Goal: Information Seeking & Learning: Check status

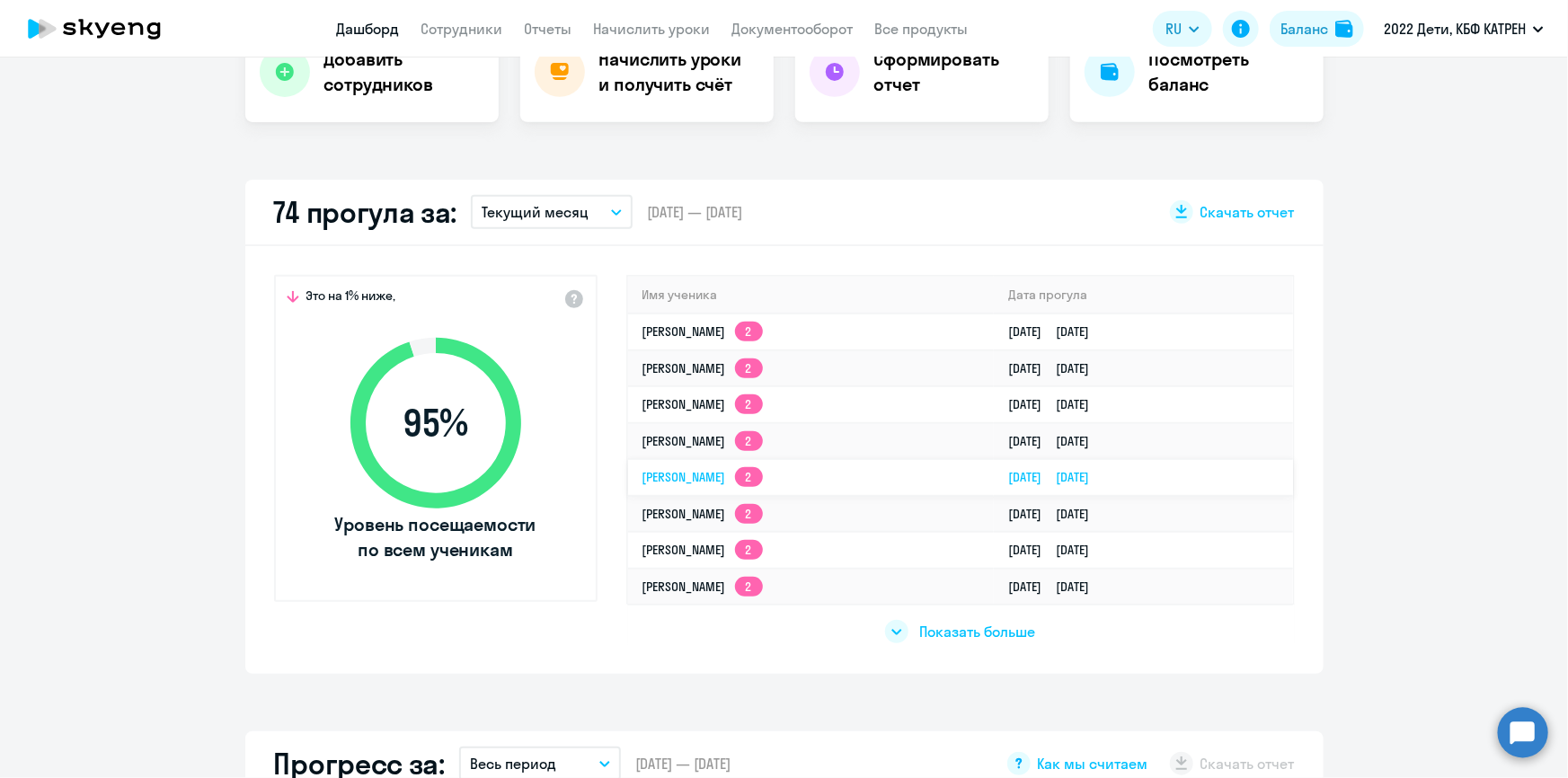
scroll to position [408, 0]
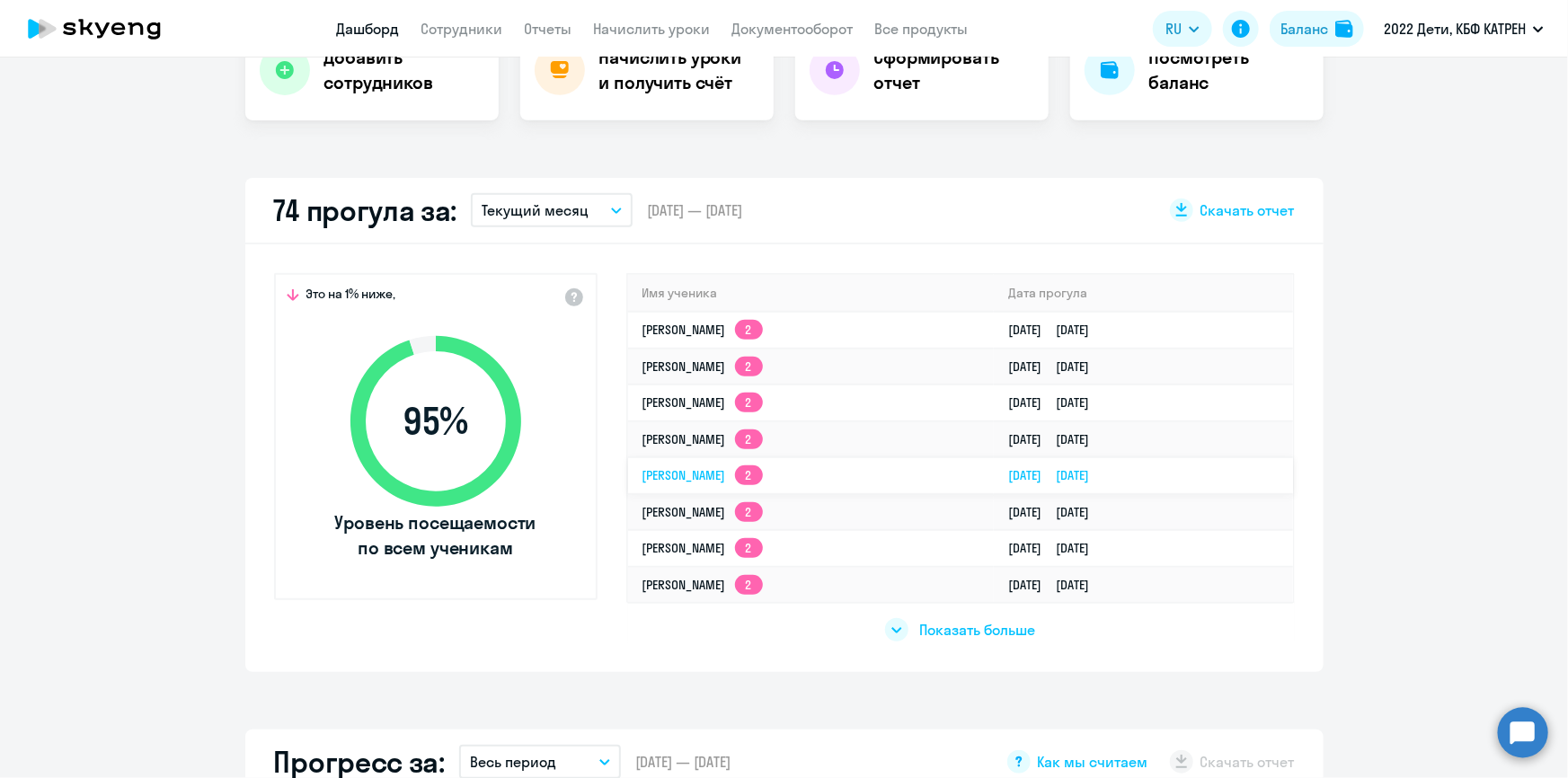
select select "30"
click at [999, 628] on span "Показать больше" at bounding box center [977, 629] width 116 height 20
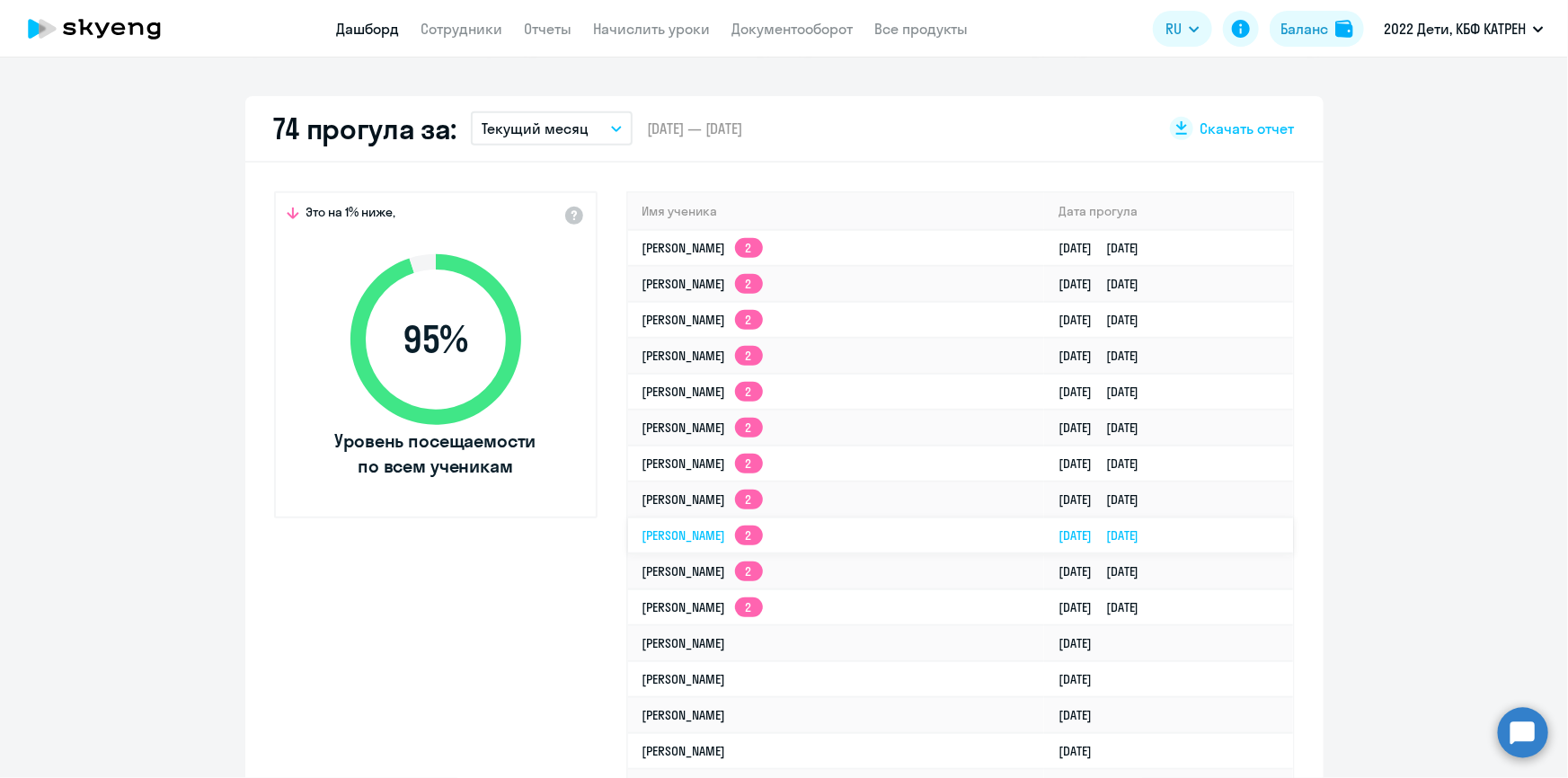
scroll to position [571, 0]
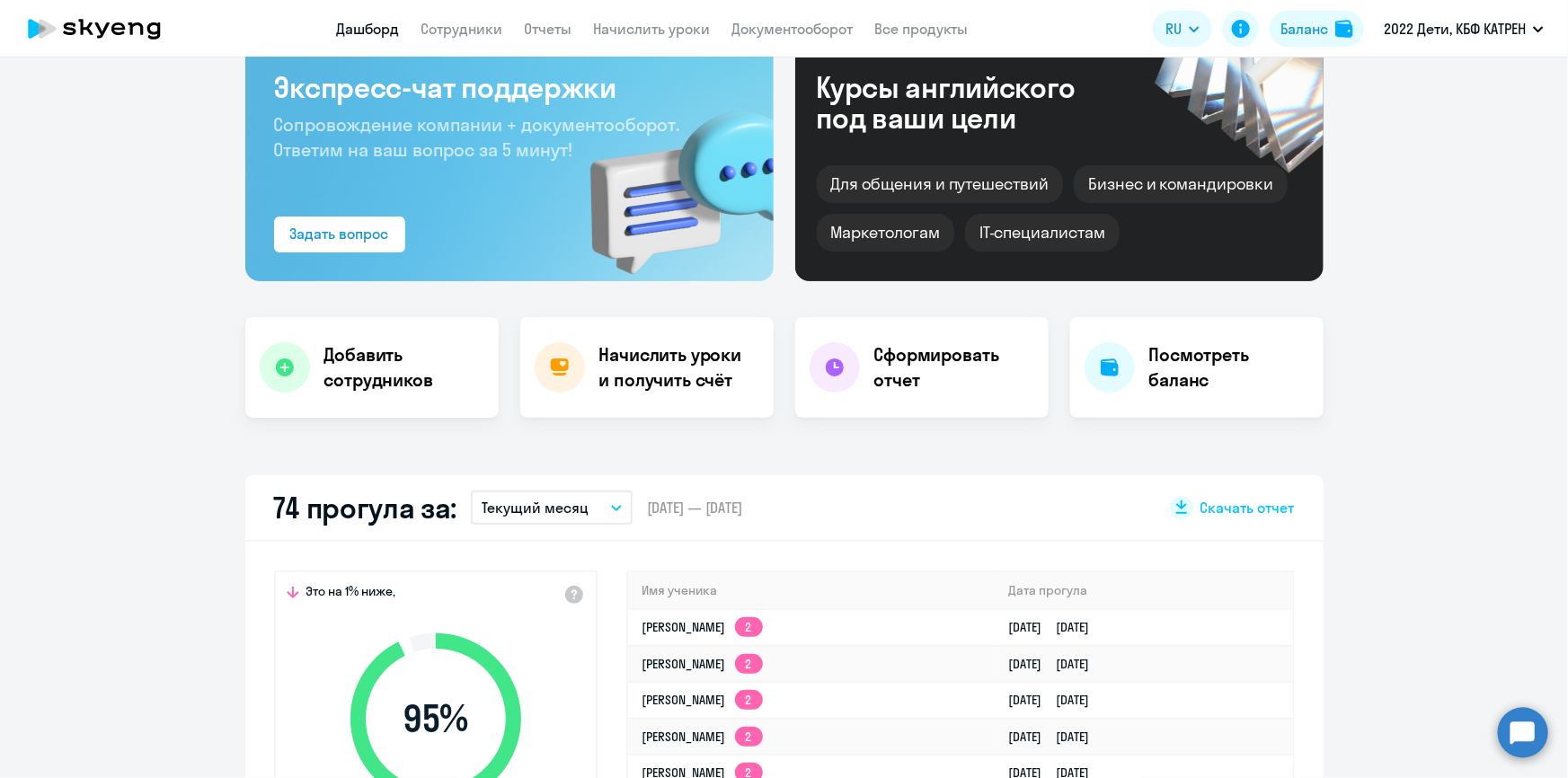
scroll to position [326, 0]
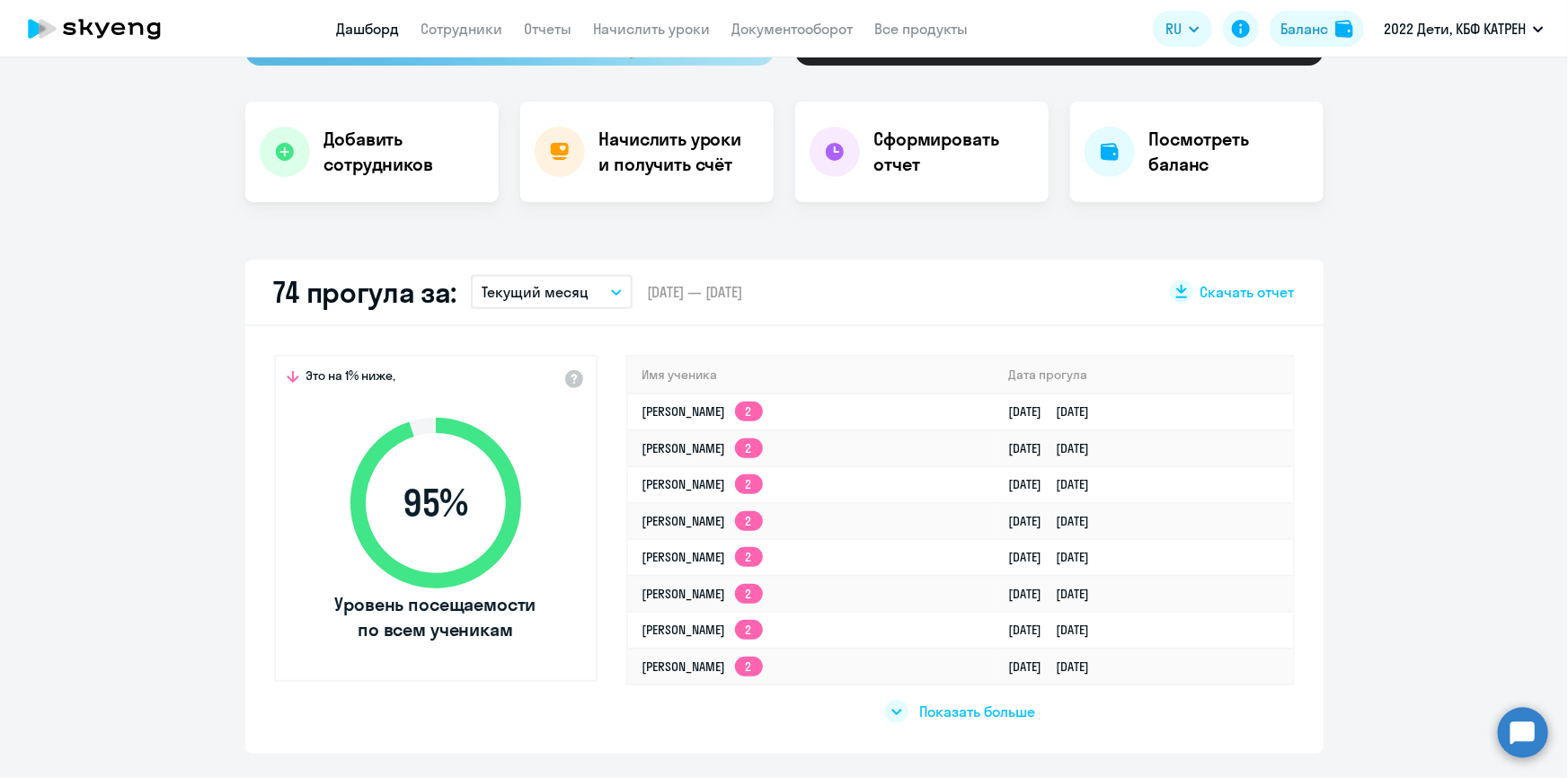
click at [972, 711] on span "Показать больше" at bounding box center [977, 711] width 116 height 20
select select "30"
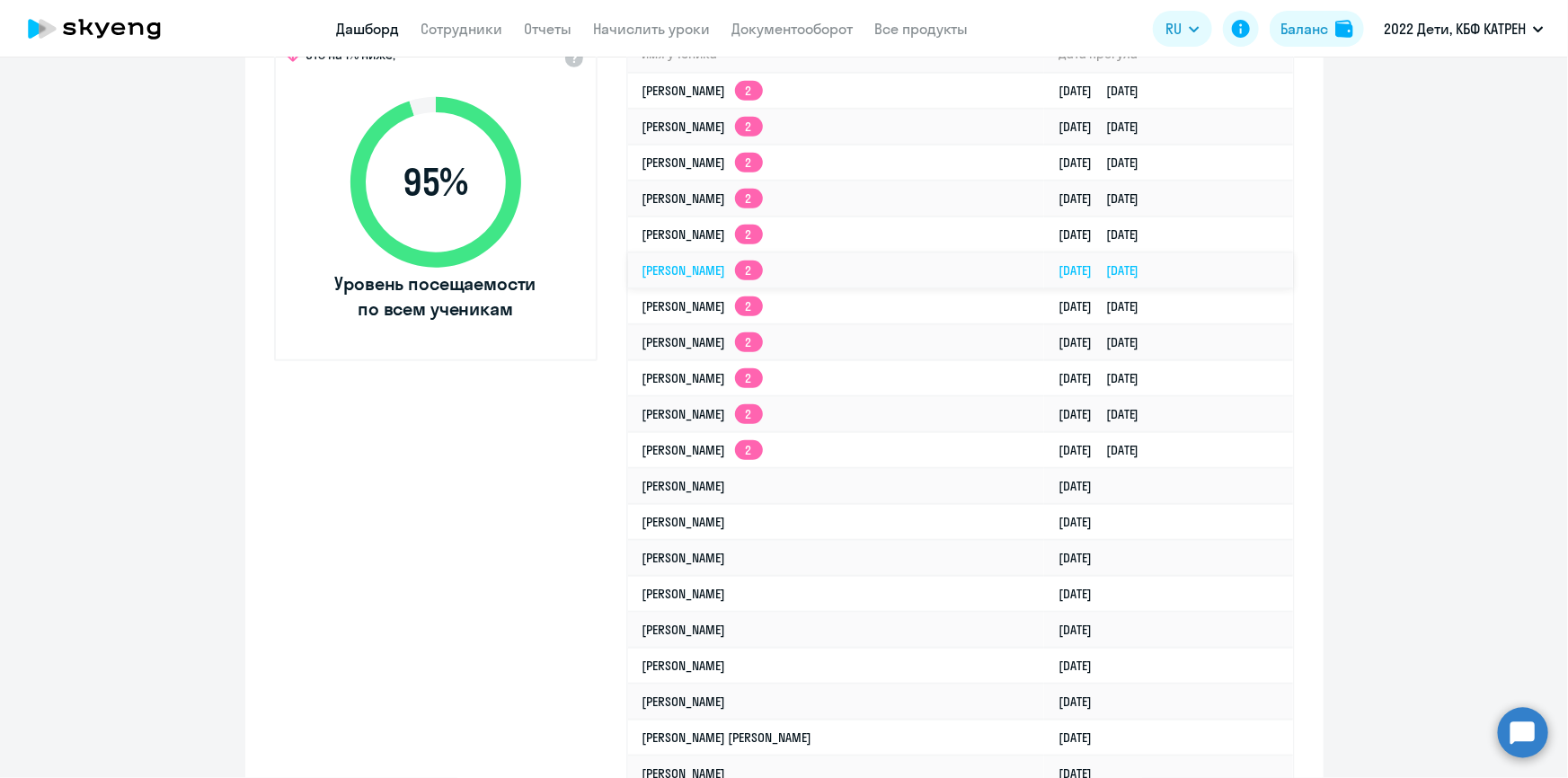
scroll to position [653, 0]
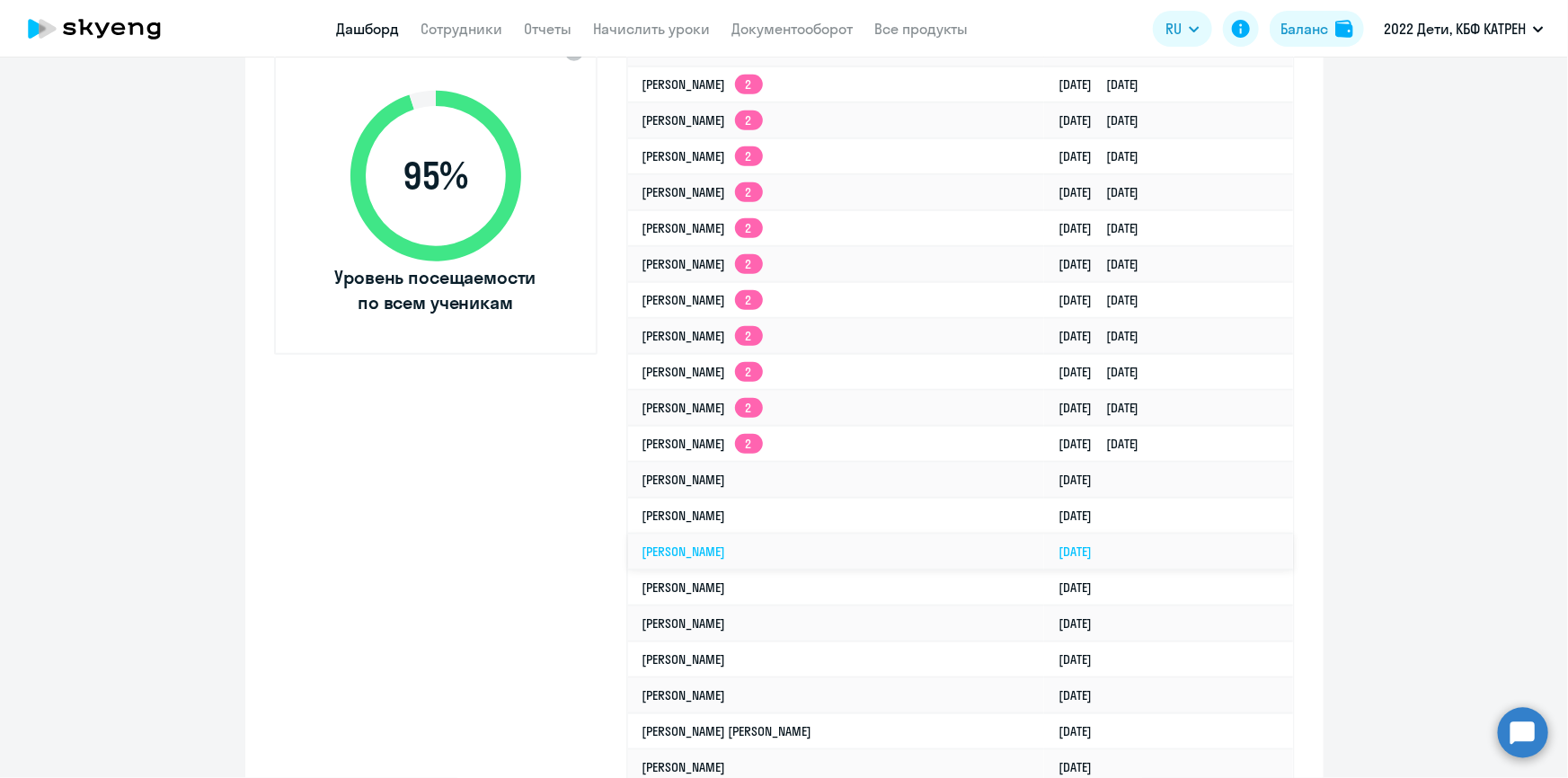
click at [726, 552] on link "[PERSON_NAME]" at bounding box center [684, 551] width 84 height 16
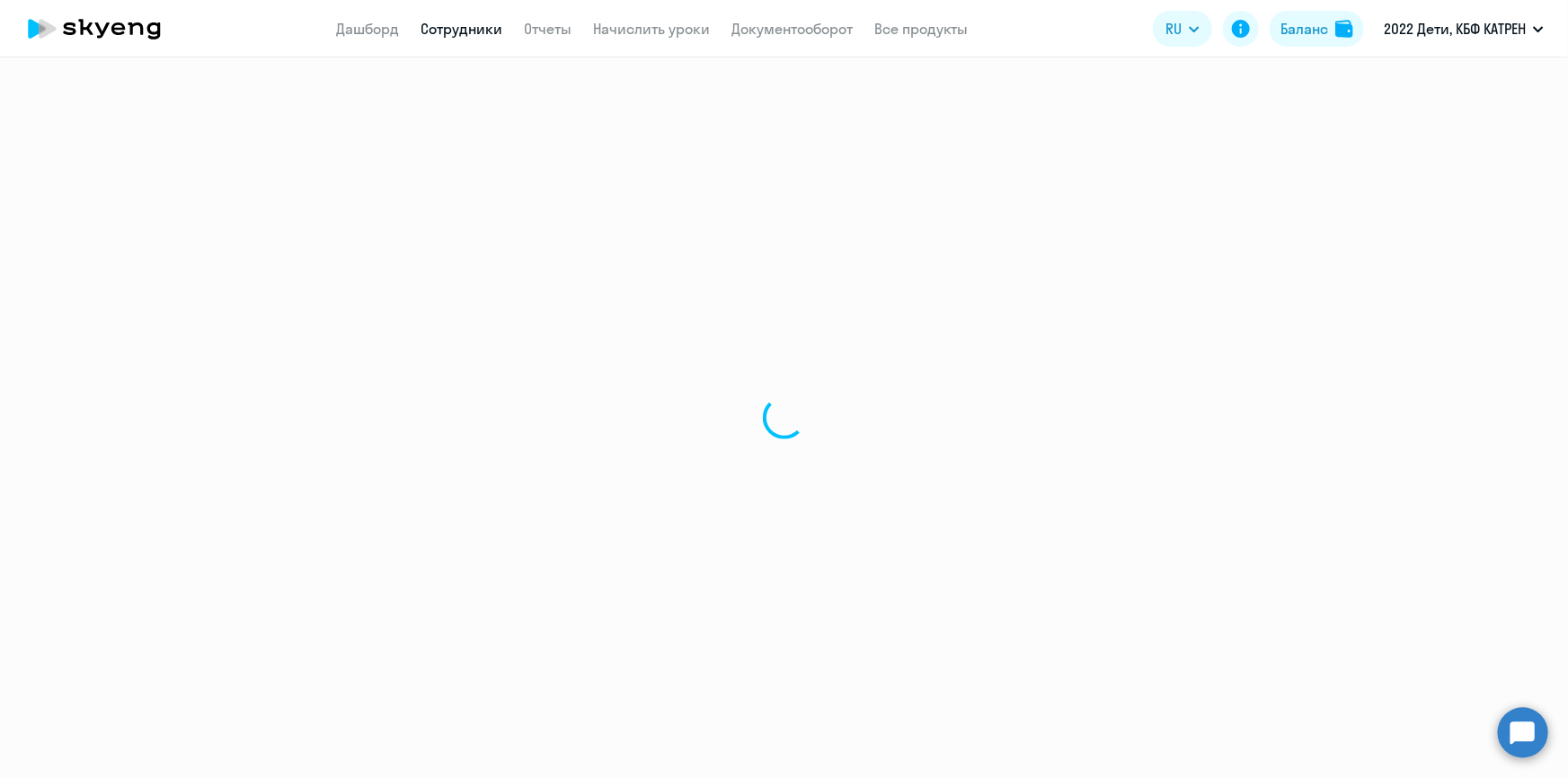
select select "english"
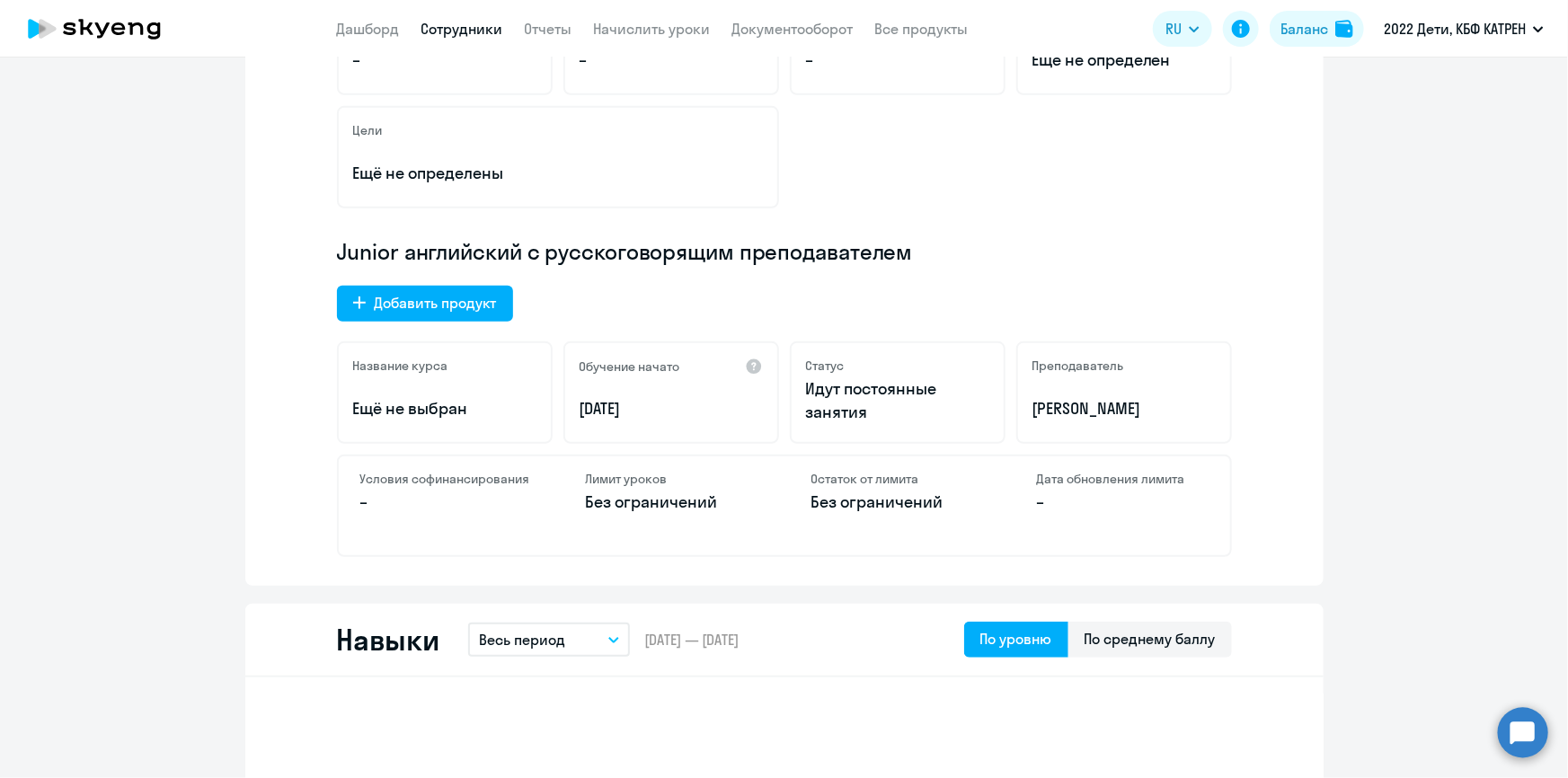
scroll to position [408, 0]
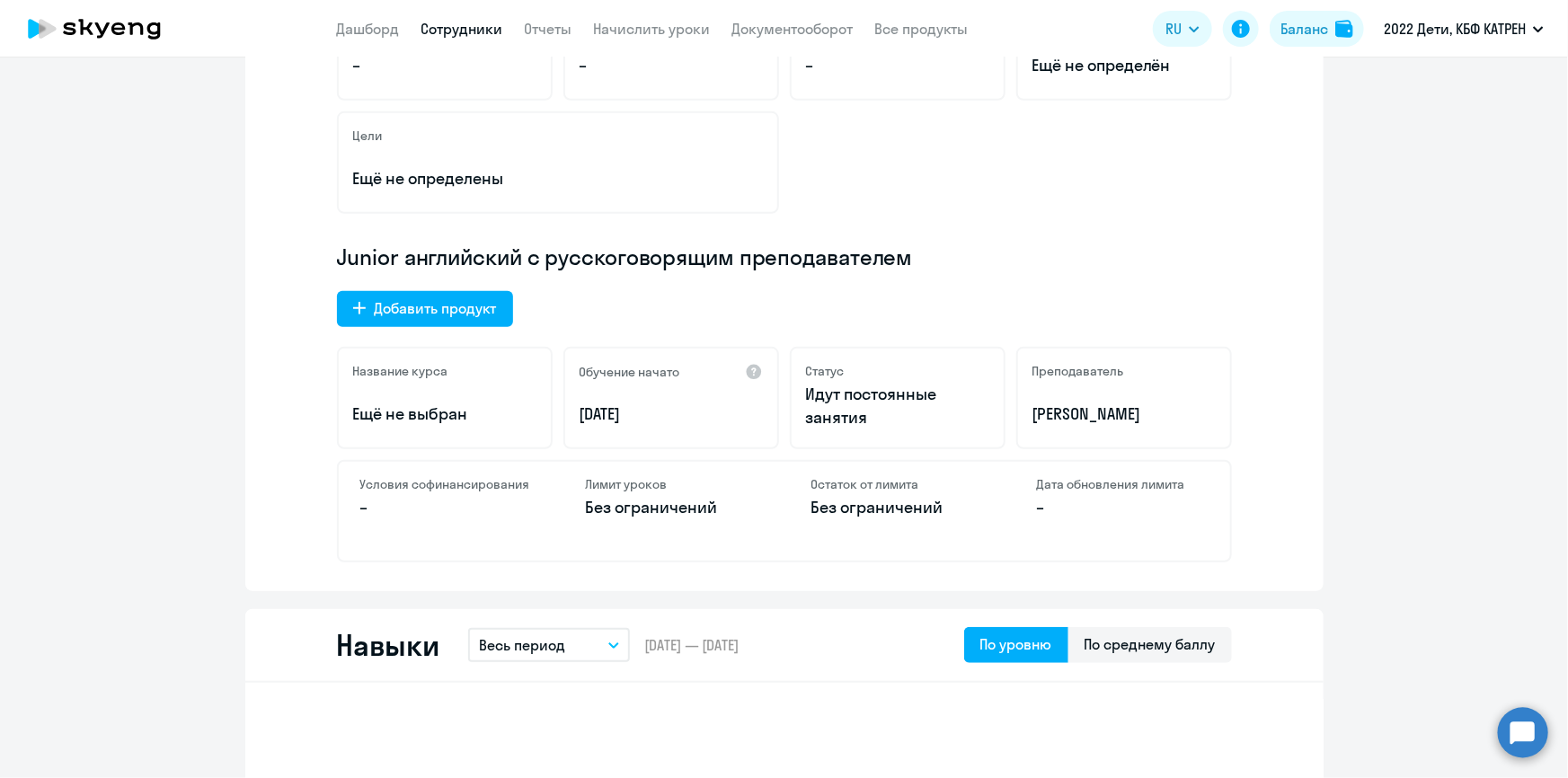
click at [1530, 735] on circle at bounding box center [1522, 731] width 50 height 50
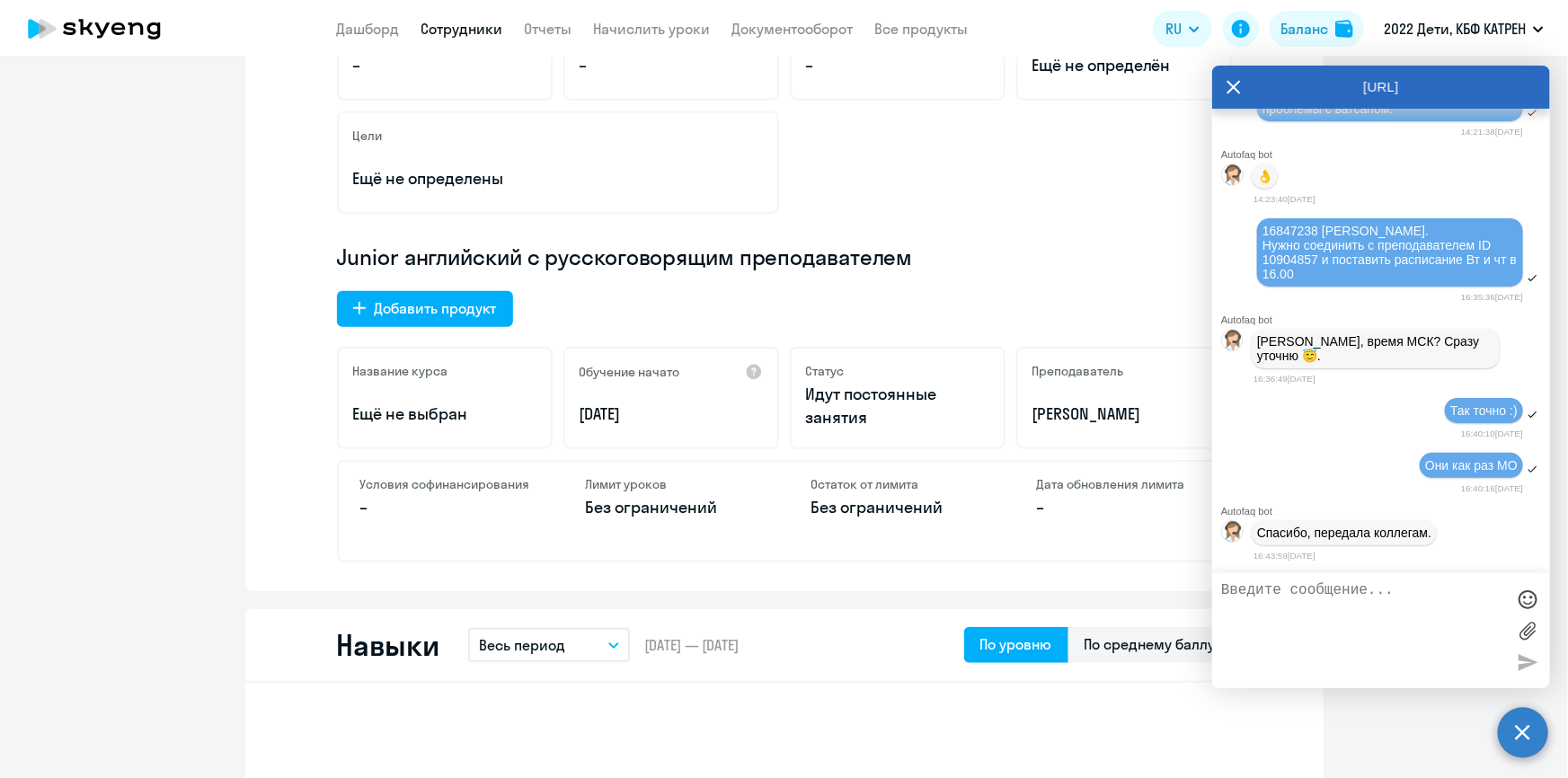
scroll to position [56956, 0]
click at [449, 30] on link "Сотрудники" at bounding box center [462, 29] width 82 height 18
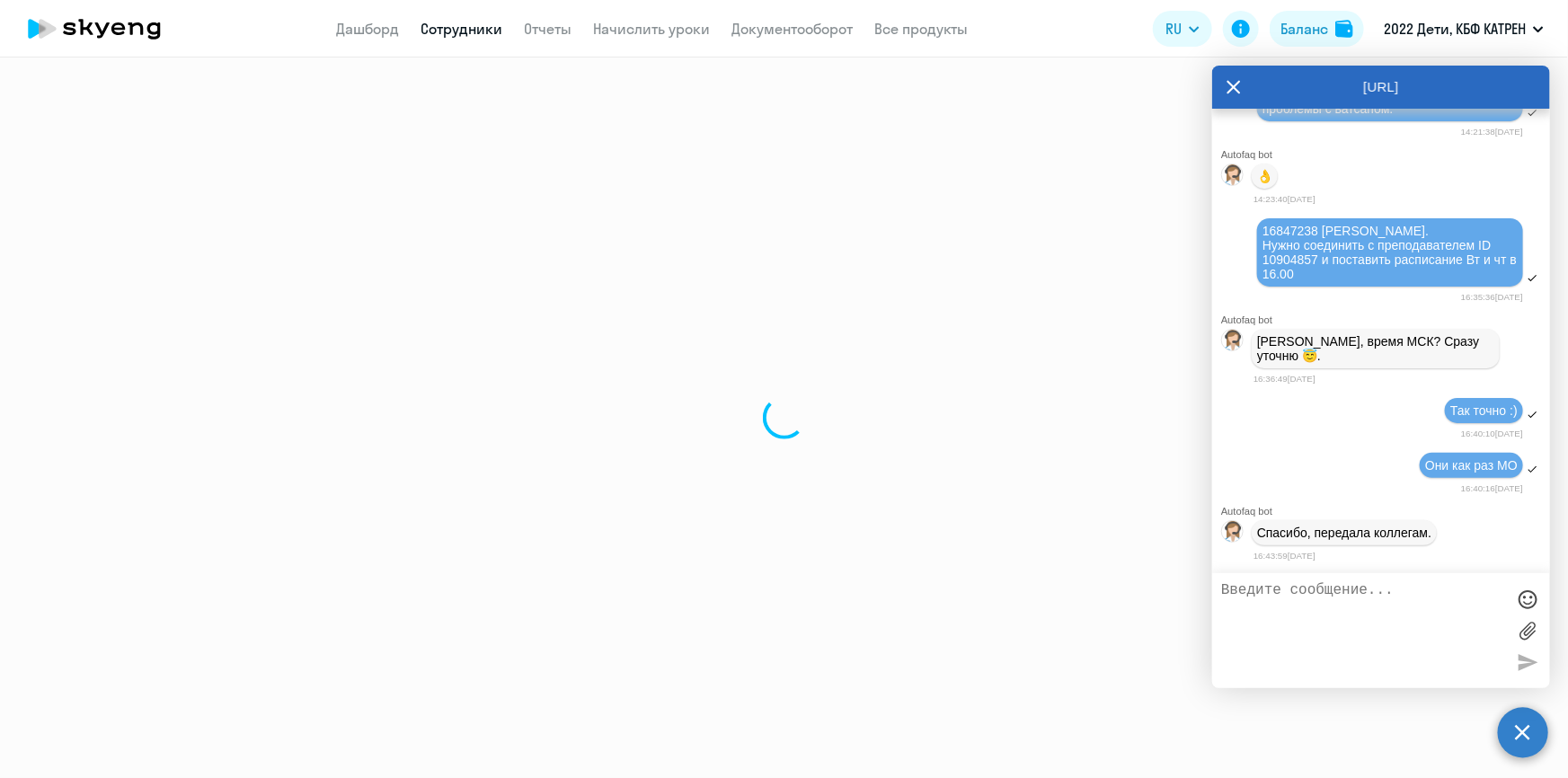
select select "30"
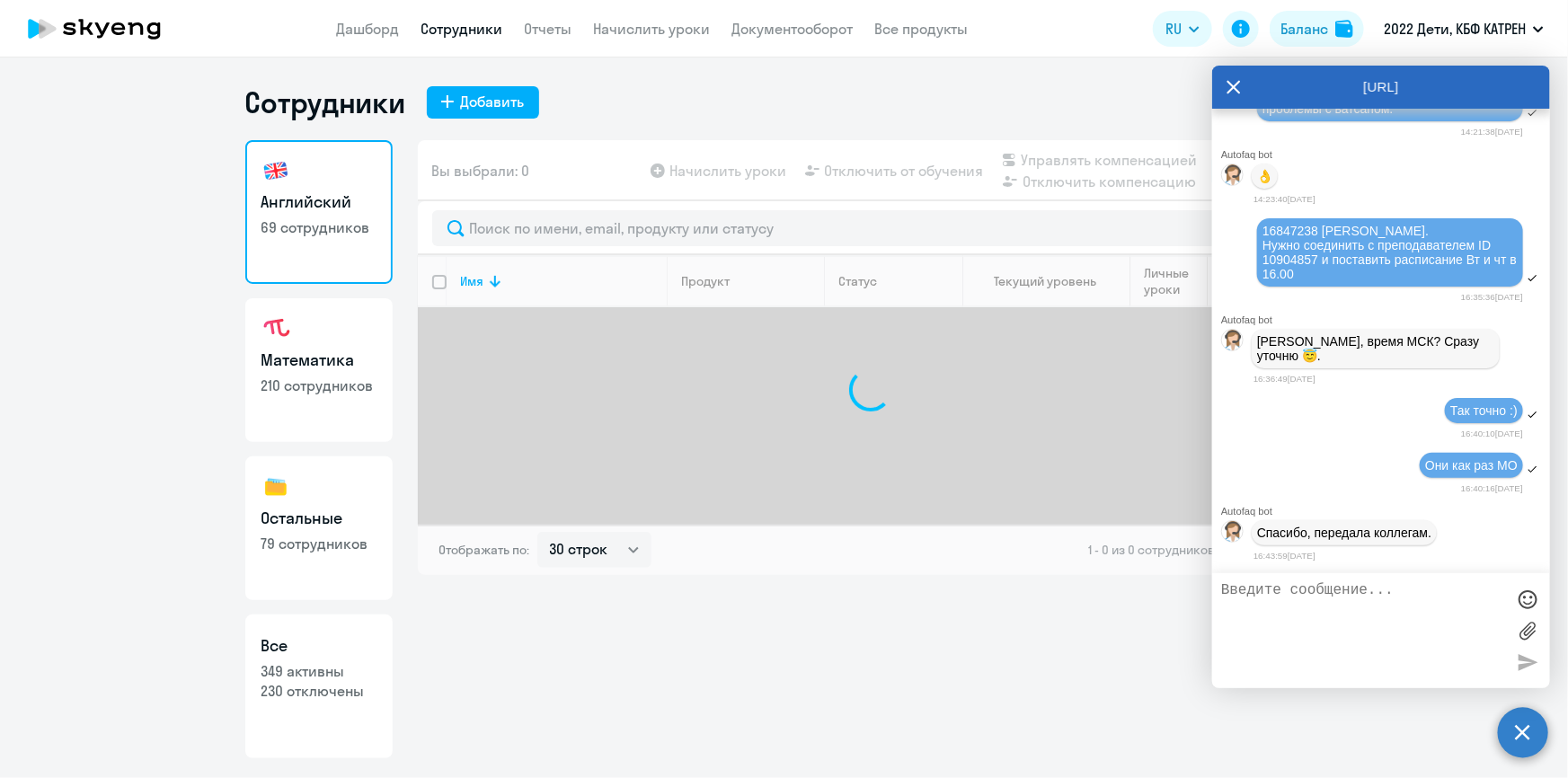
click at [1236, 82] on icon at bounding box center [1233, 87] width 14 height 43
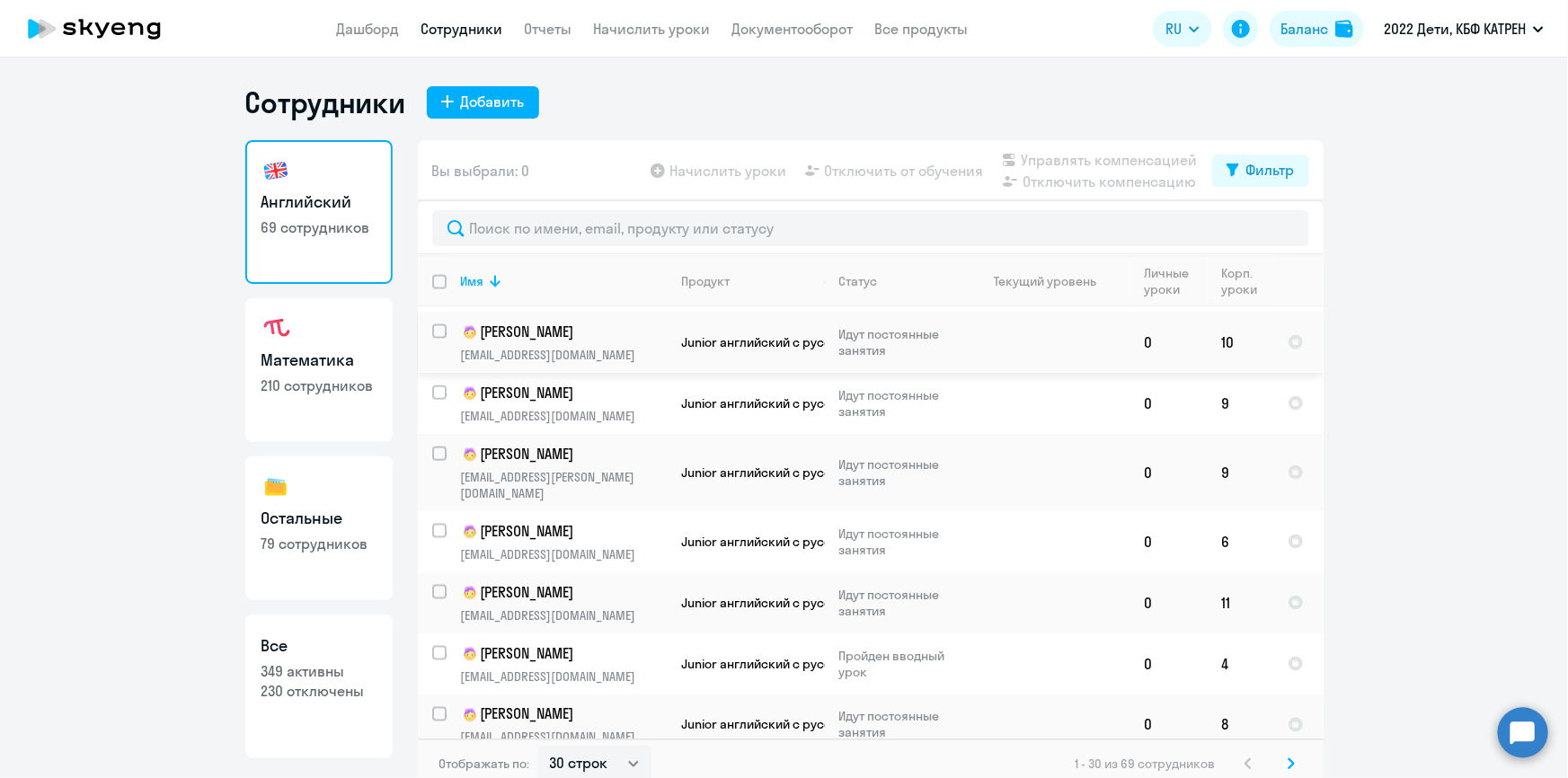
scroll to position [1306, 0]
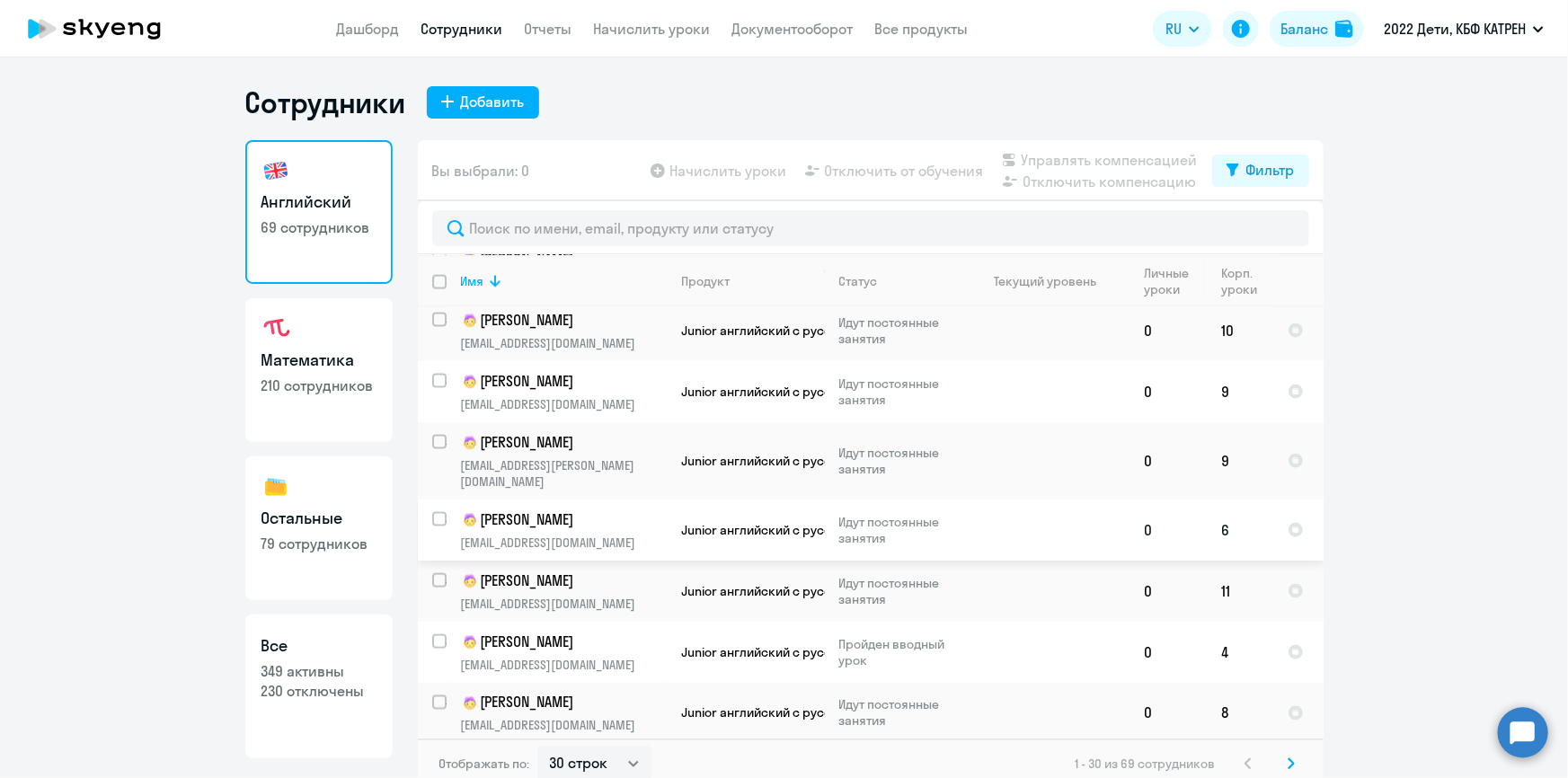
click at [516, 509] on p "[PERSON_NAME]" at bounding box center [562, 520] width 203 height 22
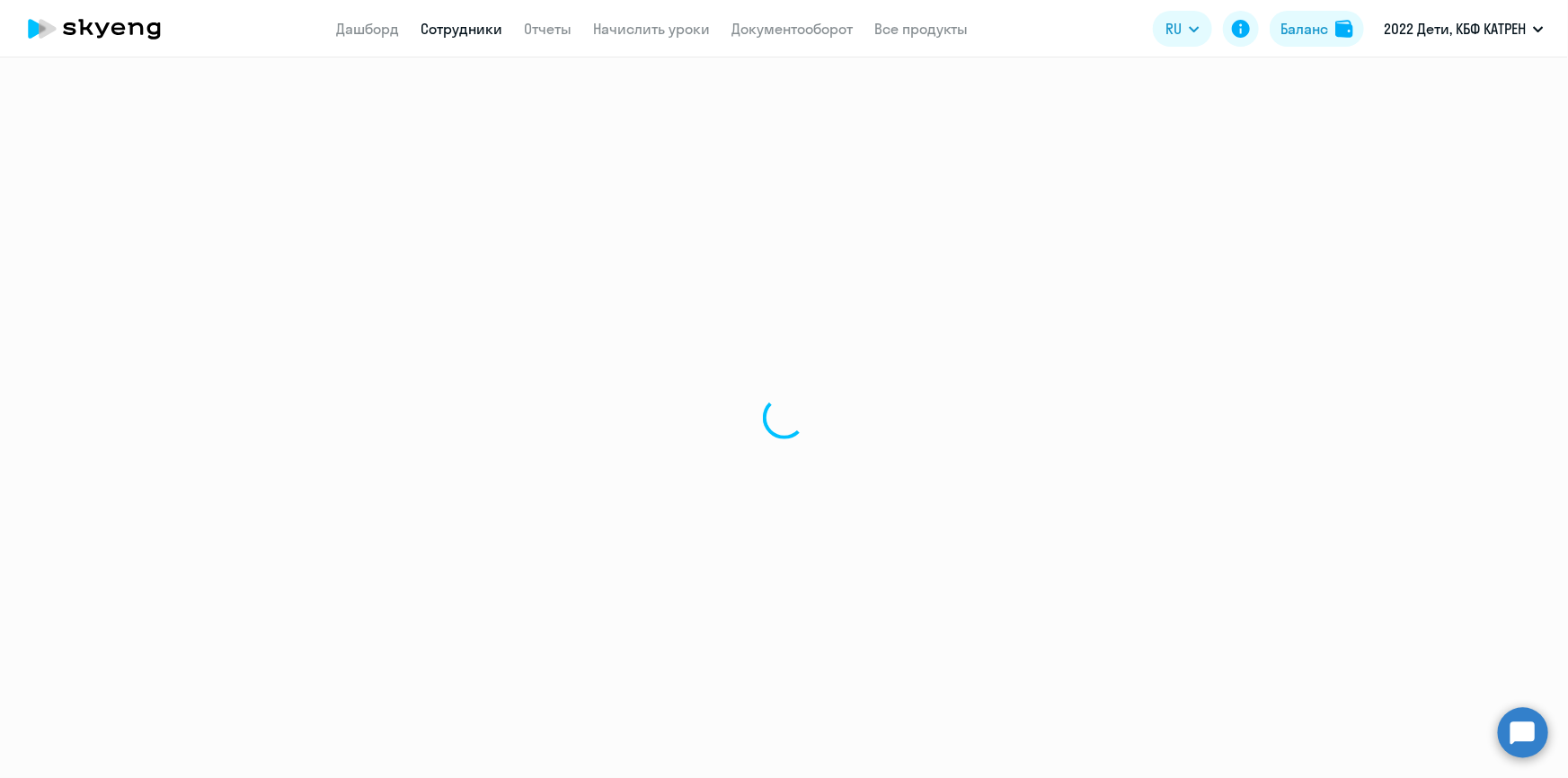
select select "english"
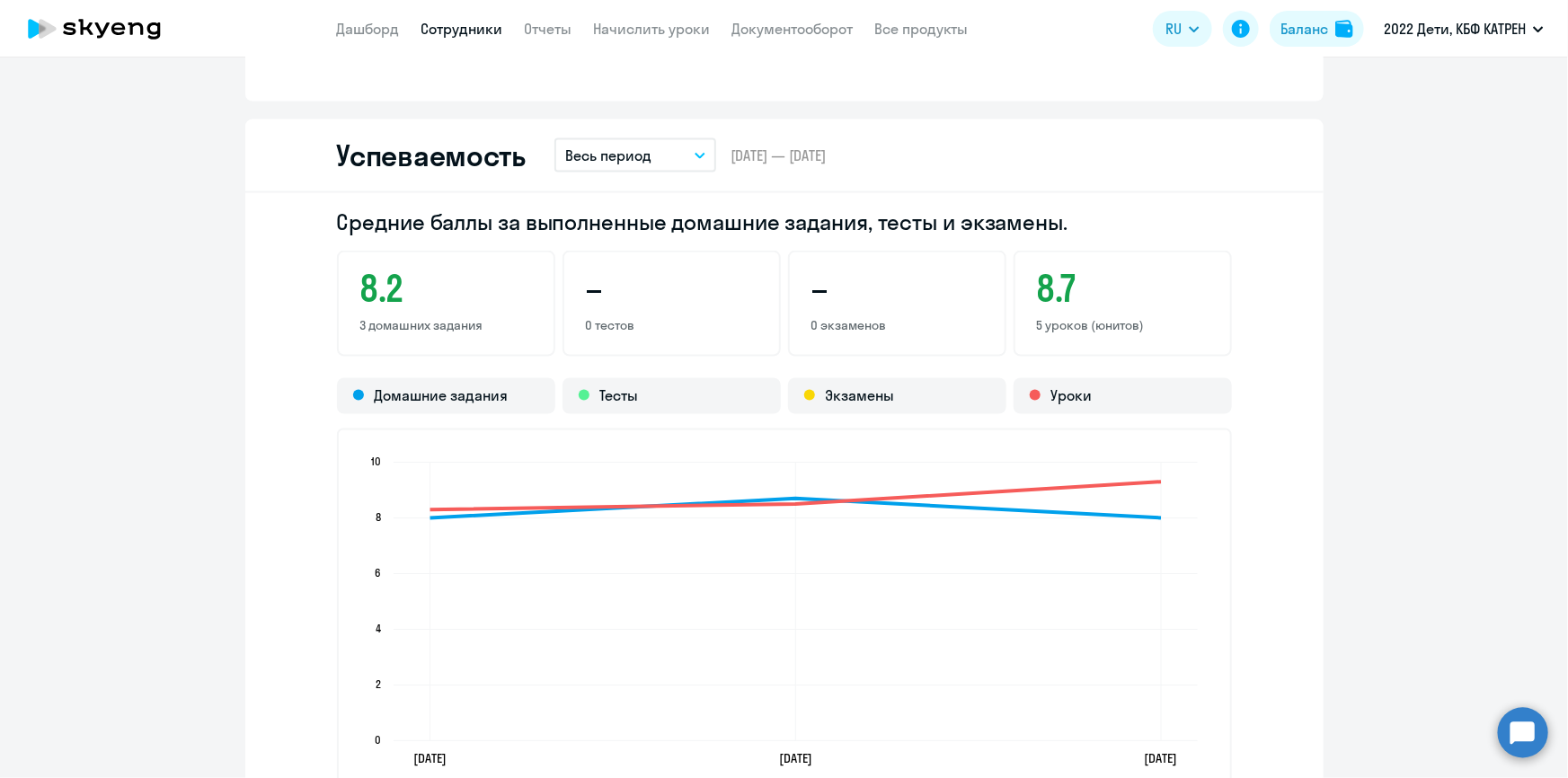
scroll to position [1469, 0]
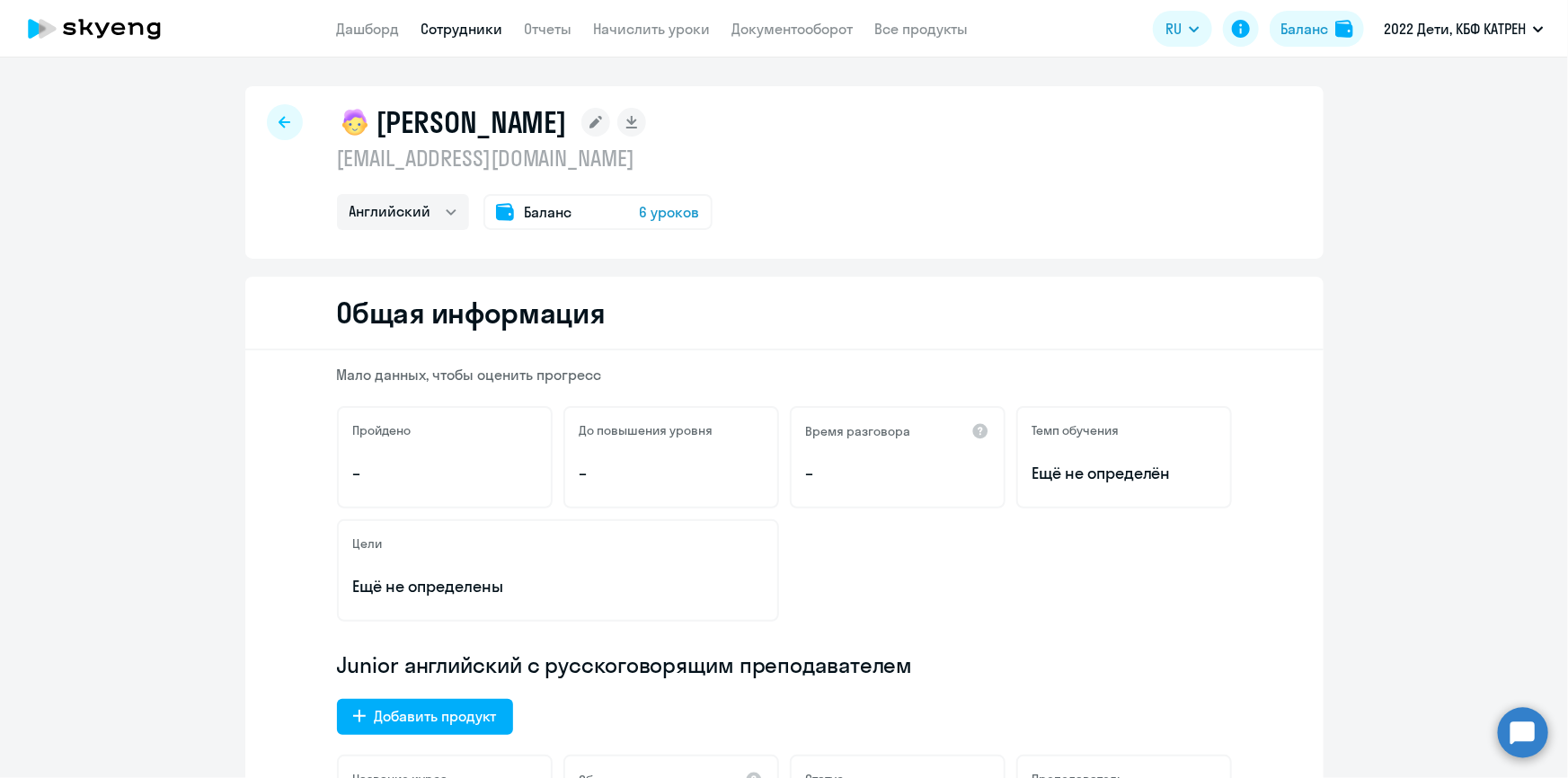
select select "30"
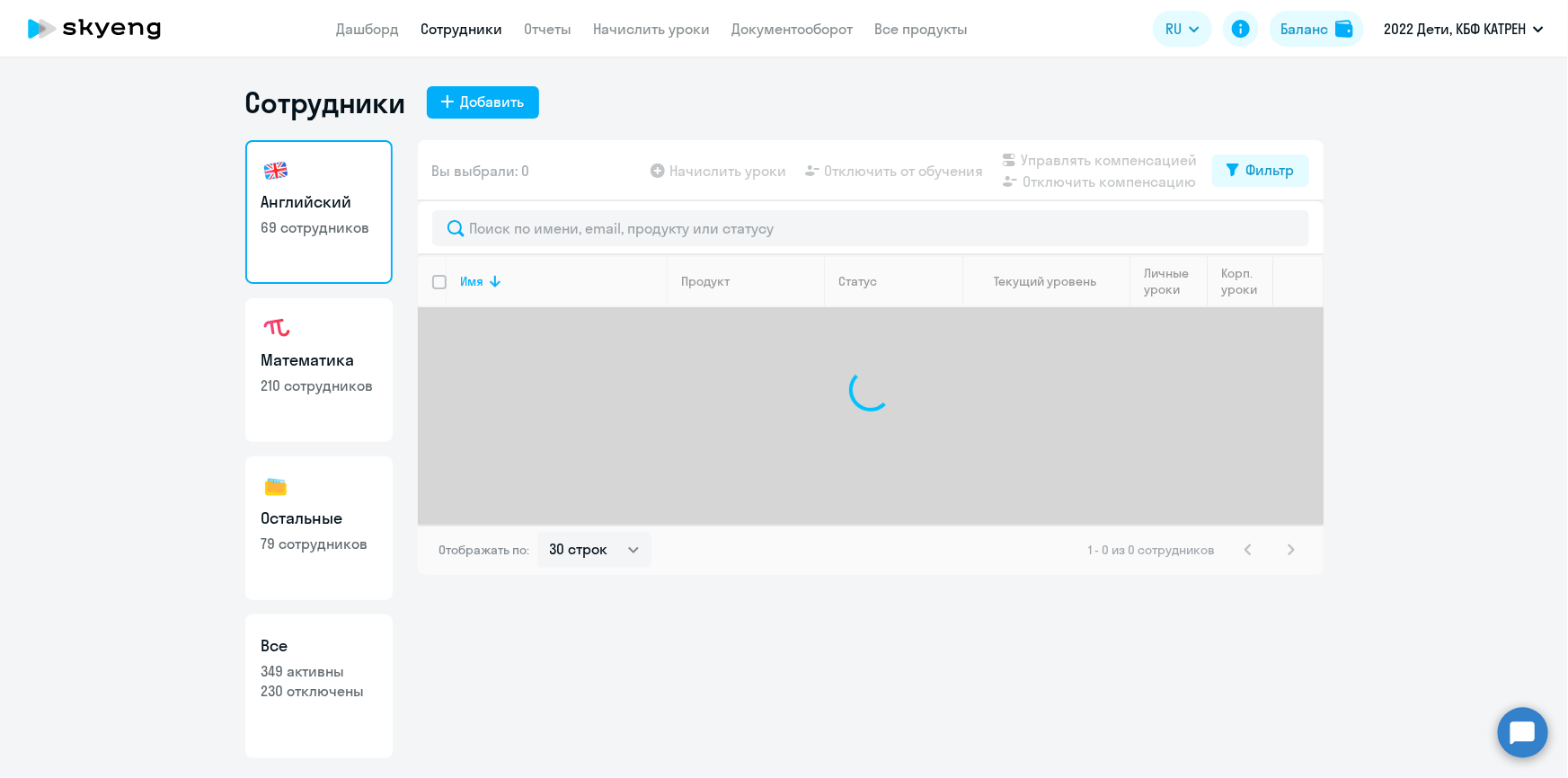
click at [330, 681] on p "230 отключены" at bounding box center [318, 690] width 115 height 20
select select "30"
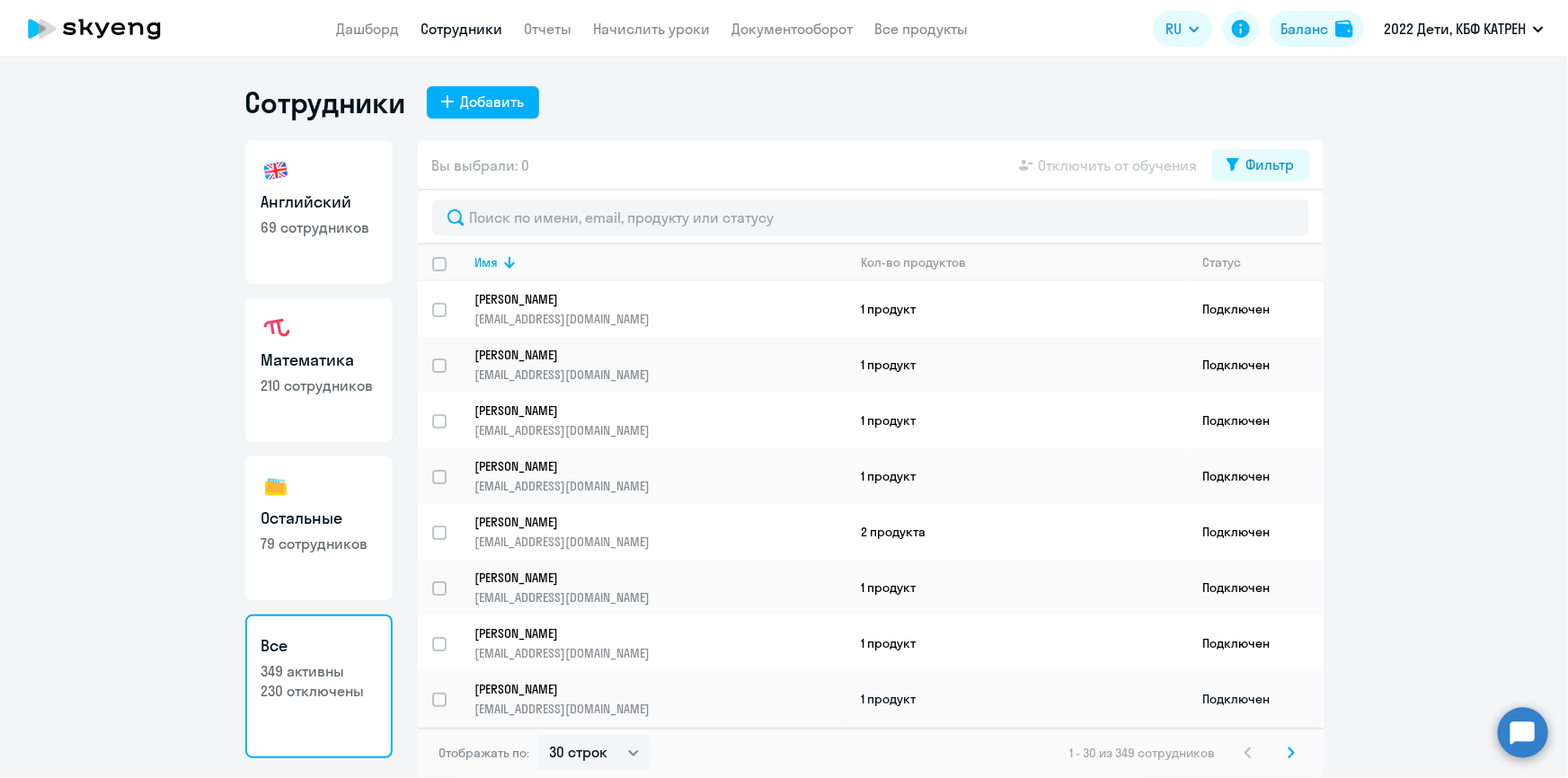
click at [557, 681] on p "[PERSON_NAME]" at bounding box center [649, 688] width 347 height 16
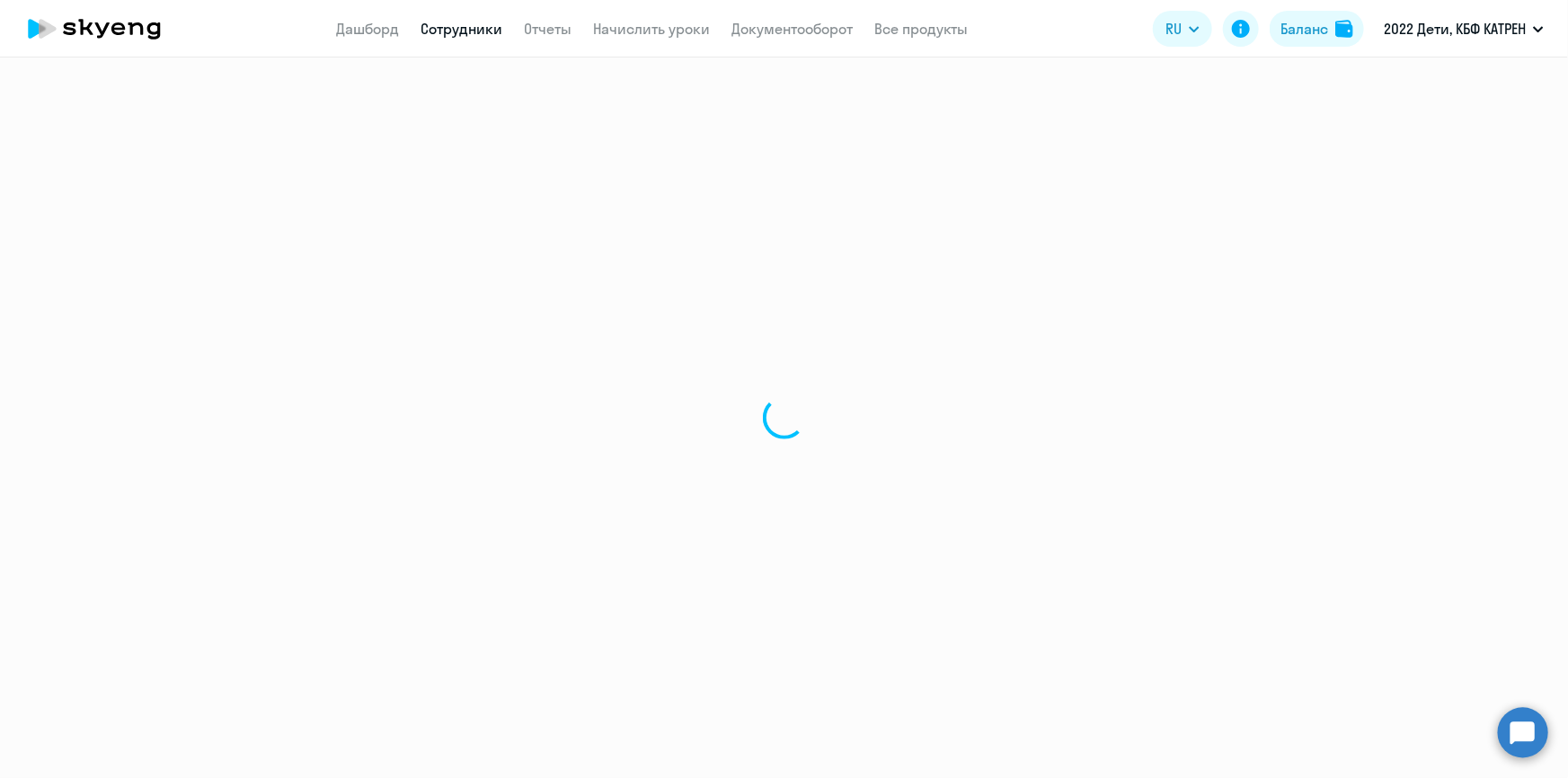
select select "others"
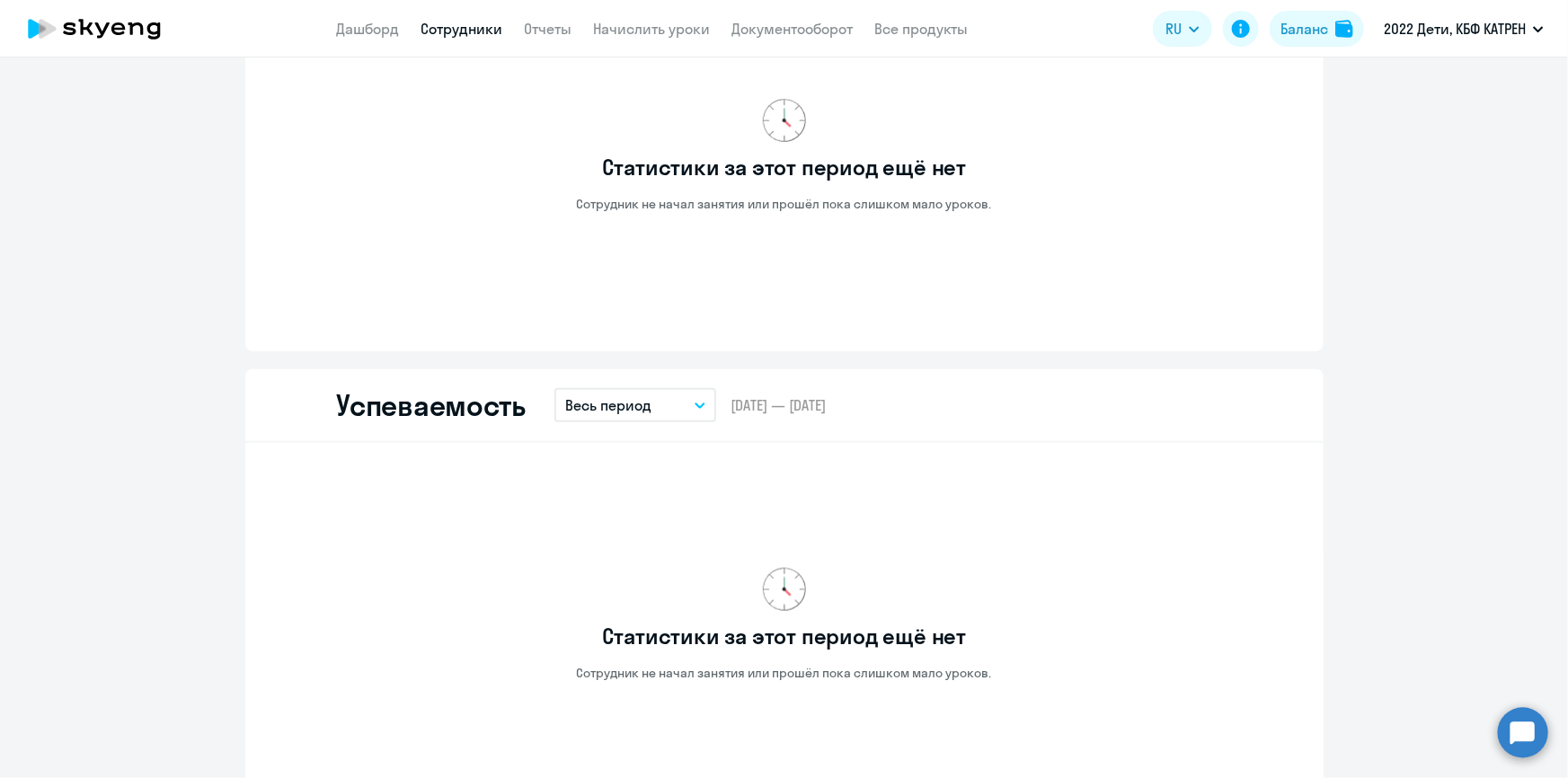
scroll to position [1061, 0]
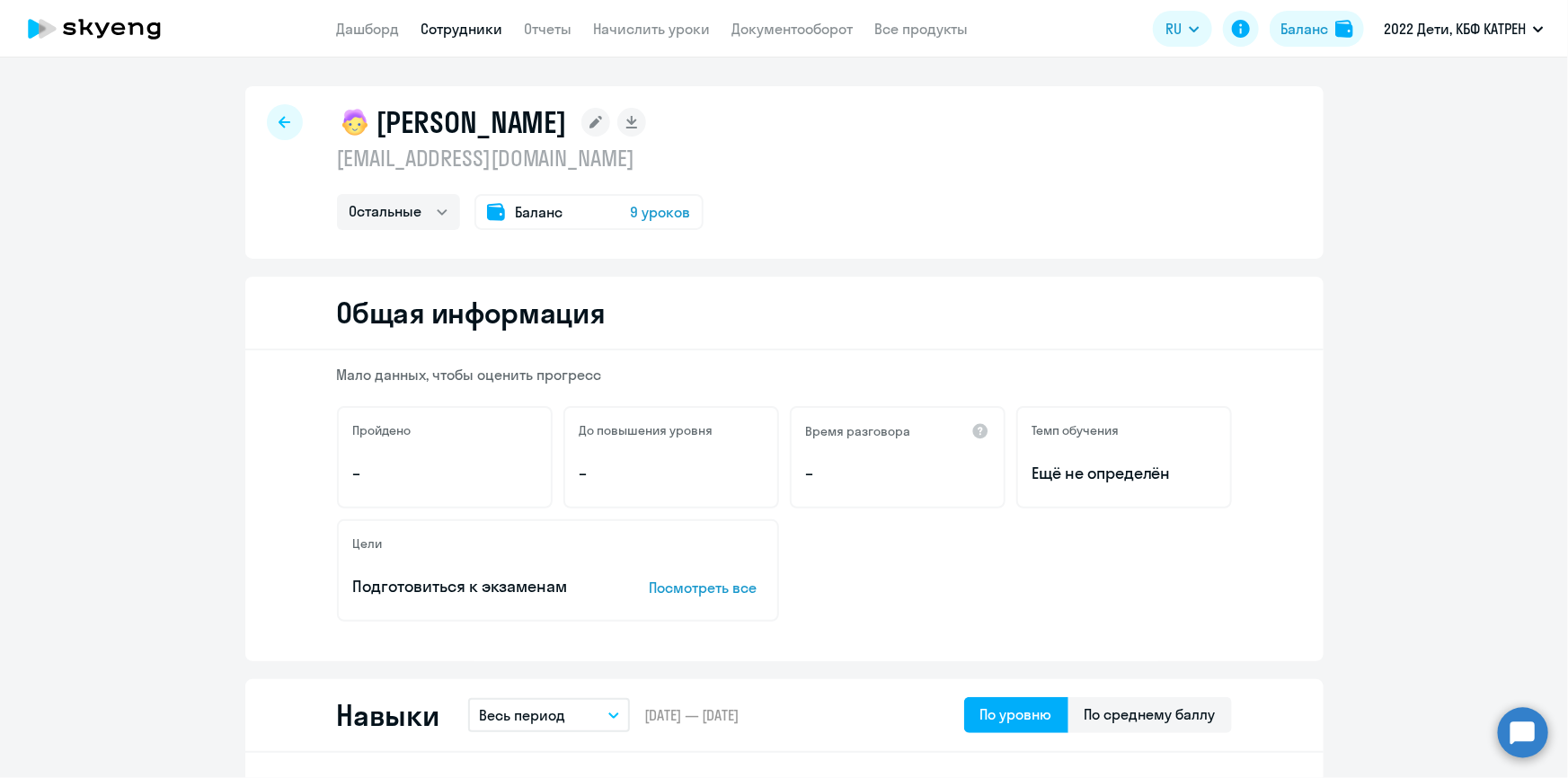
select select "30"
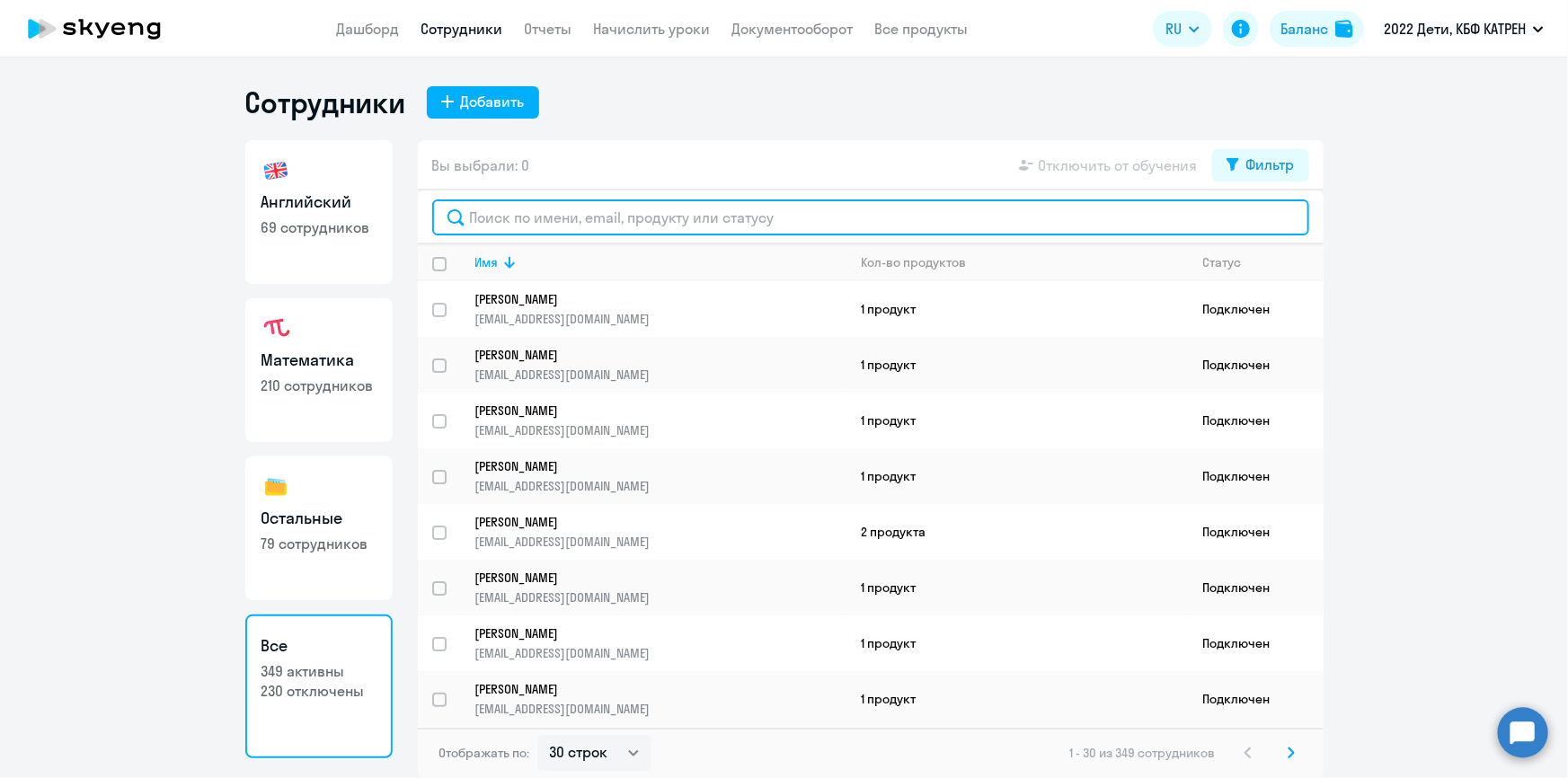
click at [619, 207] on input "text" at bounding box center [871, 217] width 877 height 36
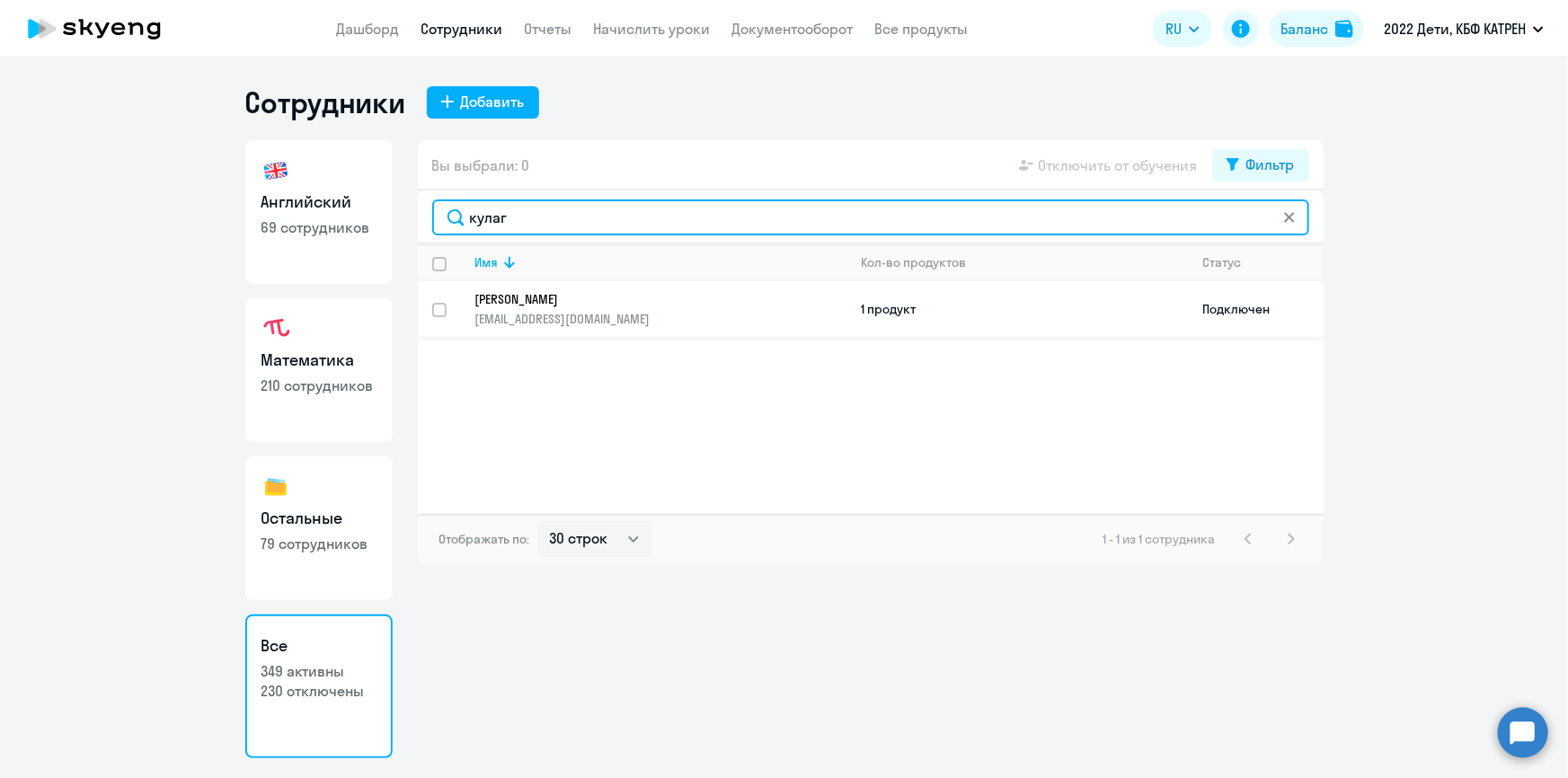
type input "кулаг"
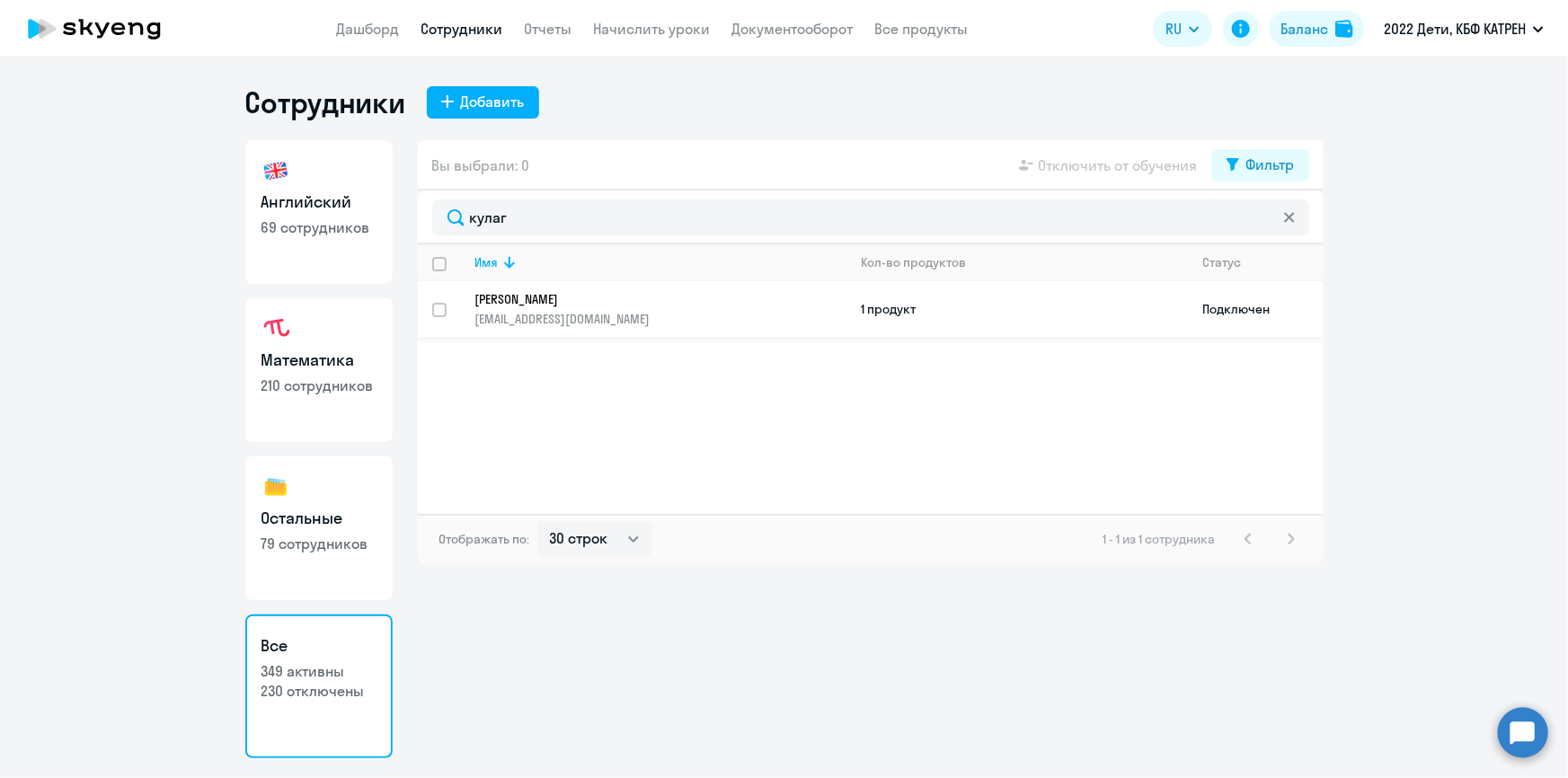
click at [600, 312] on p "[EMAIL_ADDRESS][DOMAIN_NAME]" at bounding box center [661, 318] width 372 height 16
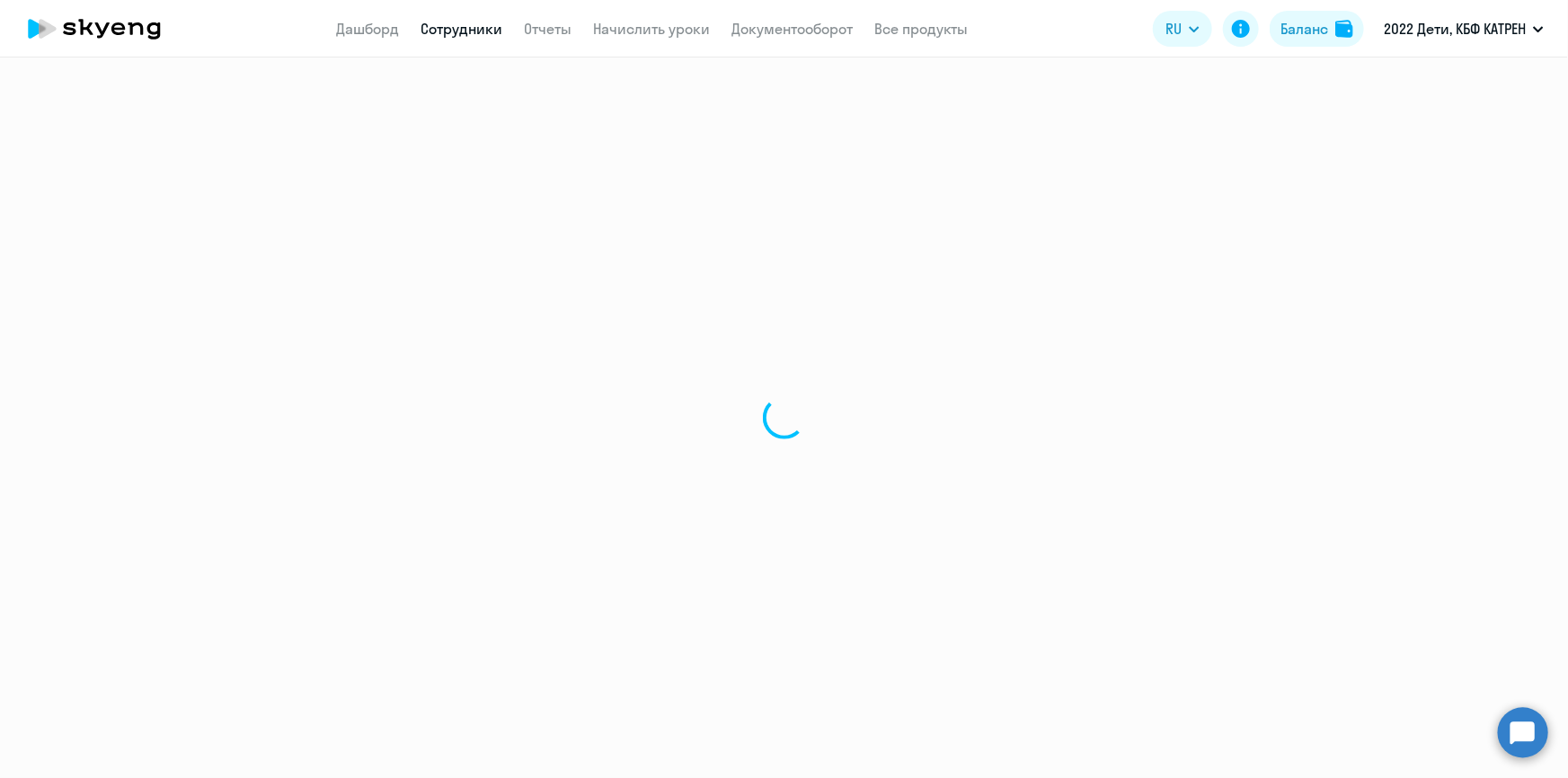
select select "math"
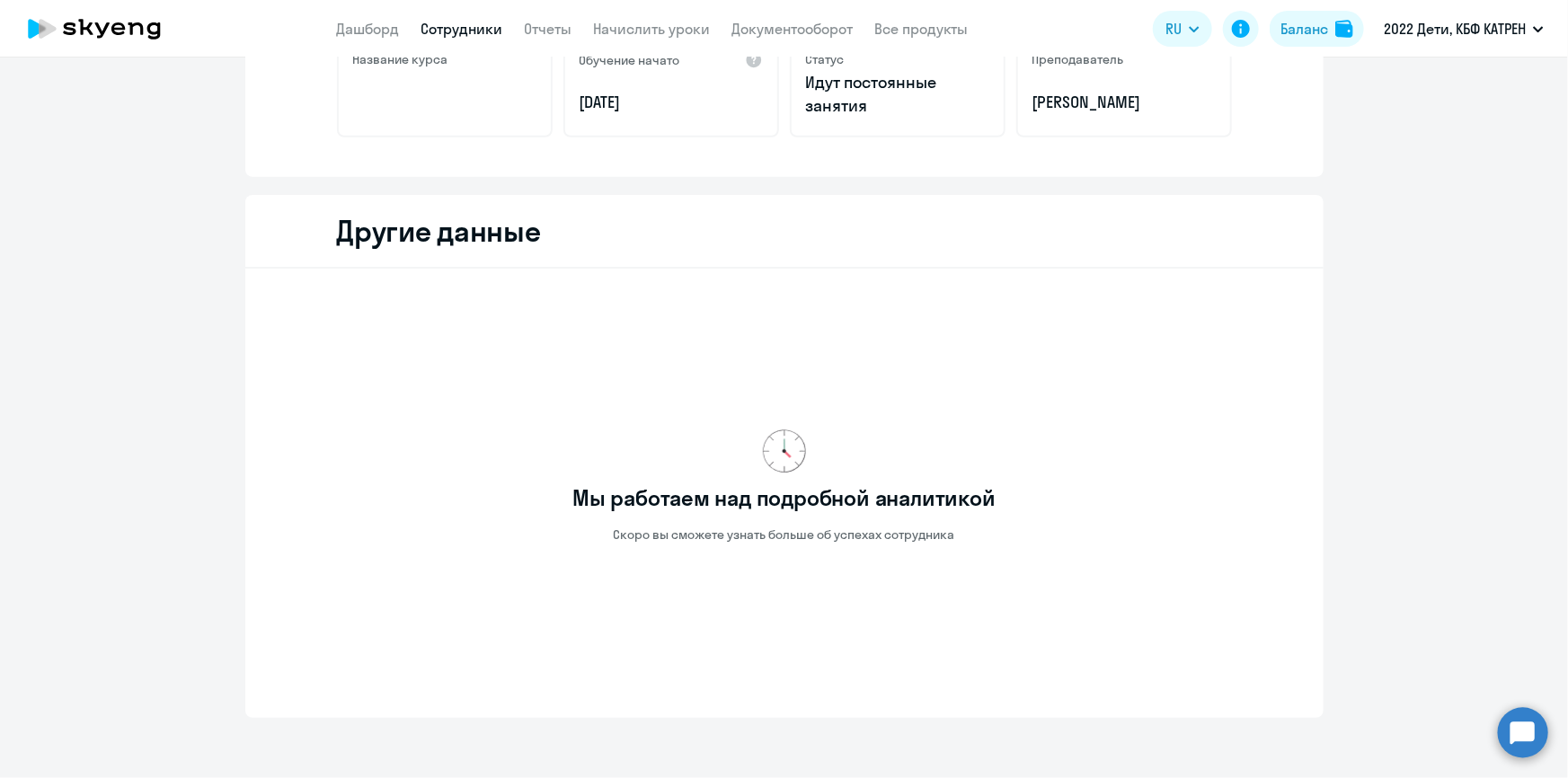
scroll to position [408, 0]
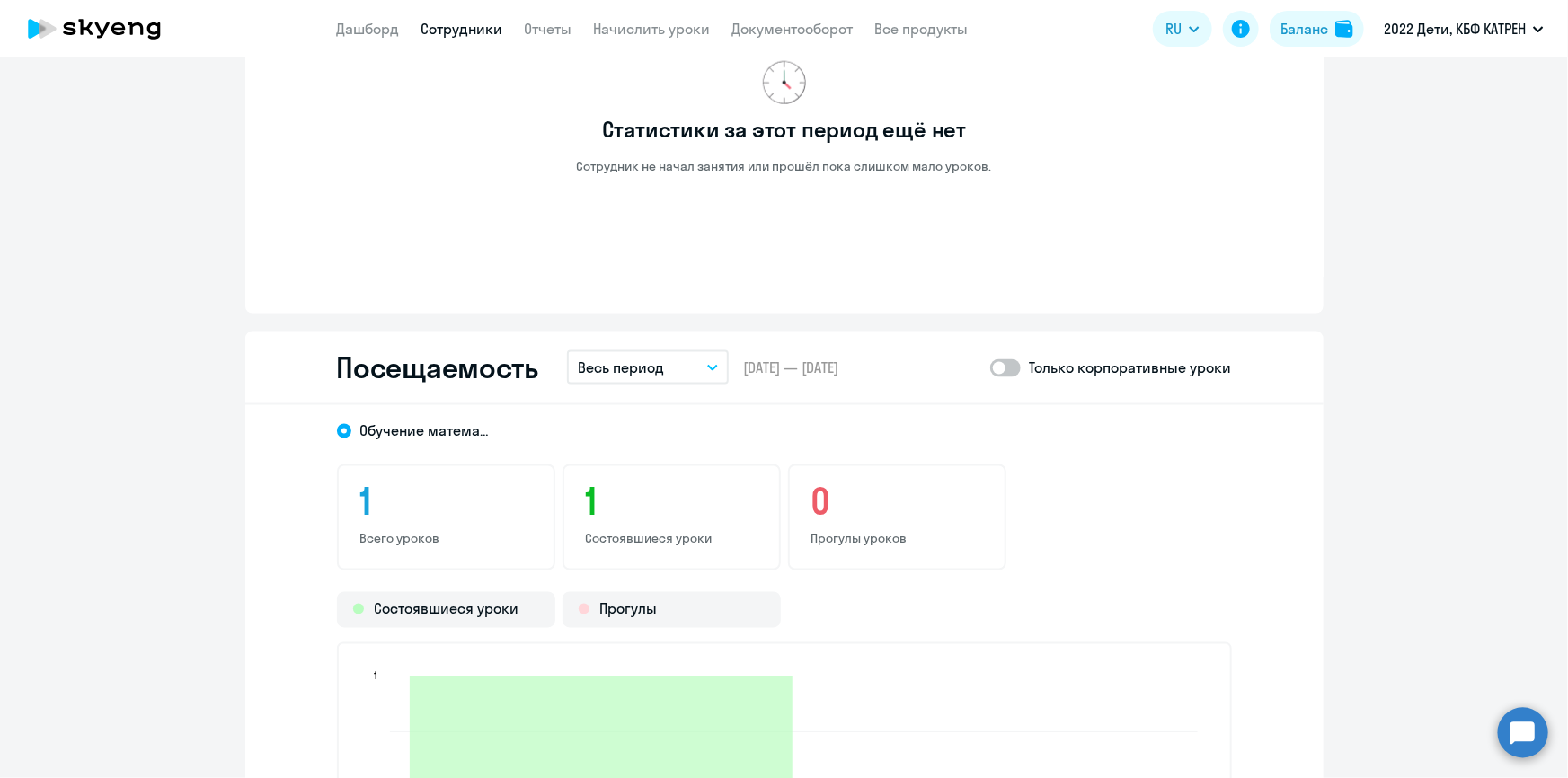
scroll to position [1143, 0]
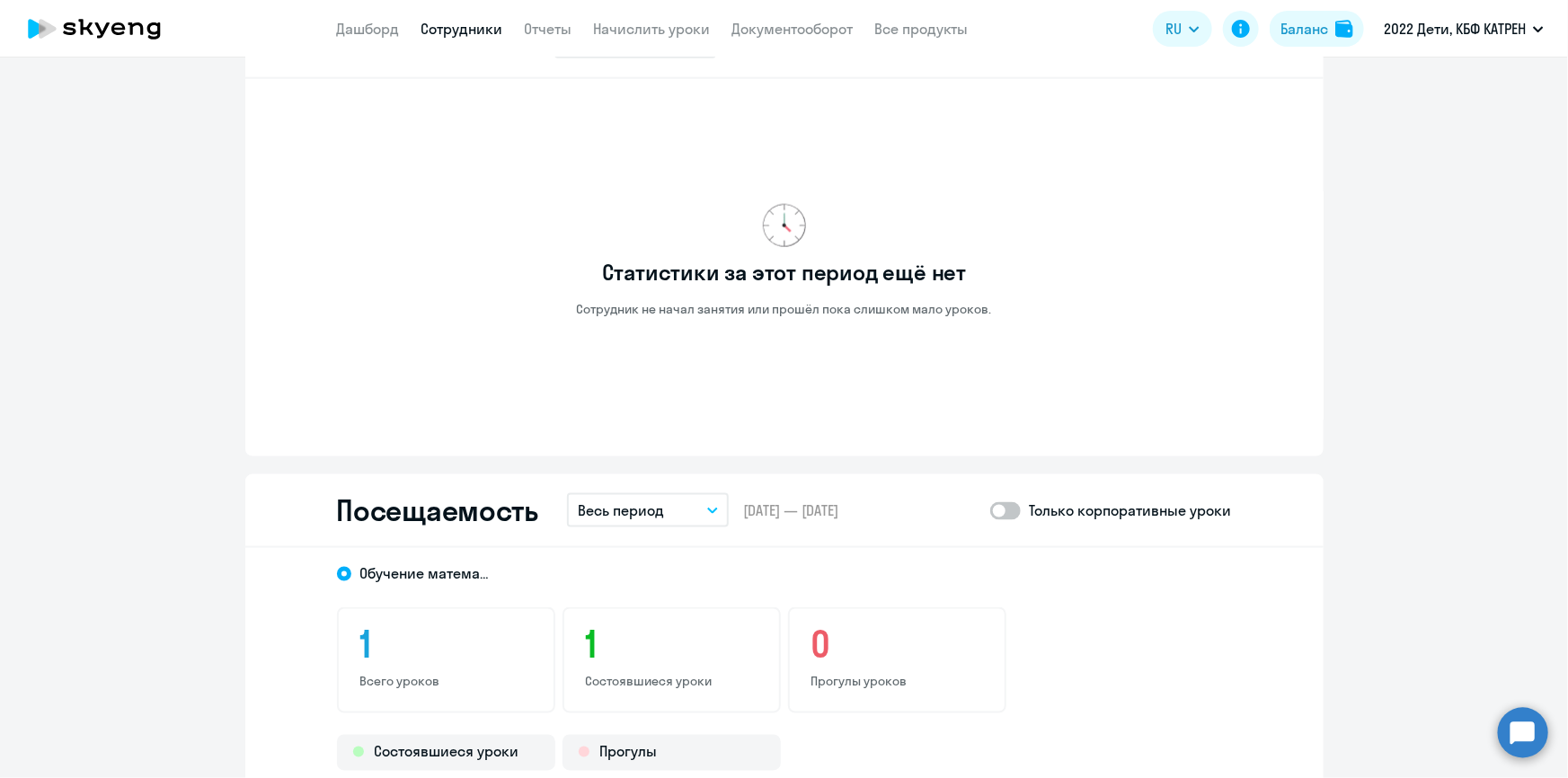
select select "30"
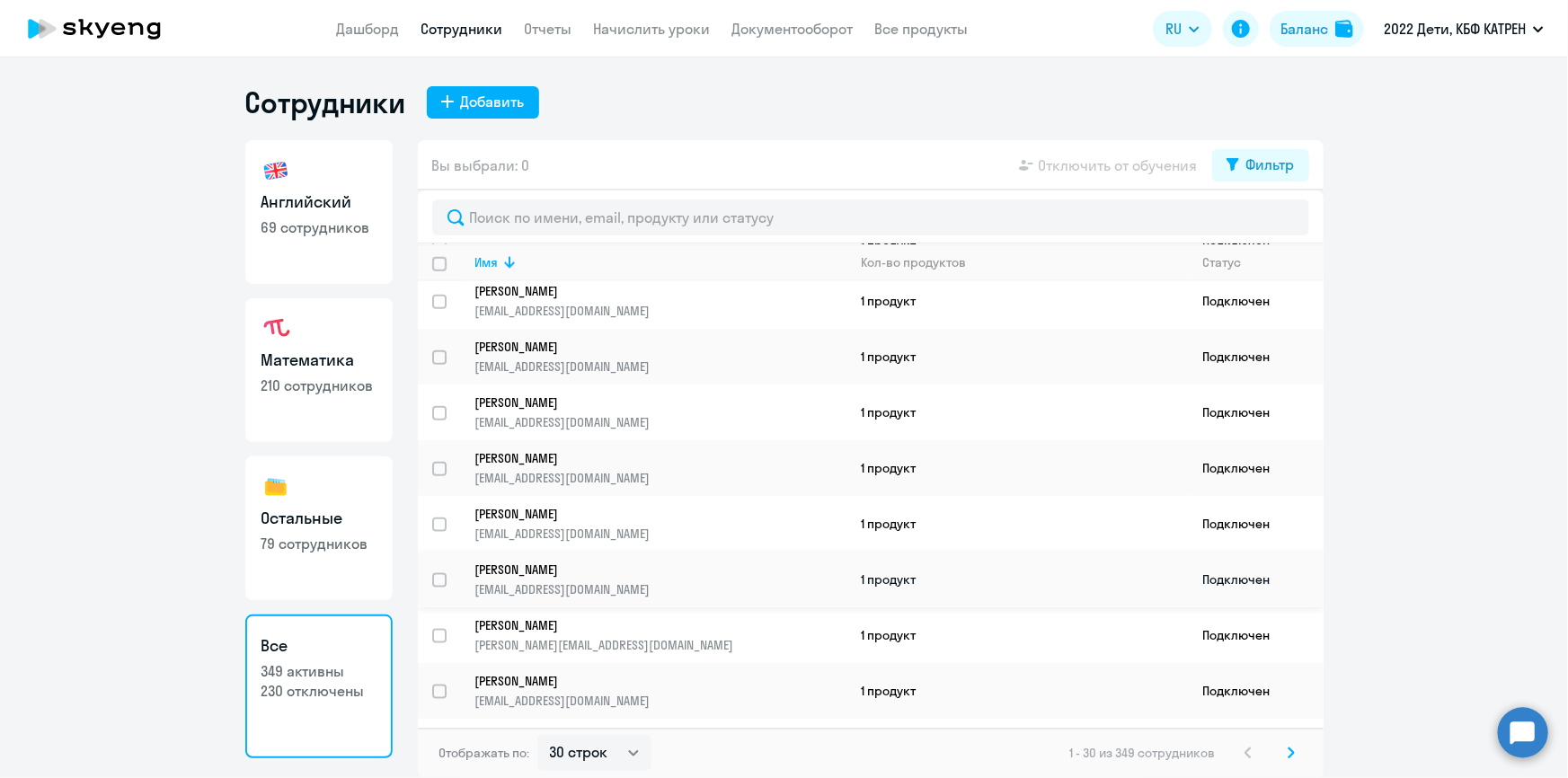
scroll to position [1183, 0]
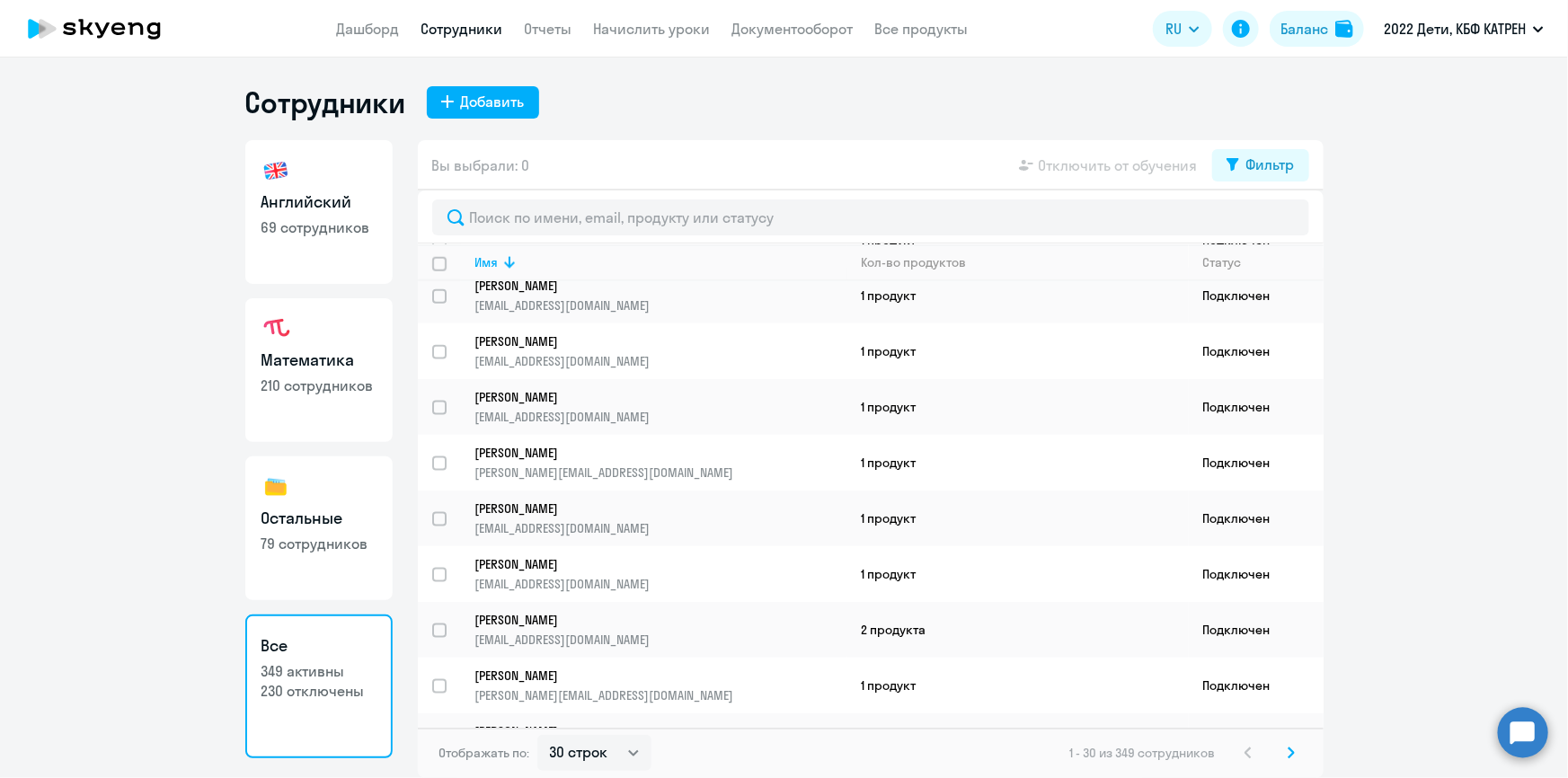
click at [1292, 752] on icon at bounding box center [1292, 752] width 6 height 10
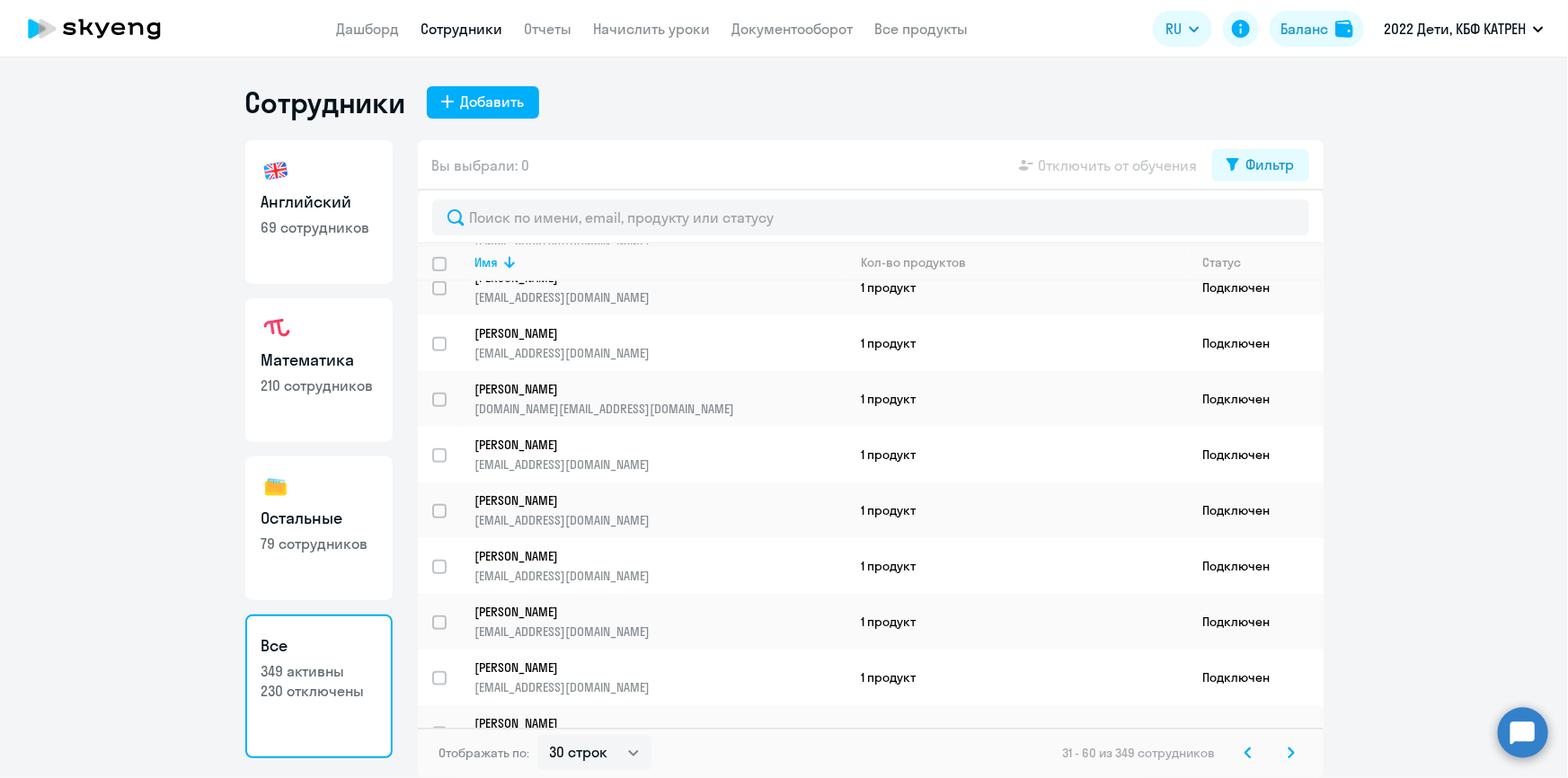
click at [456, 35] on link "Сотрудники" at bounding box center [462, 29] width 82 height 18
select select "30"
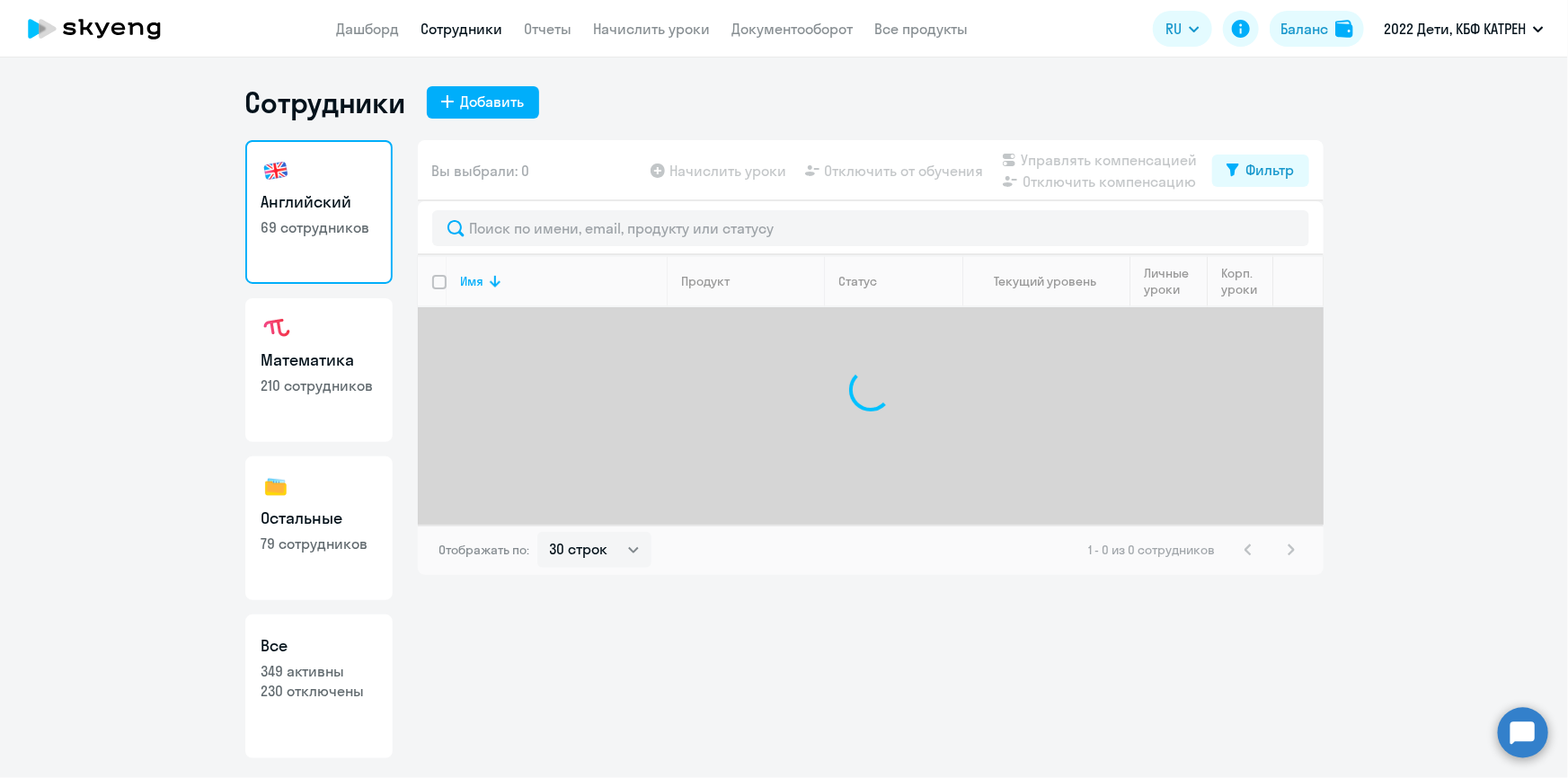
click at [334, 641] on h3 "Все" at bounding box center [318, 646] width 115 height 24
select select "30"
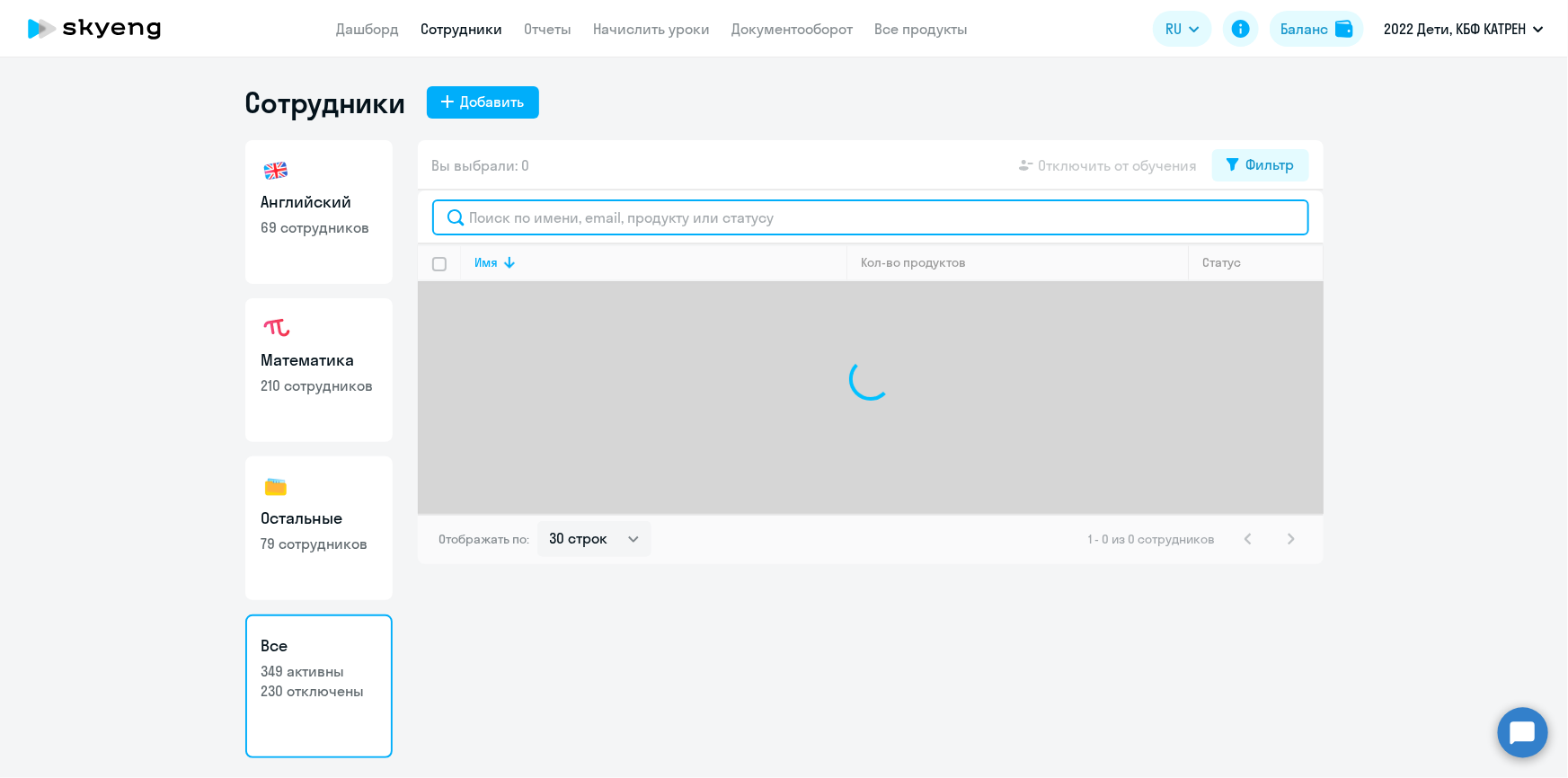
click at [569, 225] on input "text" at bounding box center [871, 217] width 877 height 36
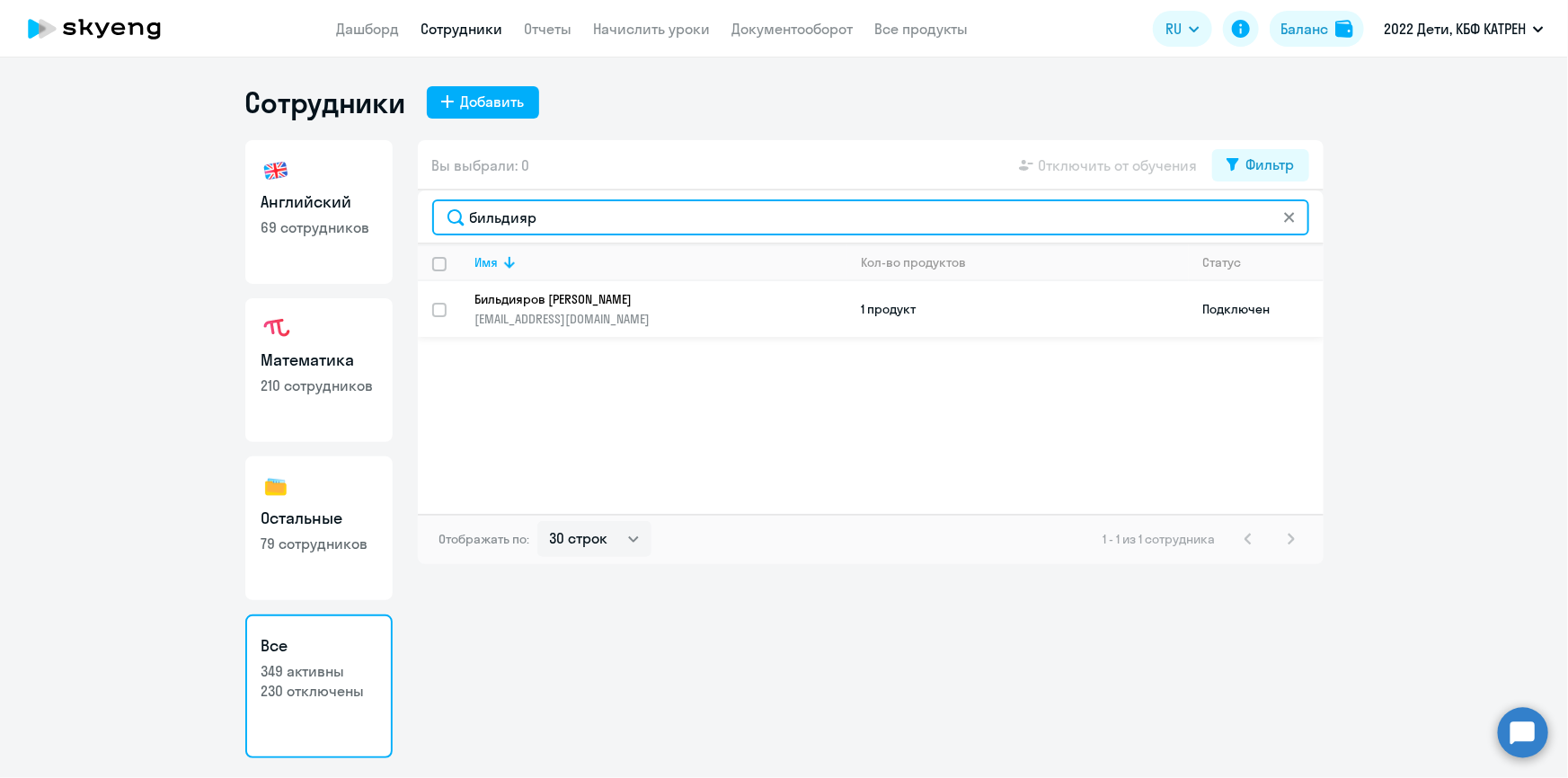
type input "бильдияр"
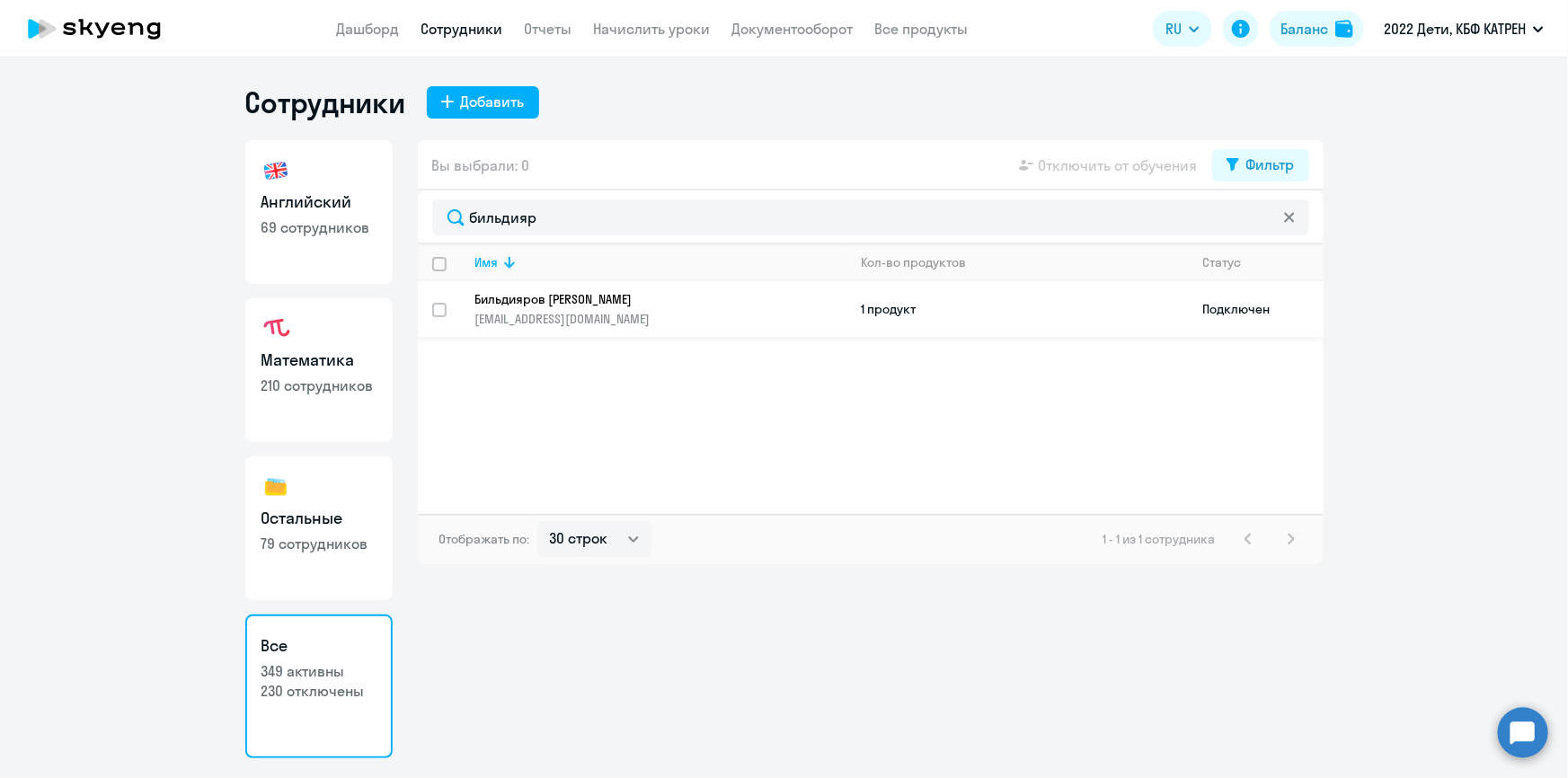
click at [612, 299] on p "Бильдияров [PERSON_NAME]" at bounding box center [649, 299] width 347 height 16
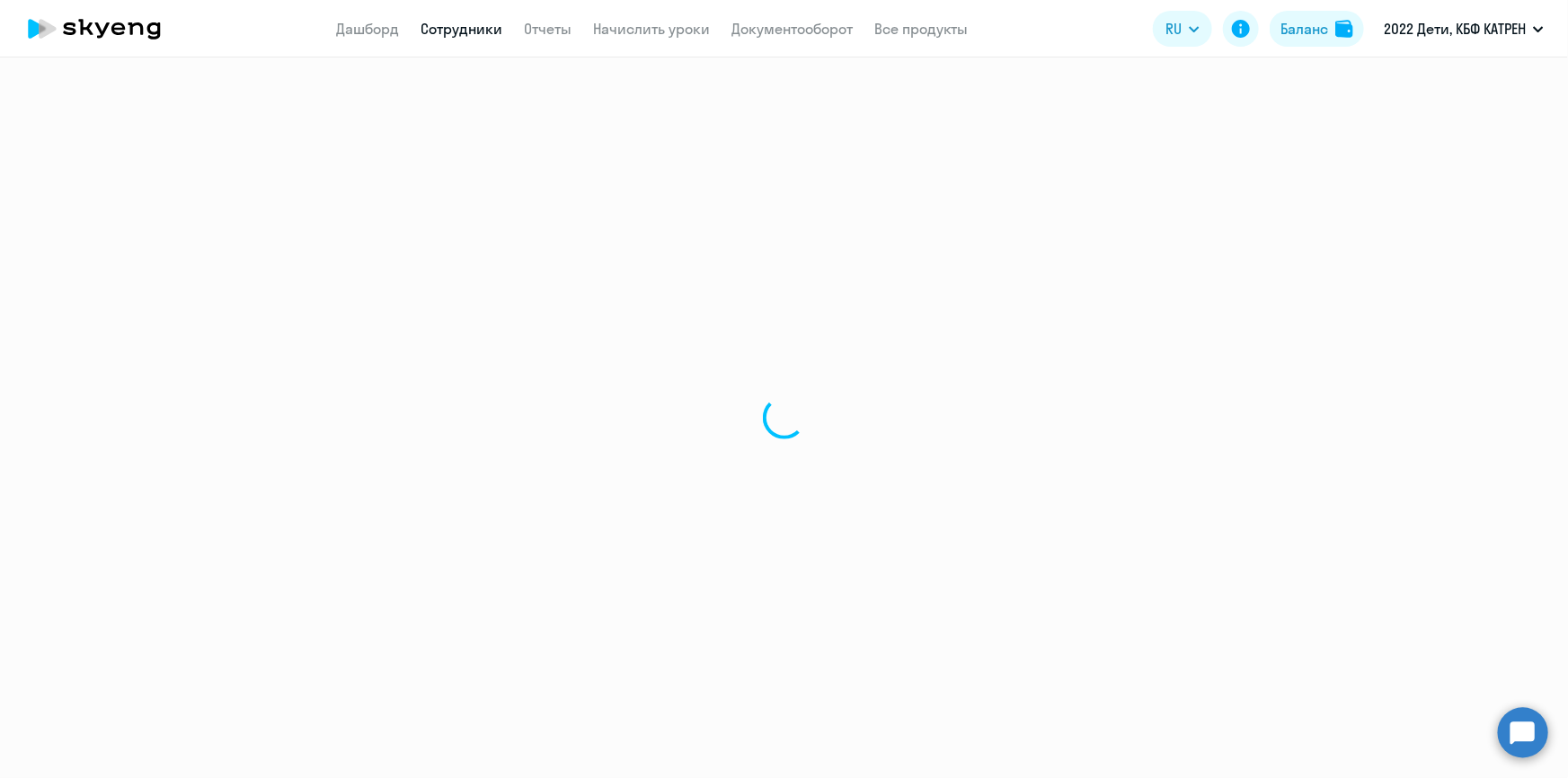
select select "math"
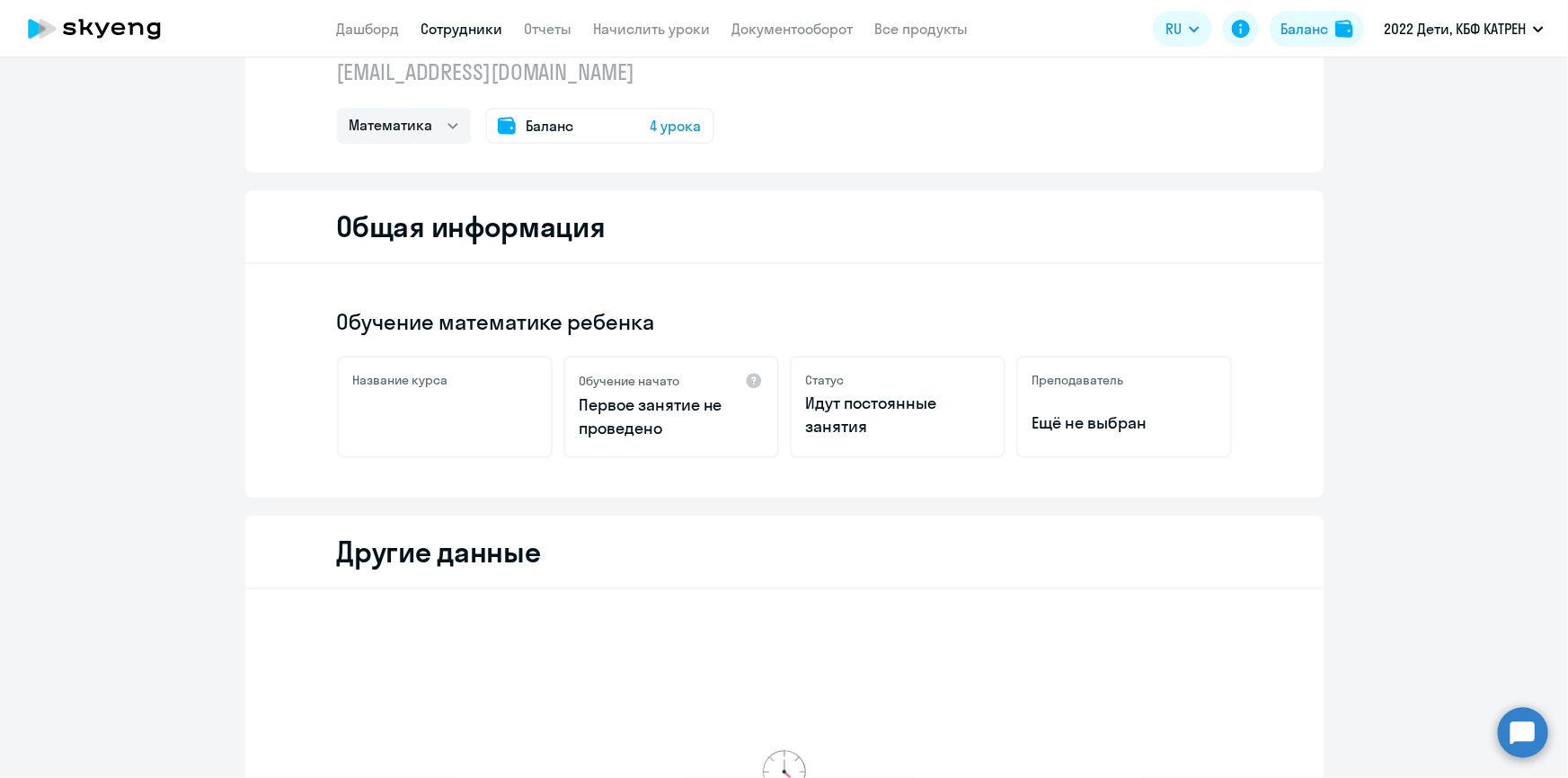
scroll to position [476, 0]
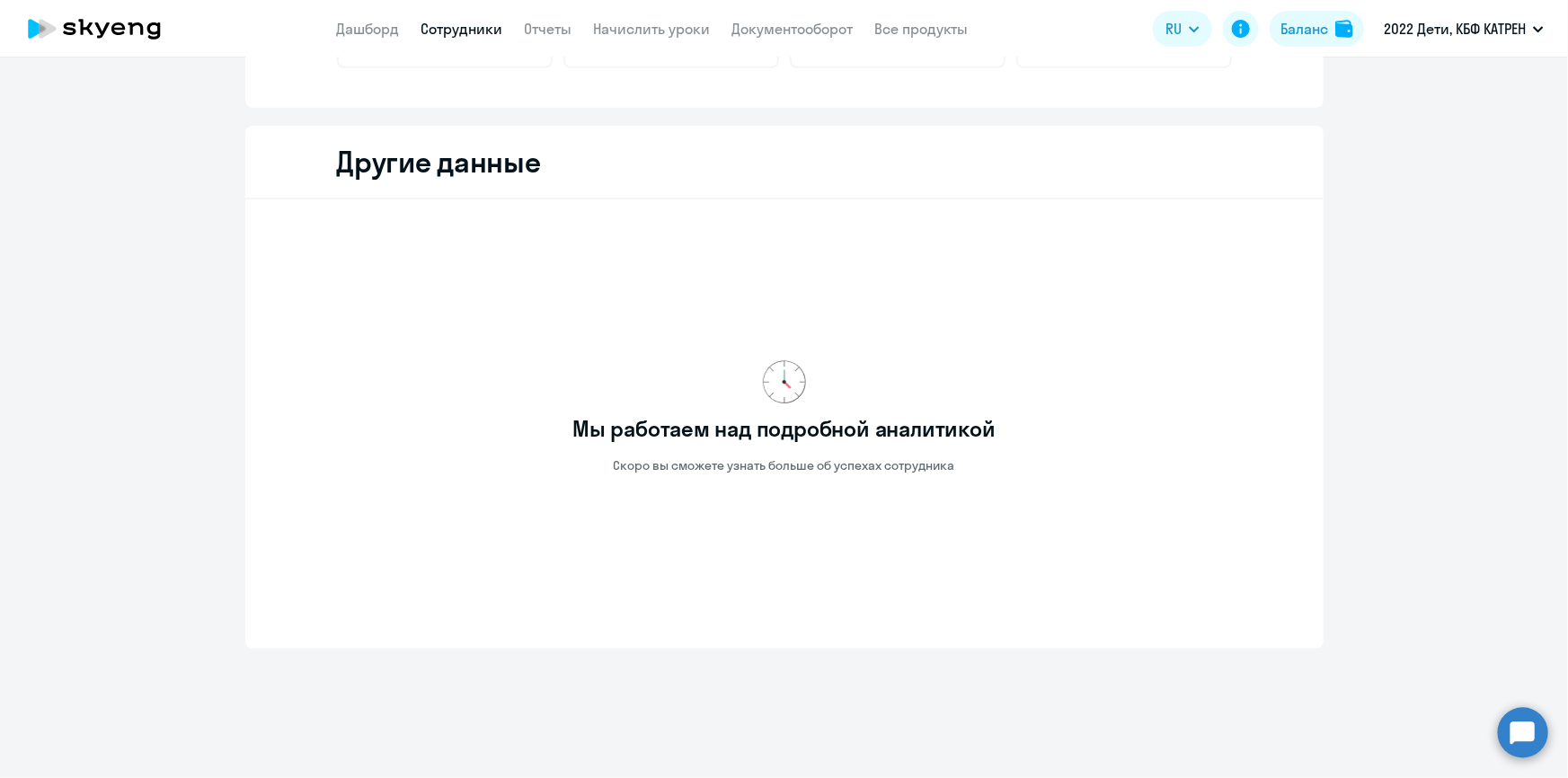
click at [432, 36] on link "Сотрудники" at bounding box center [462, 29] width 82 height 18
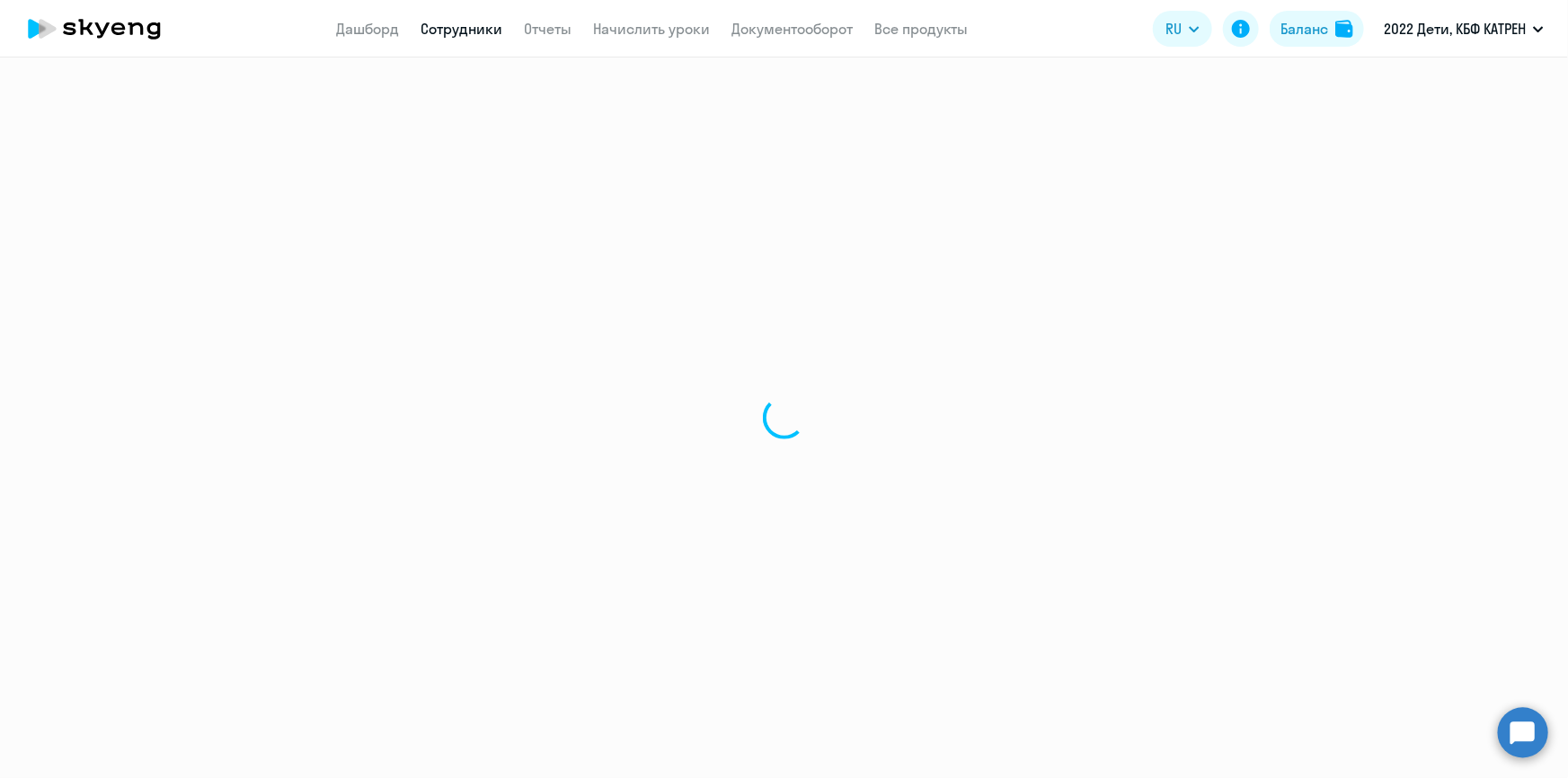
select select "30"
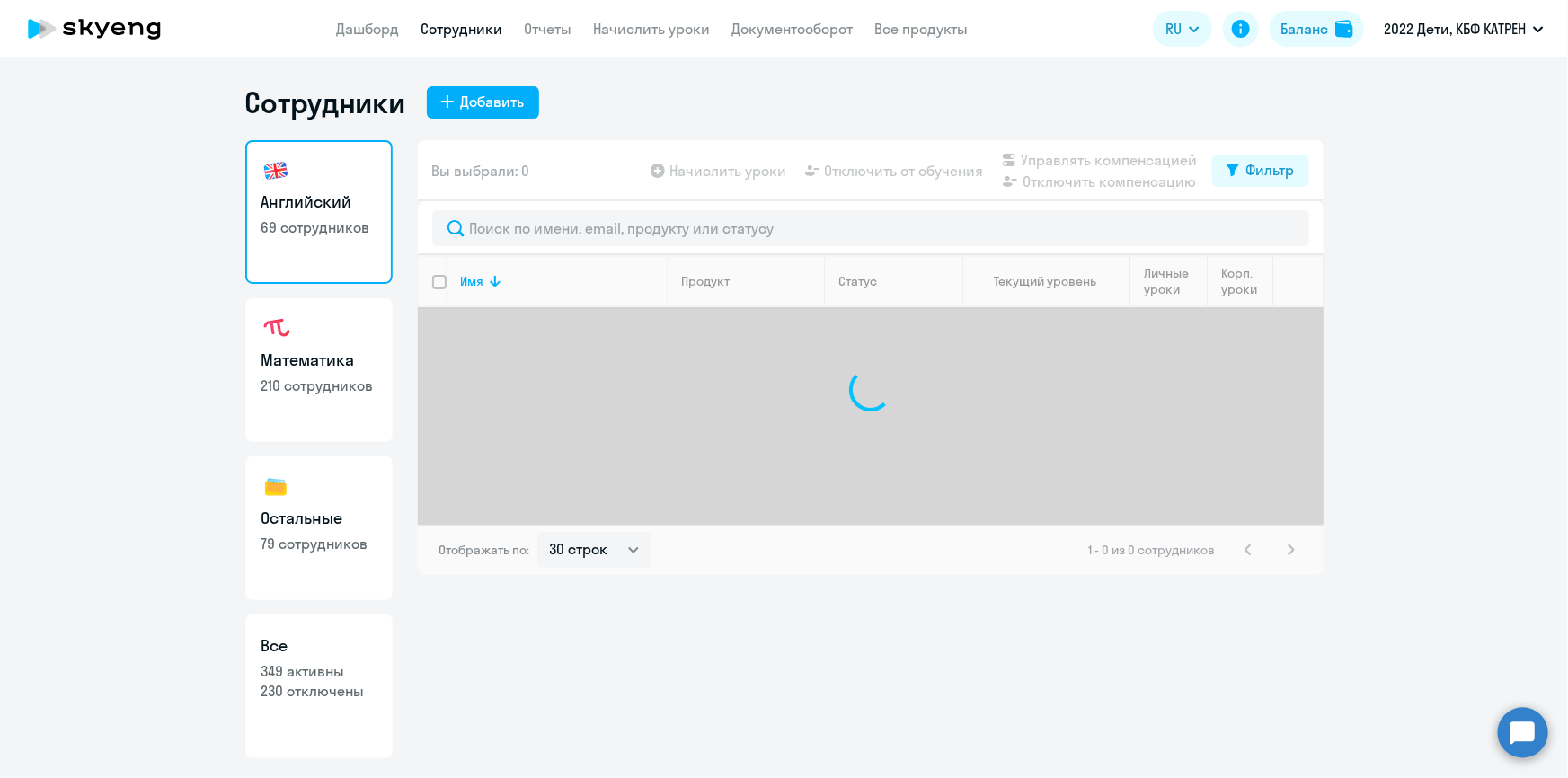
drag, startPoint x: 288, startPoint y: 688, endPoint x: 303, endPoint y: 672, distance: 21.9
click at [288, 688] on p "230 отключены" at bounding box center [318, 690] width 115 height 20
select select "30"
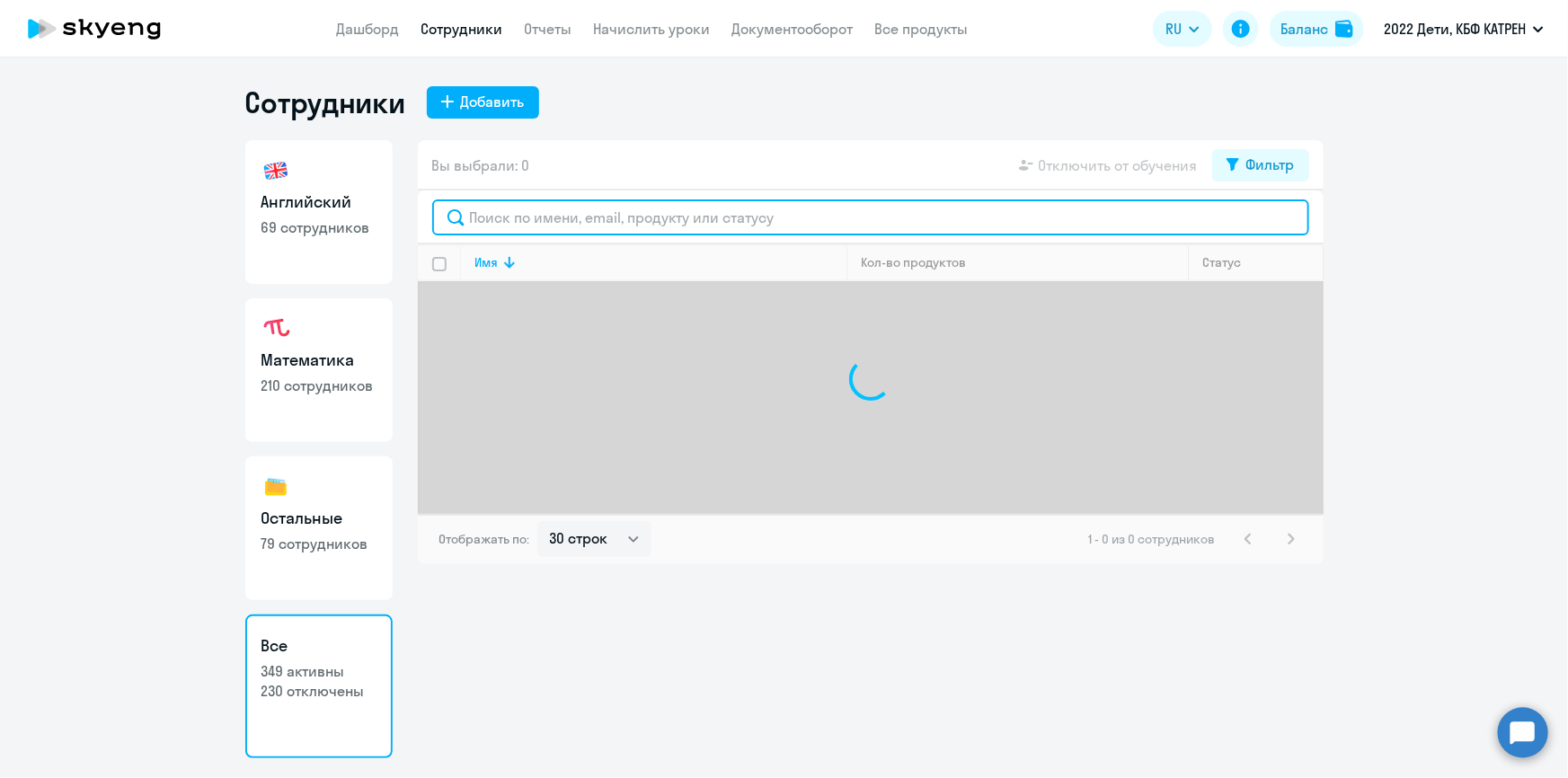
click at [592, 222] on input "text" at bounding box center [871, 217] width 877 height 36
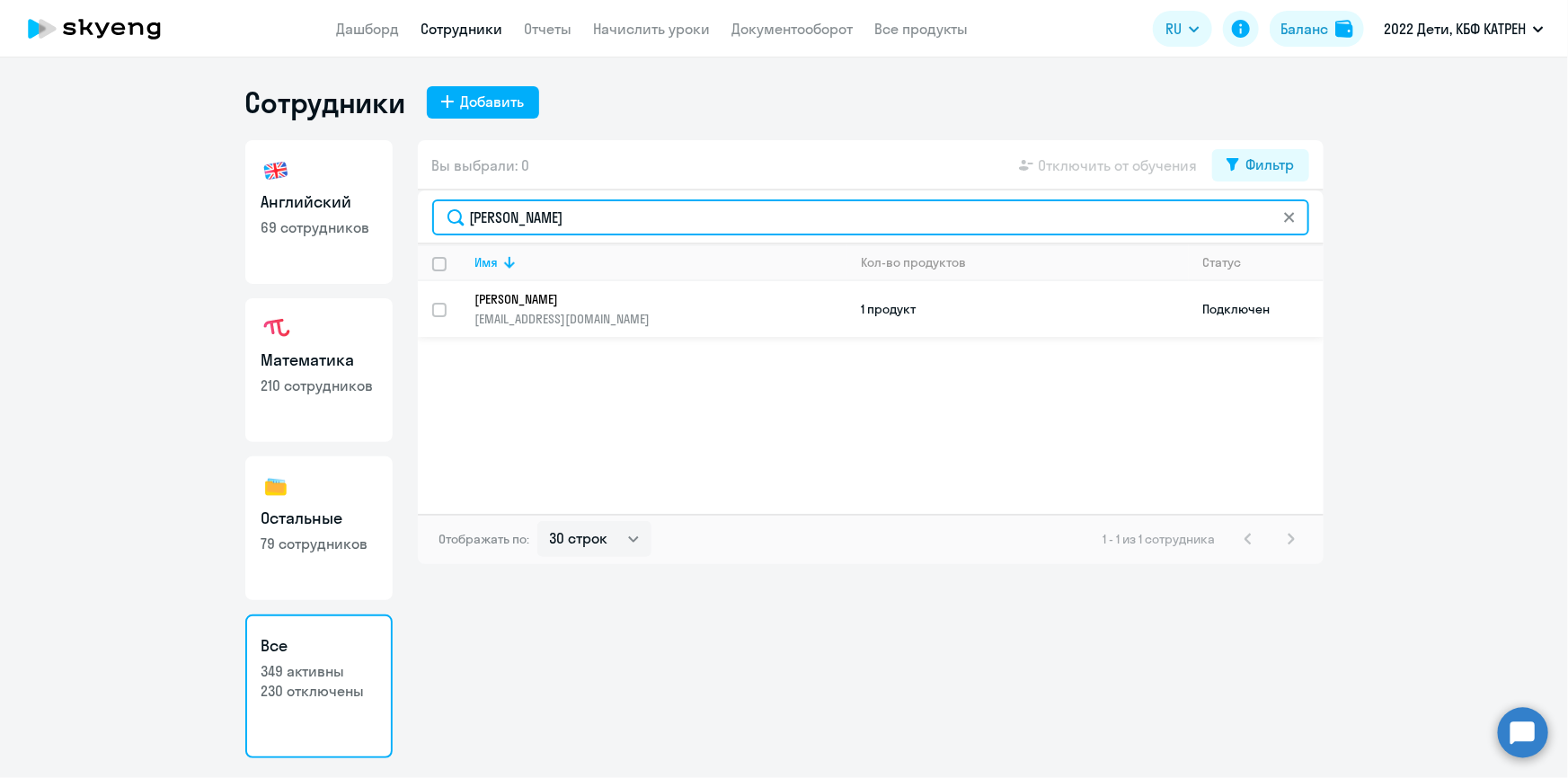
type input "[PERSON_NAME]"
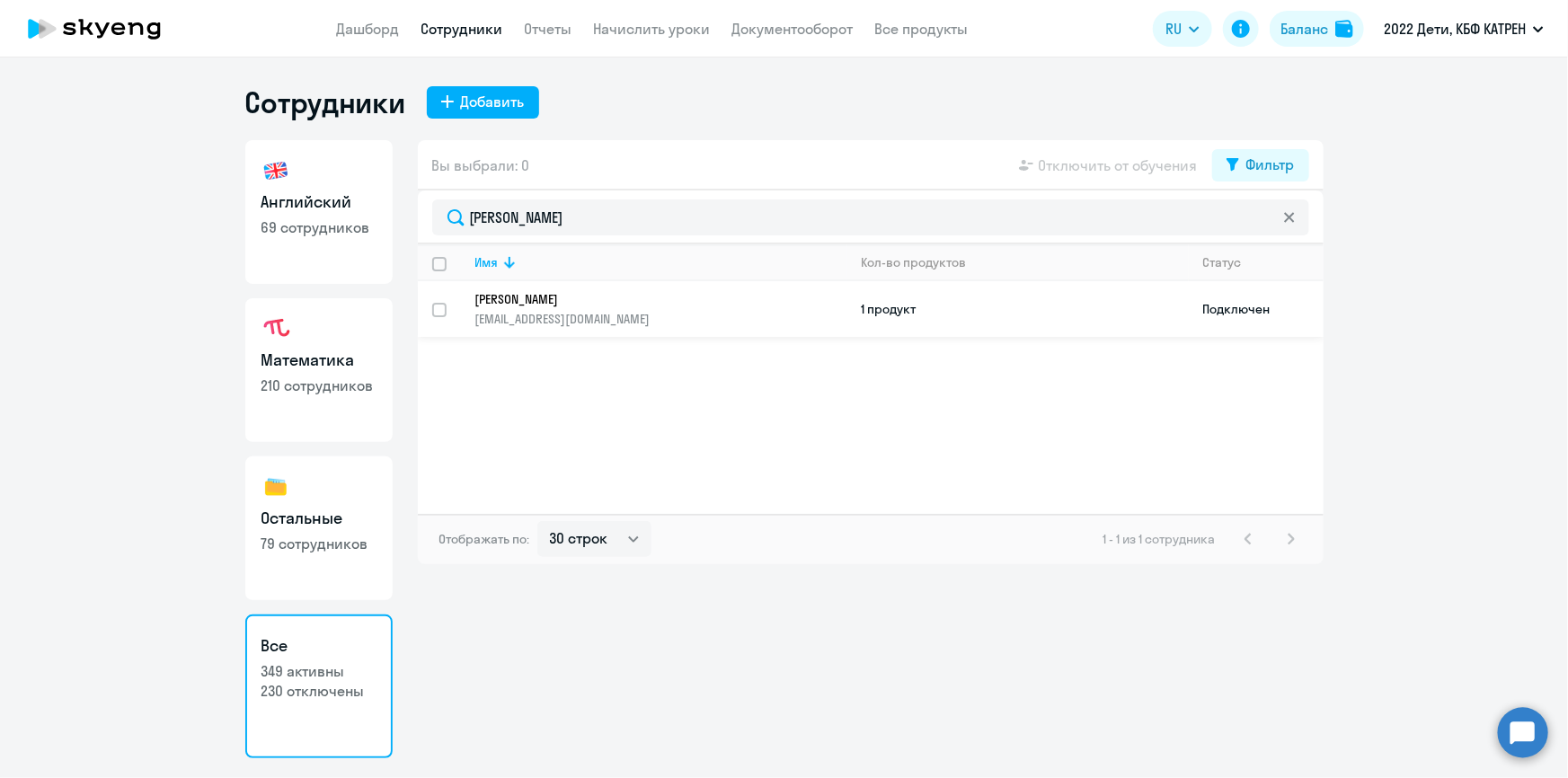
click at [604, 292] on p "[PERSON_NAME]" at bounding box center [649, 299] width 347 height 16
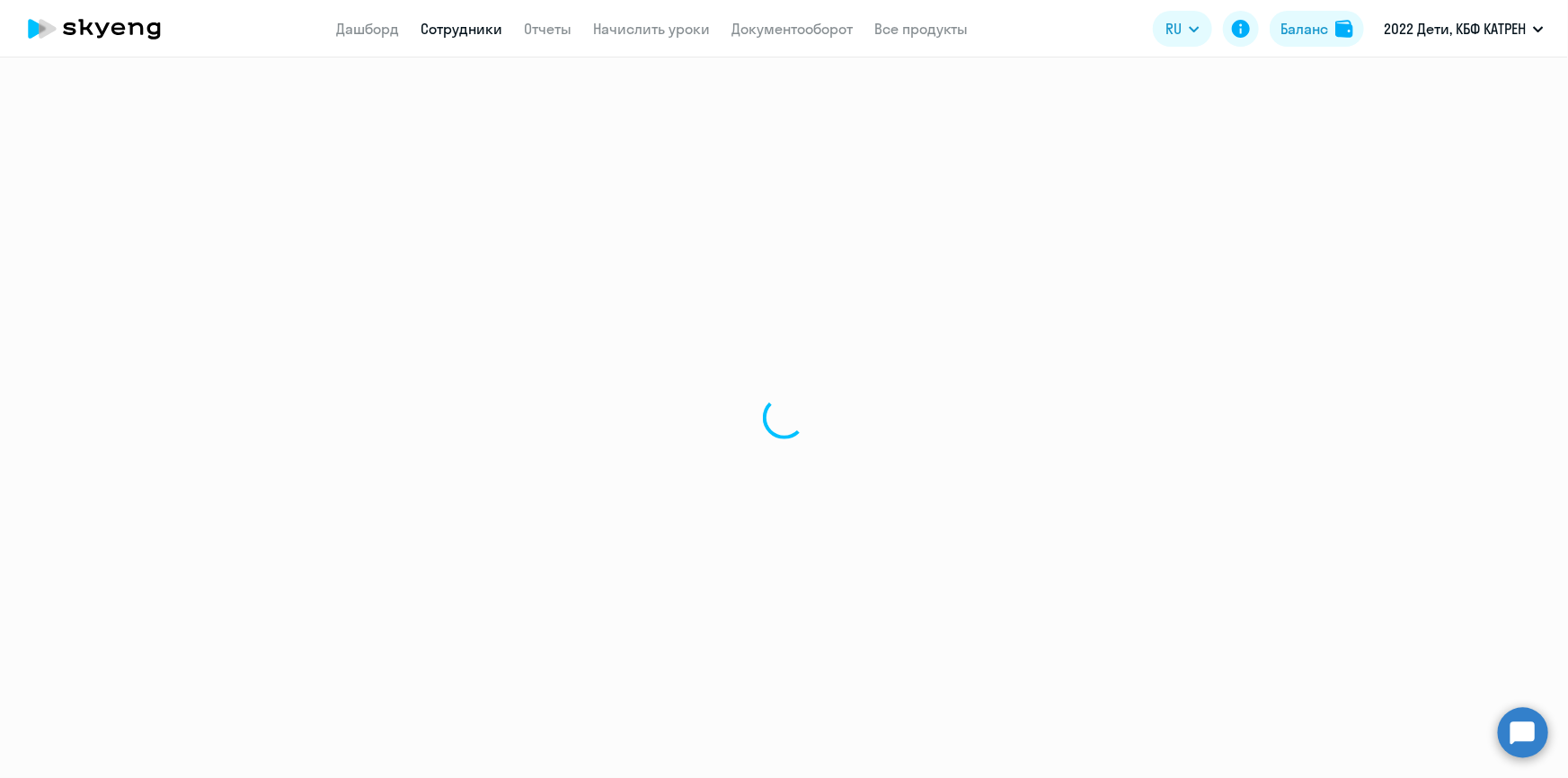
select select "math"
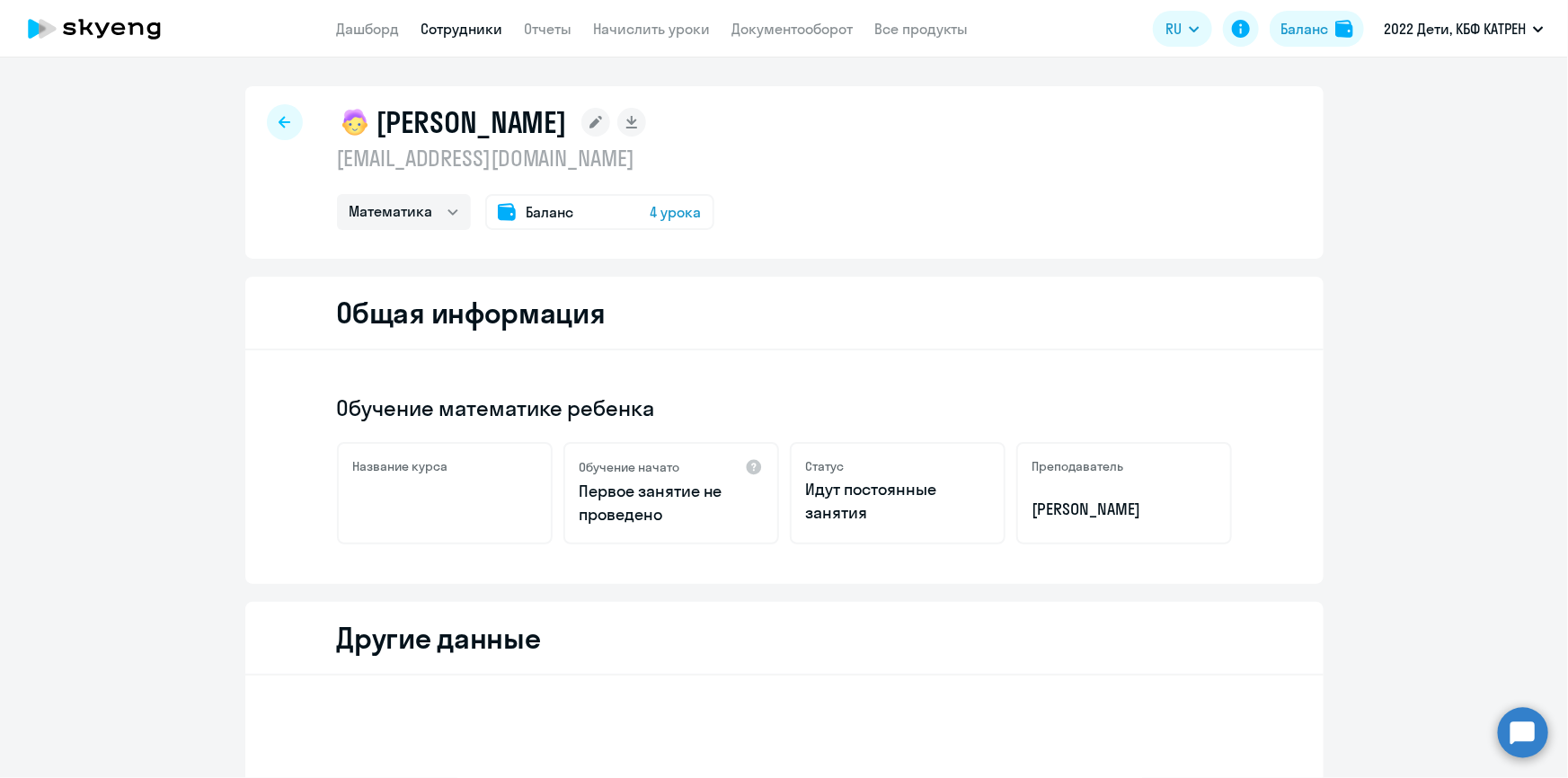
click at [457, 34] on link "Сотрудники" at bounding box center [462, 29] width 82 height 18
select select "30"
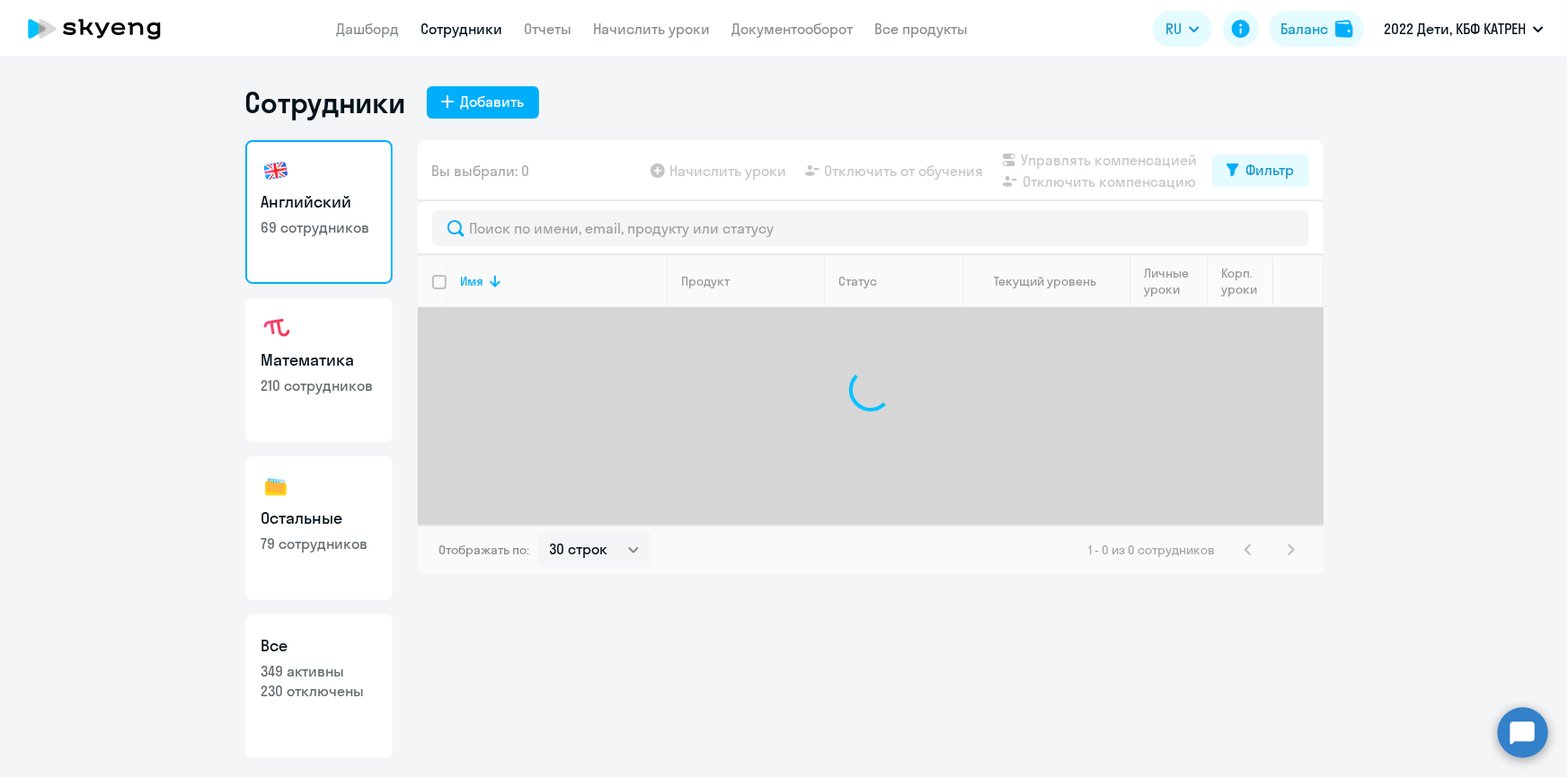
drag, startPoint x: 318, startPoint y: 745, endPoint x: 332, endPoint y: 714, distance: 34.0
click at [319, 742] on link "Все 349 активны 230 отключены" at bounding box center [318, 686] width 148 height 144
select select "30"
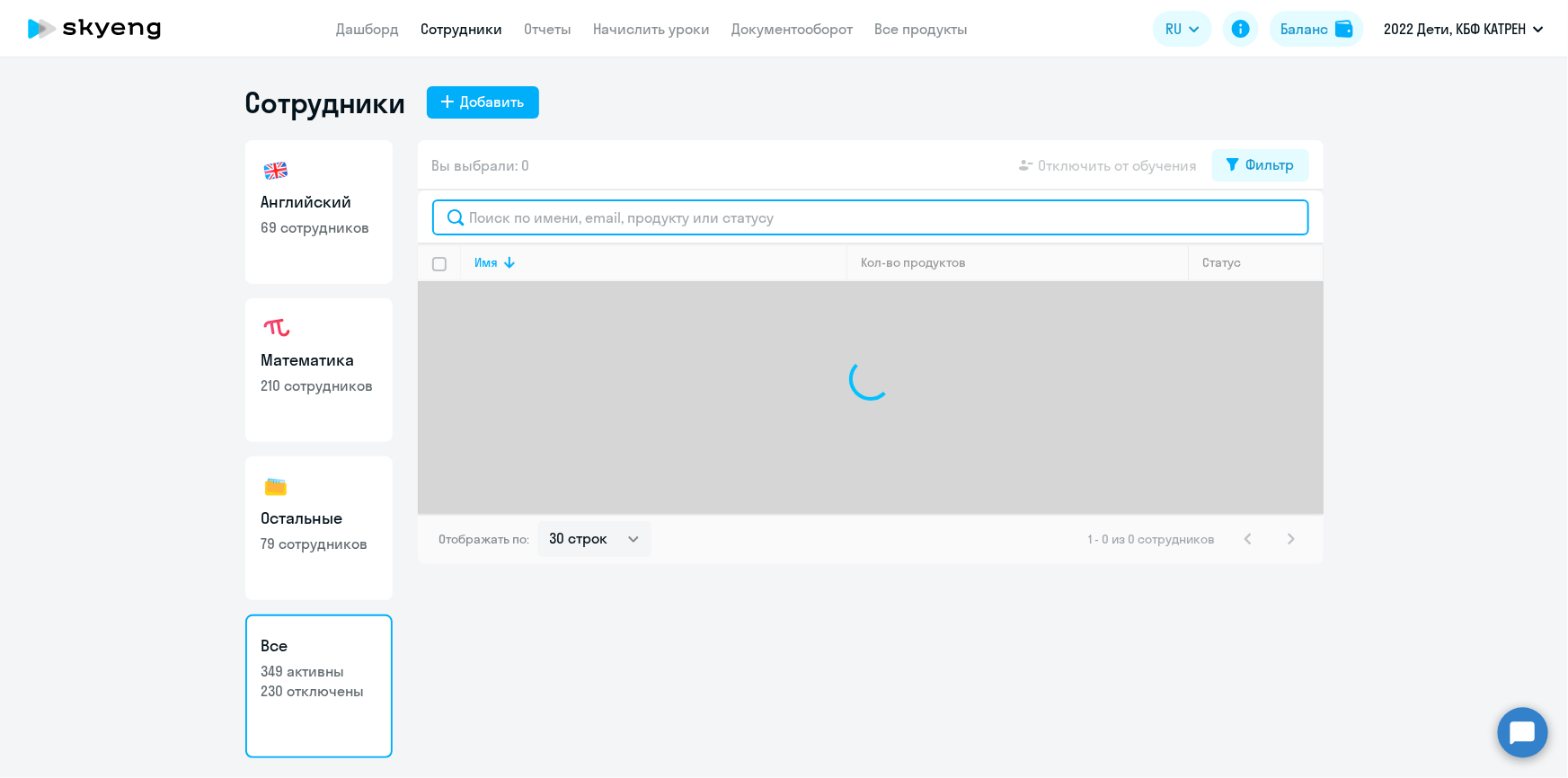
click at [555, 217] on input "text" at bounding box center [871, 217] width 877 height 36
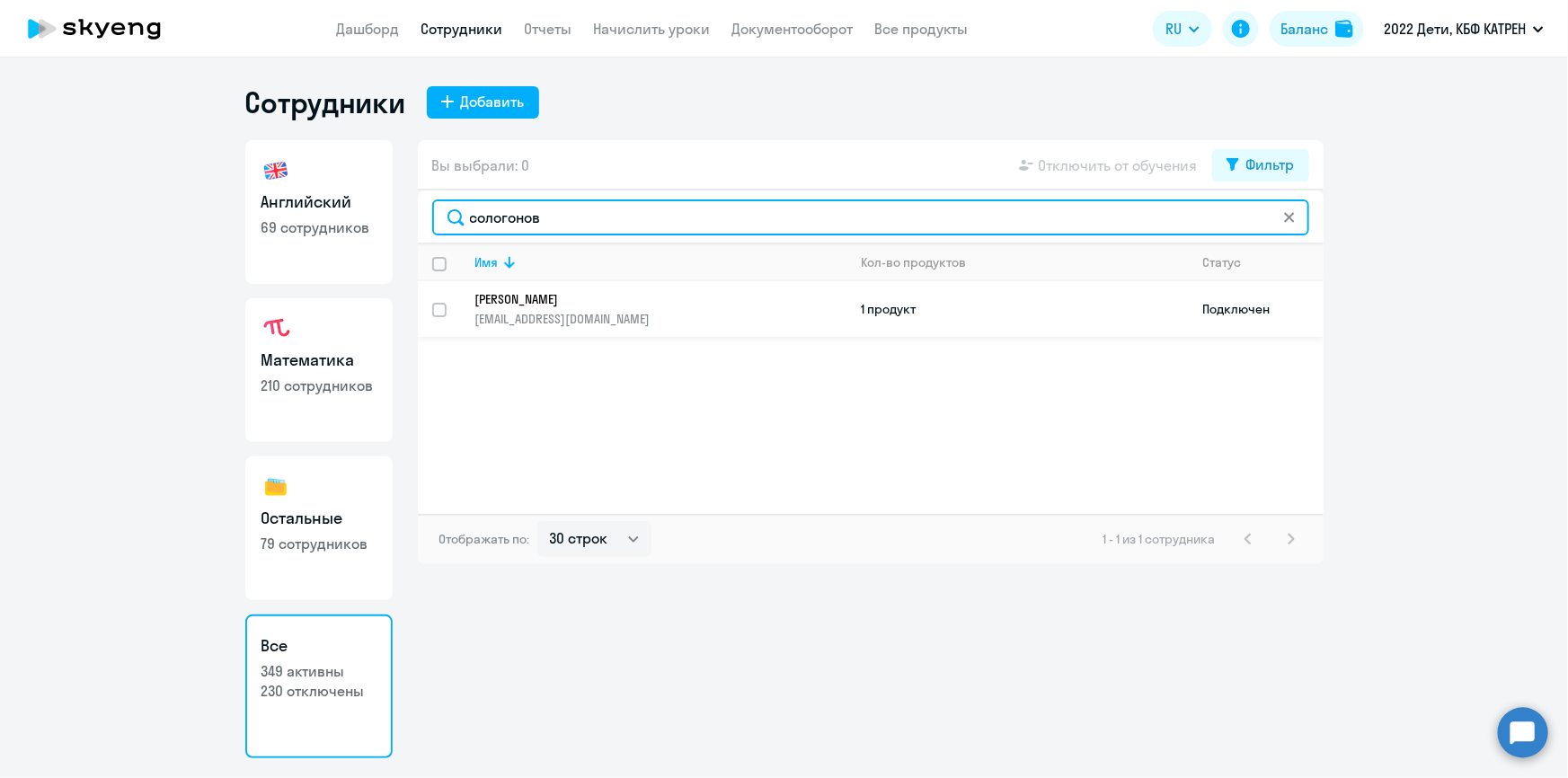
type input "сологонов"
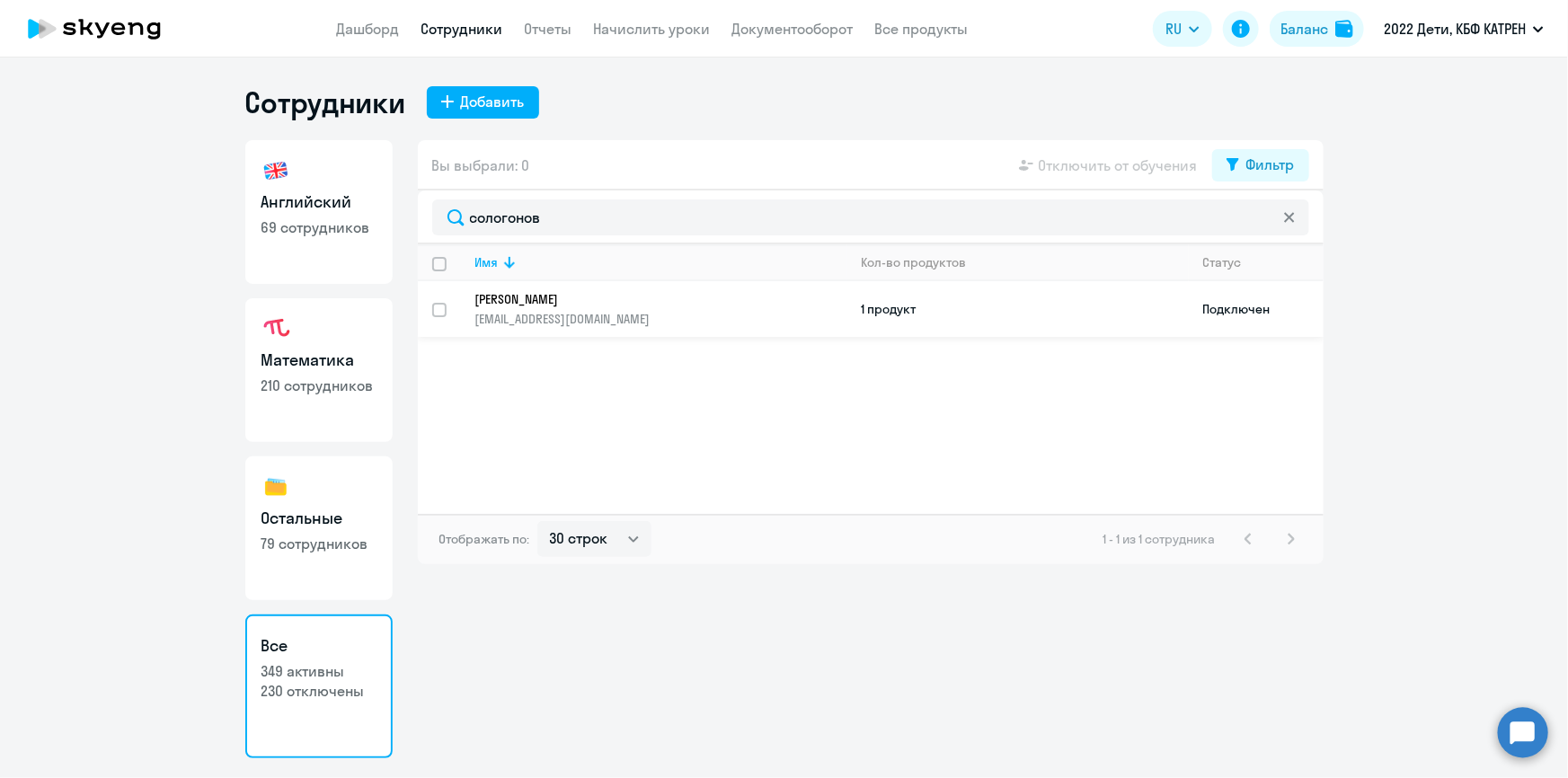
click at [566, 282] on td "[PERSON_NAME] [EMAIL_ADDRESS][DOMAIN_NAME]" at bounding box center [654, 309] width 387 height 55
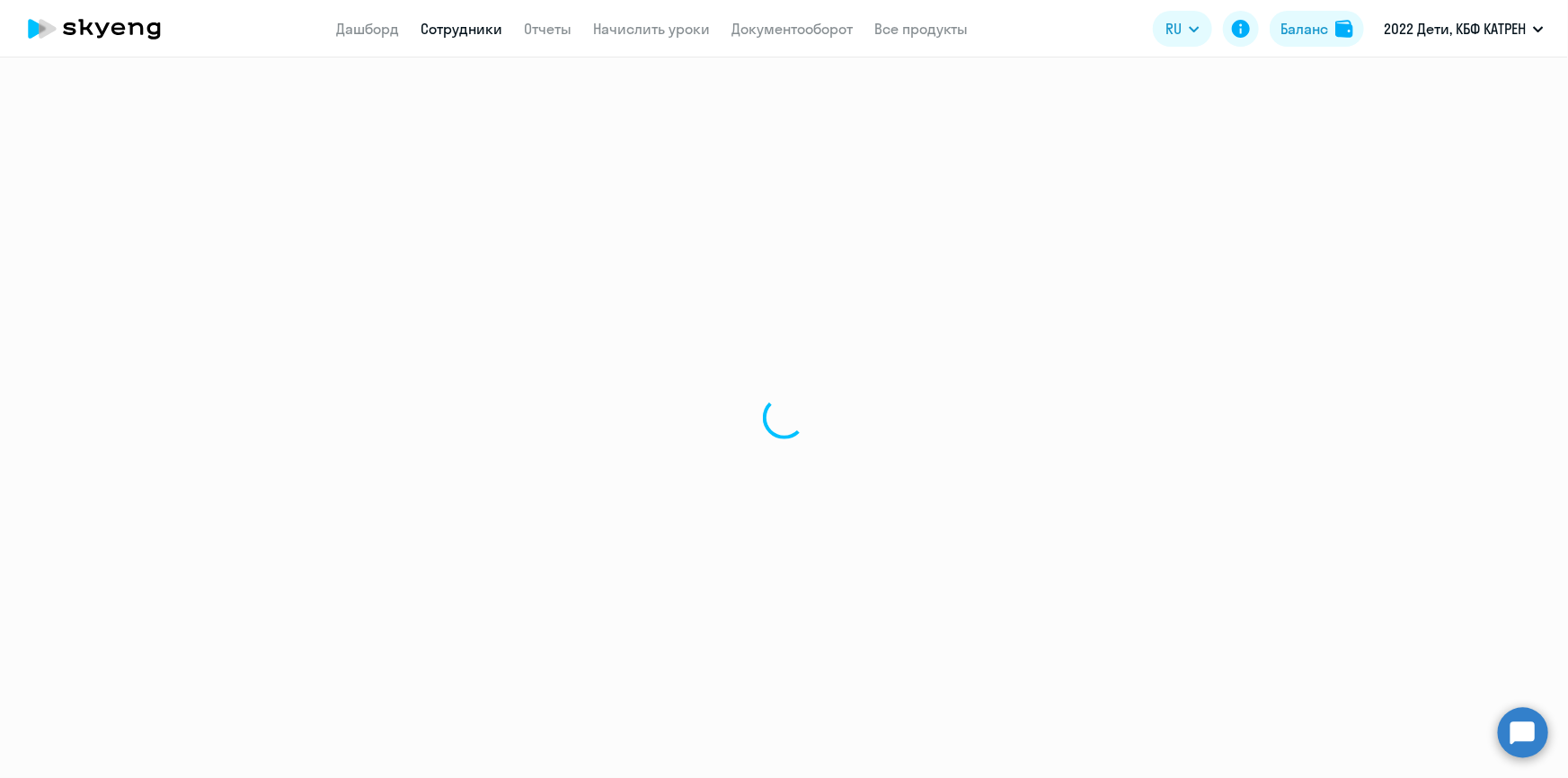
select select "english"
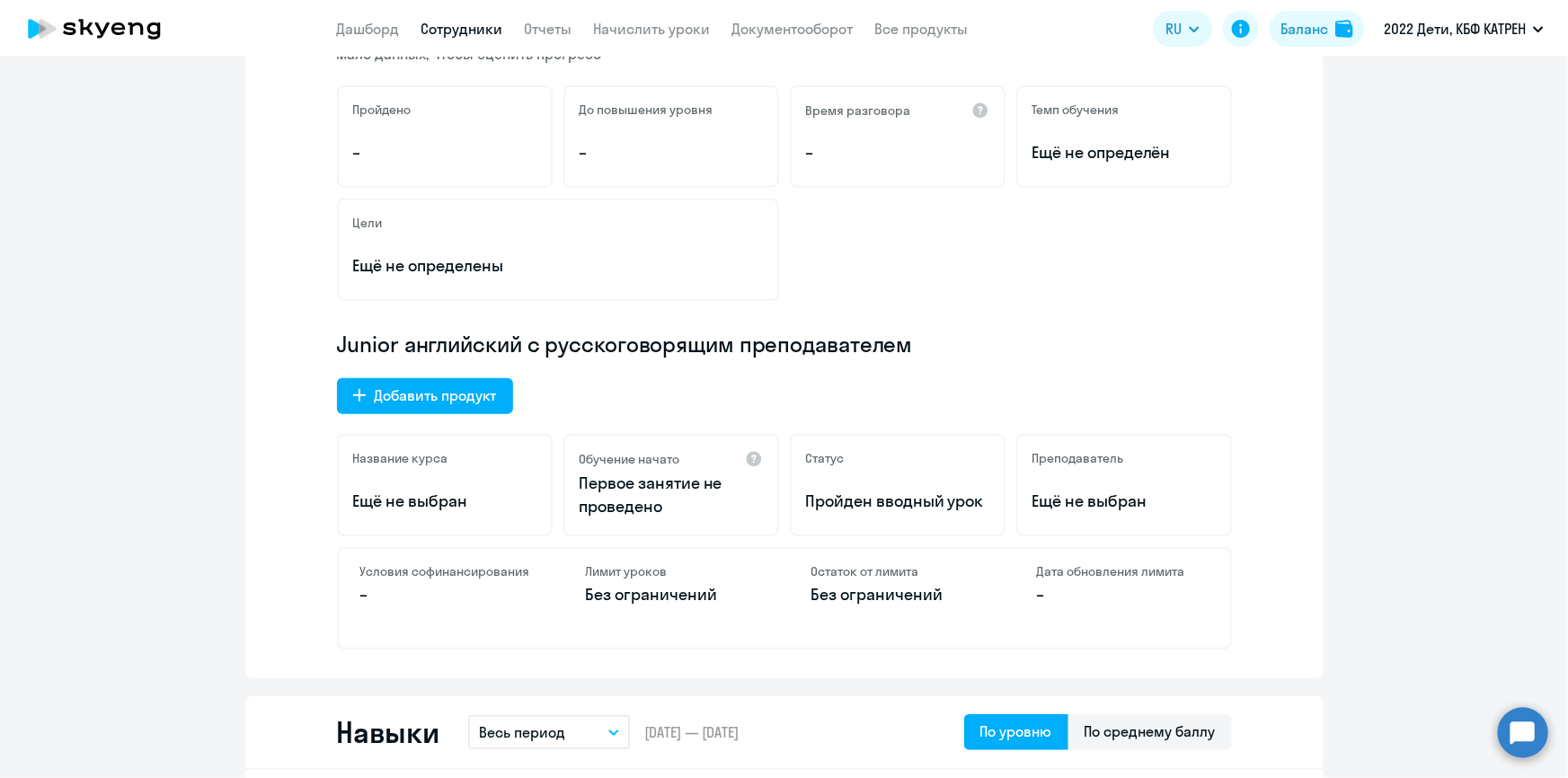
scroll to position [489, 0]
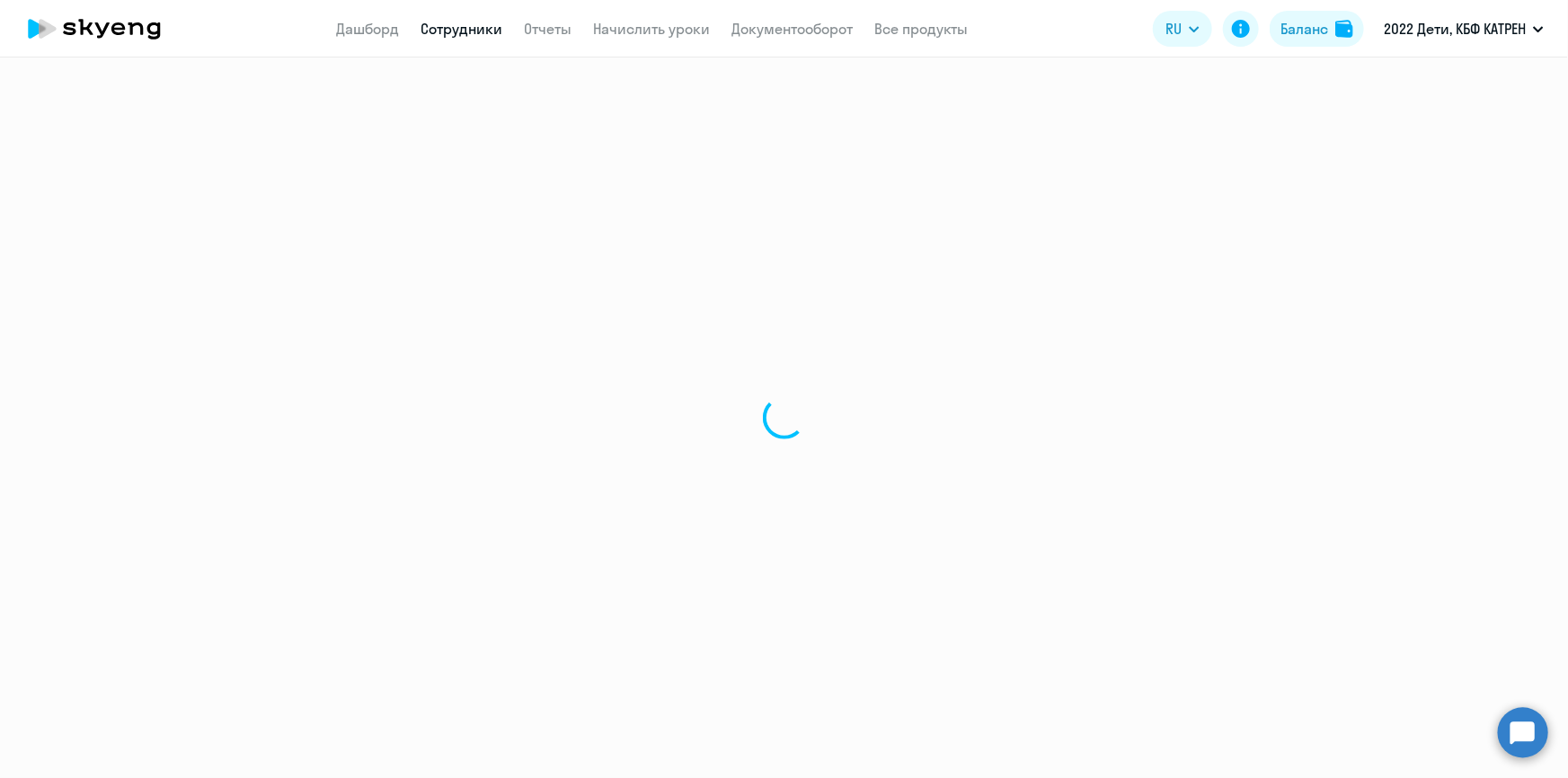
select select "30"
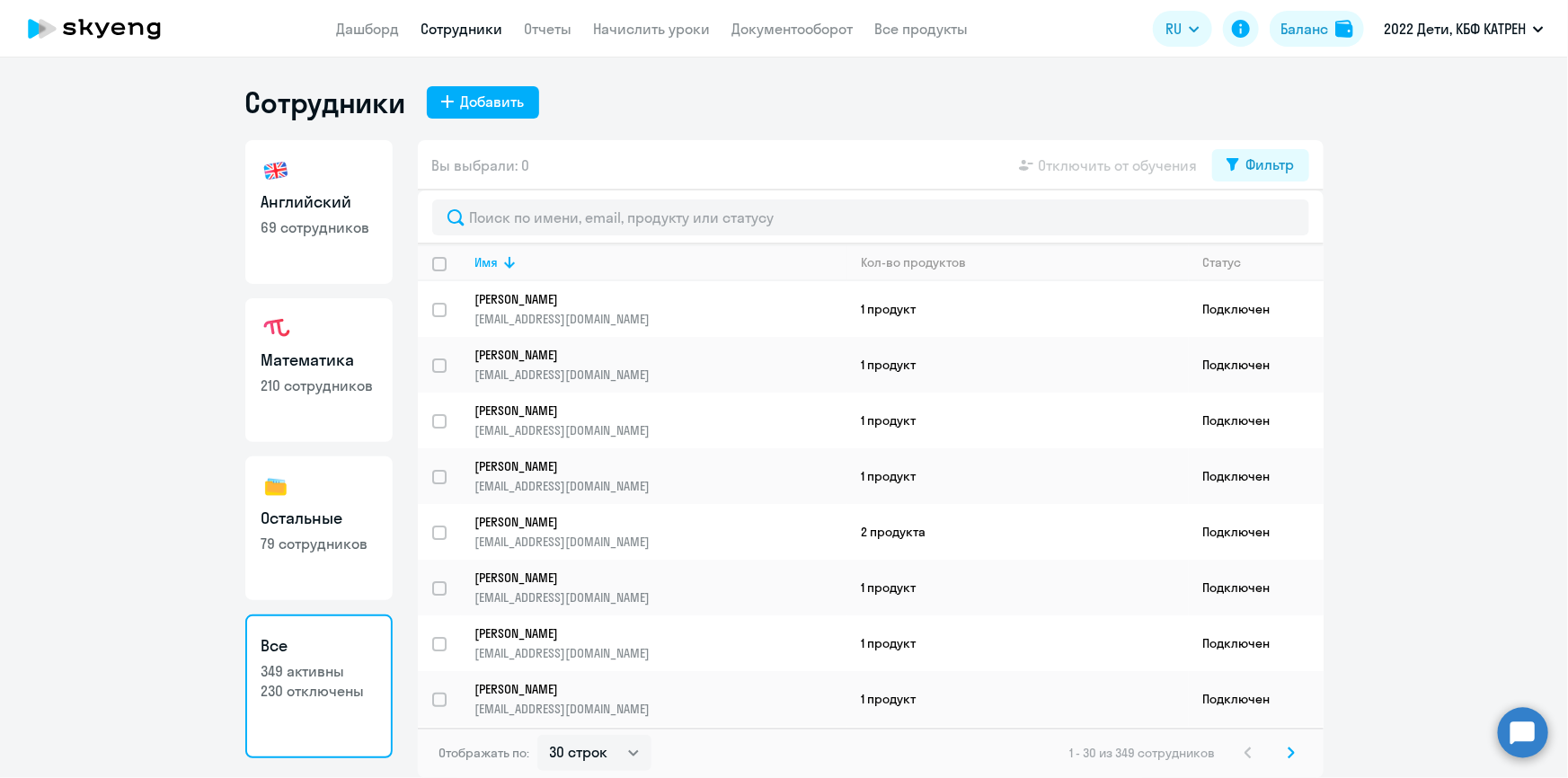
click at [435, 27] on link "Сотрудники" at bounding box center [462, 29] width 82 height 18
select select "30"
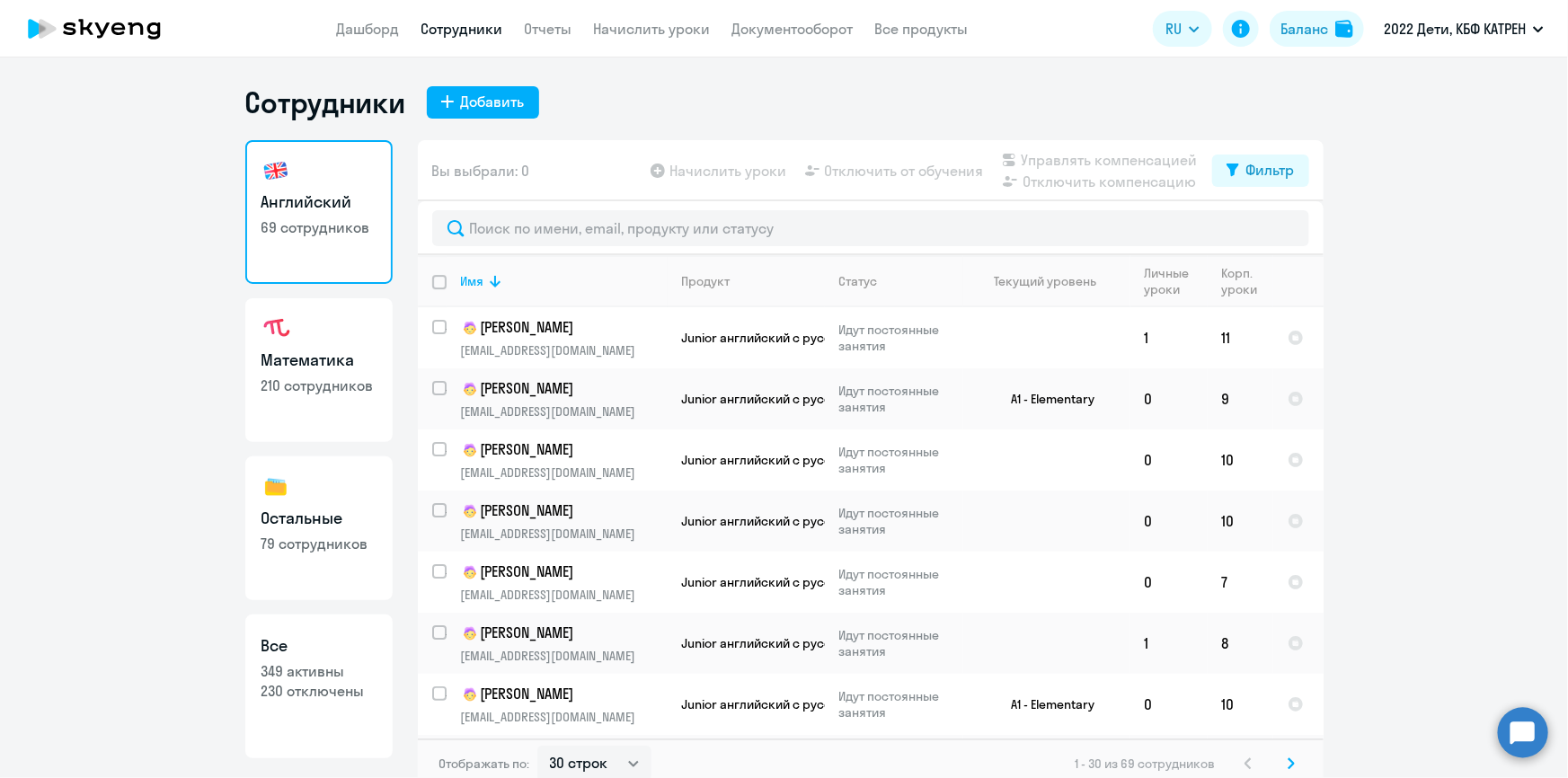
click at [328, 683] on p "230 отключены" at bounding box center [318, 690] width 115 height 20
select select "30"
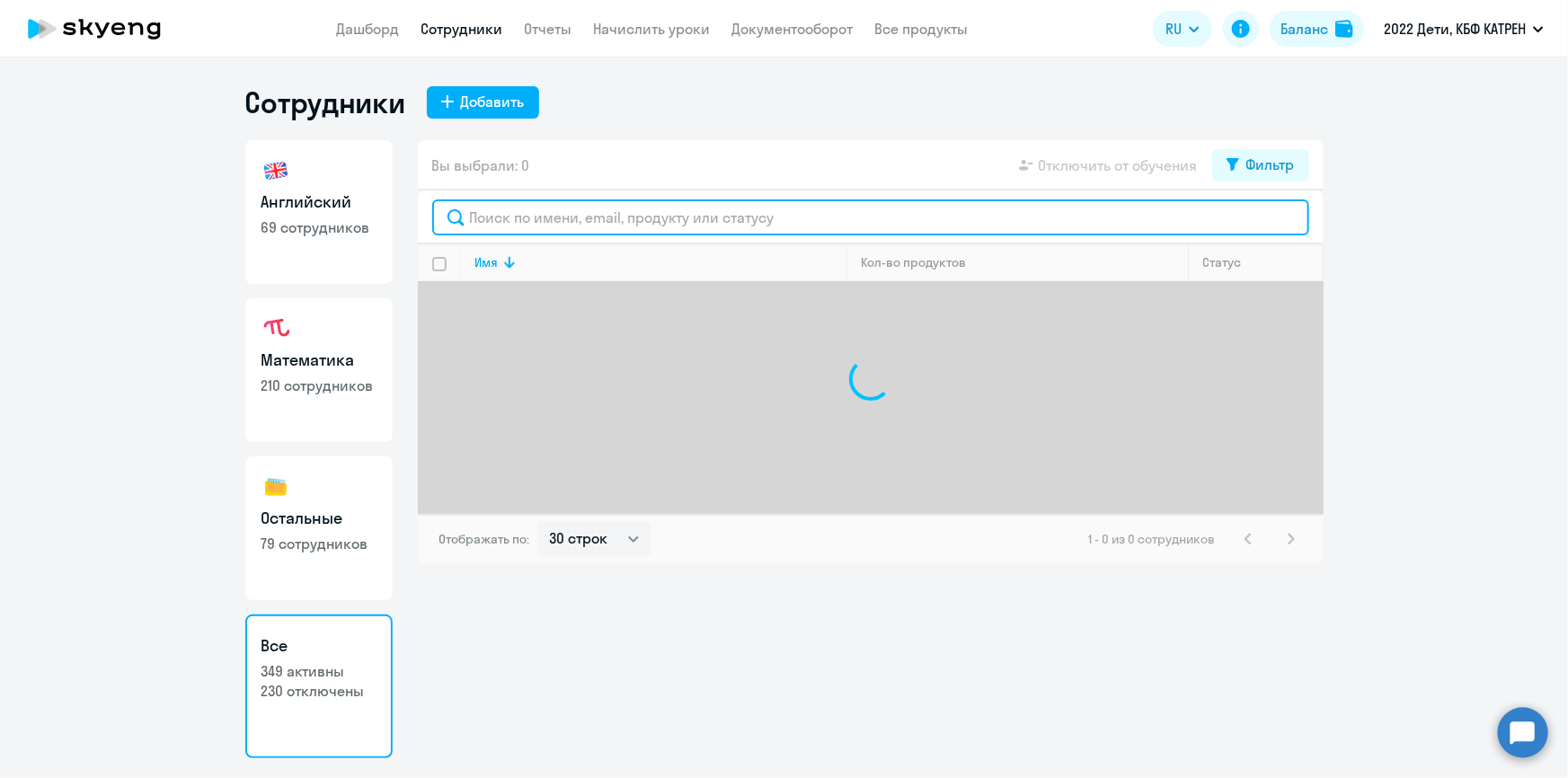
click at [548, 217] on input "text" at bounding box center [871, 217] width 877 height 36
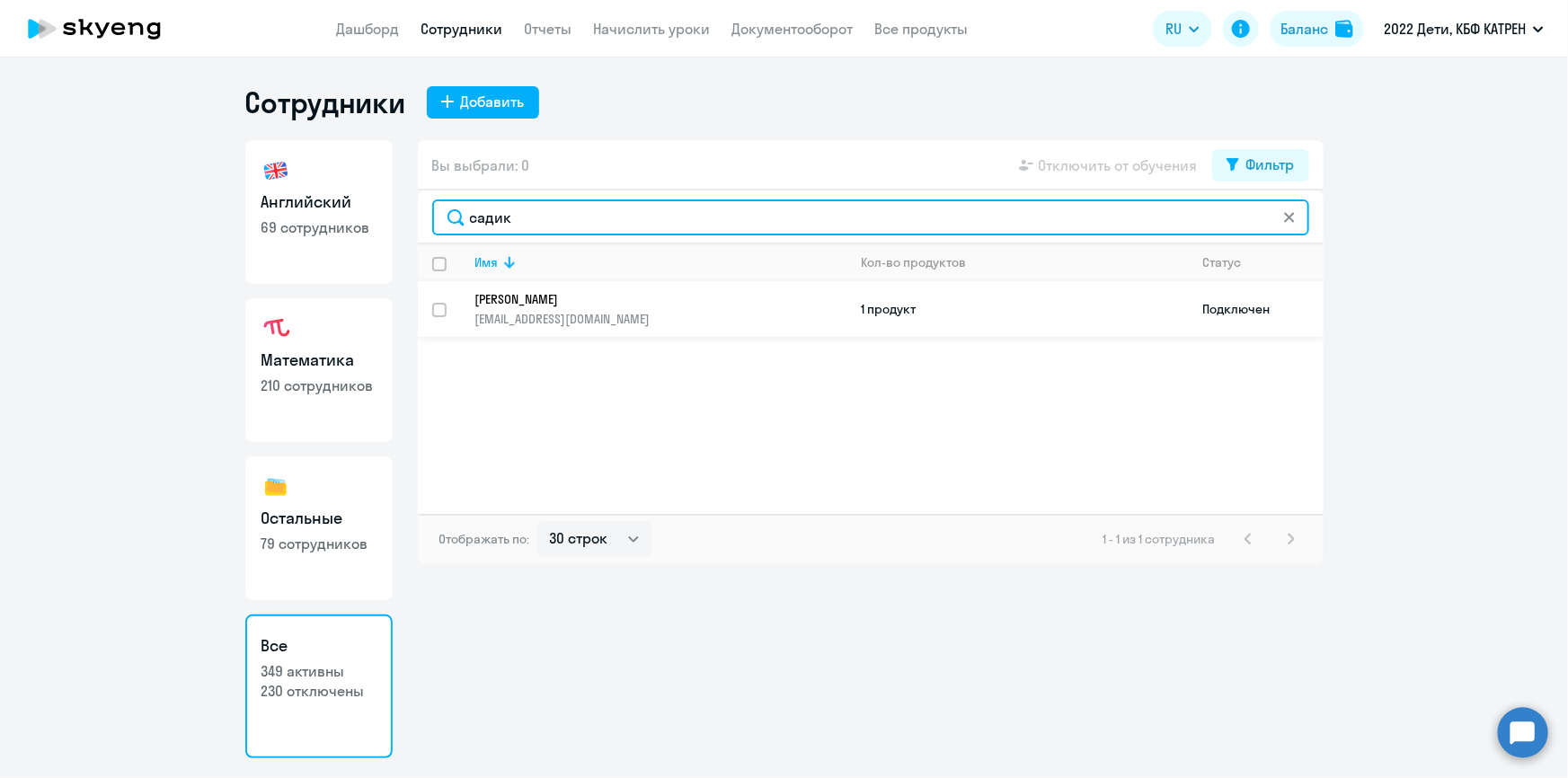
type input "садик"
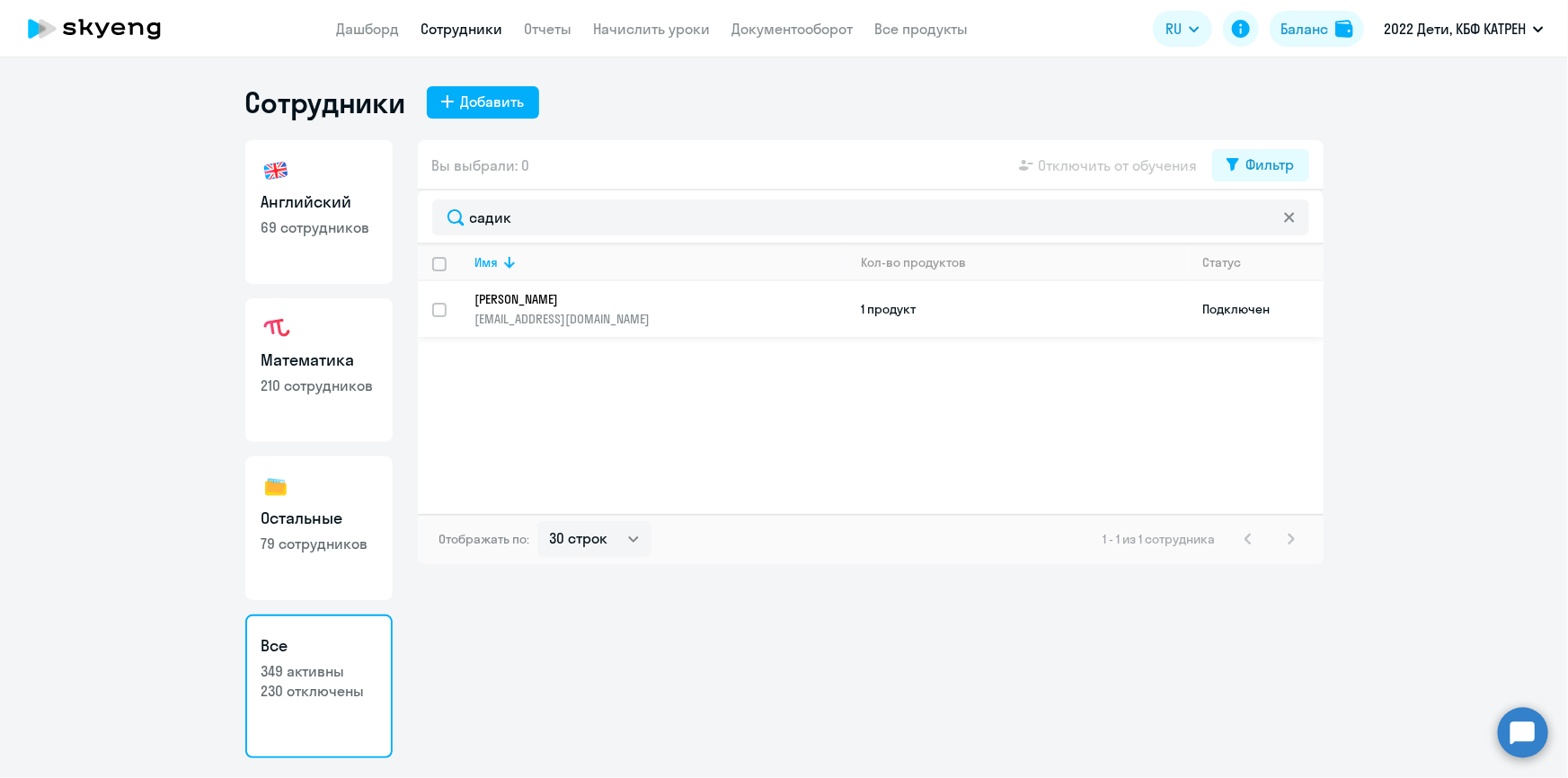
click at [566, 296] on p "[PERSON_NAME]" at bounding box center [649, 299] width 347 height 16
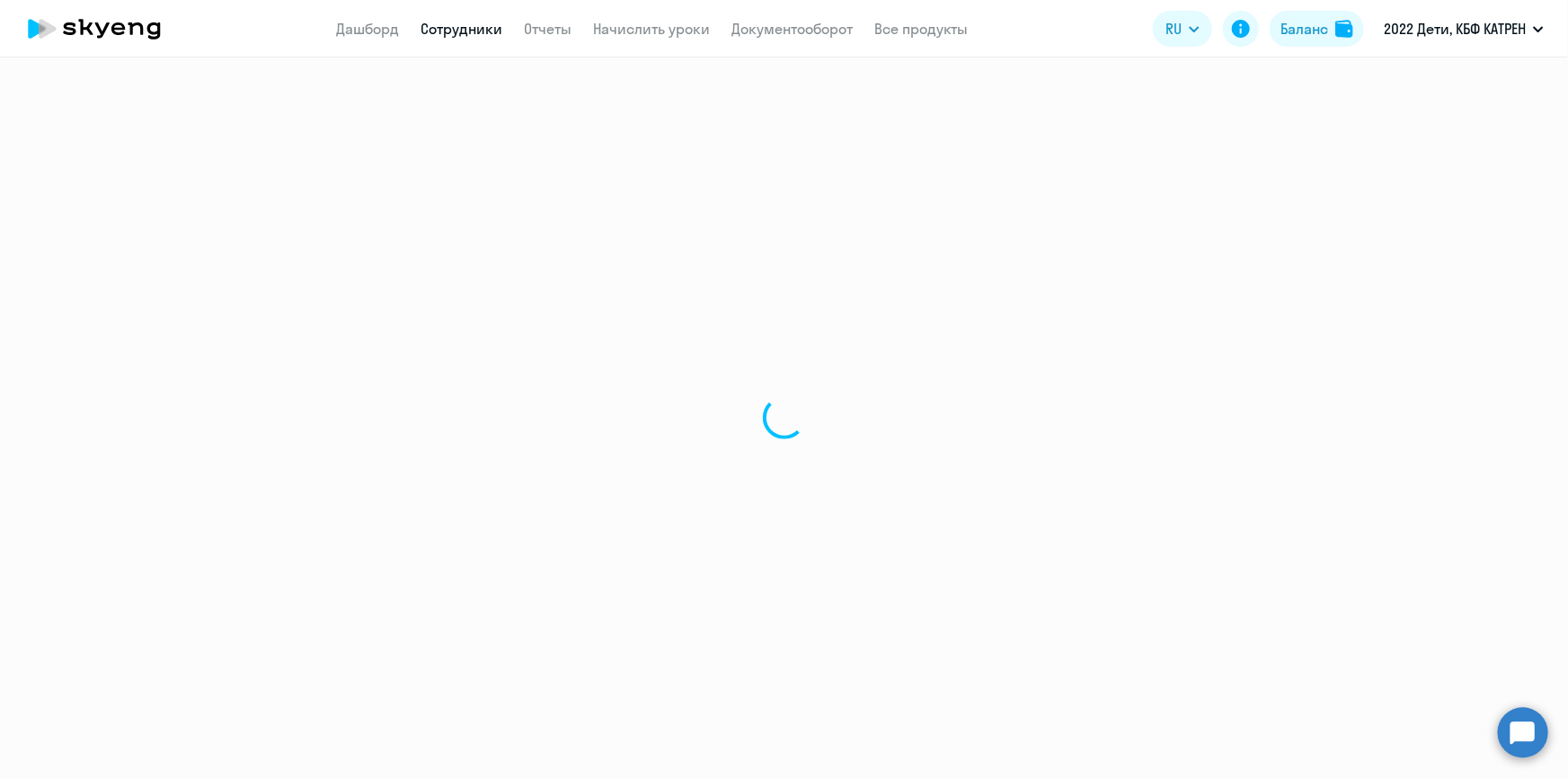
select select "math"
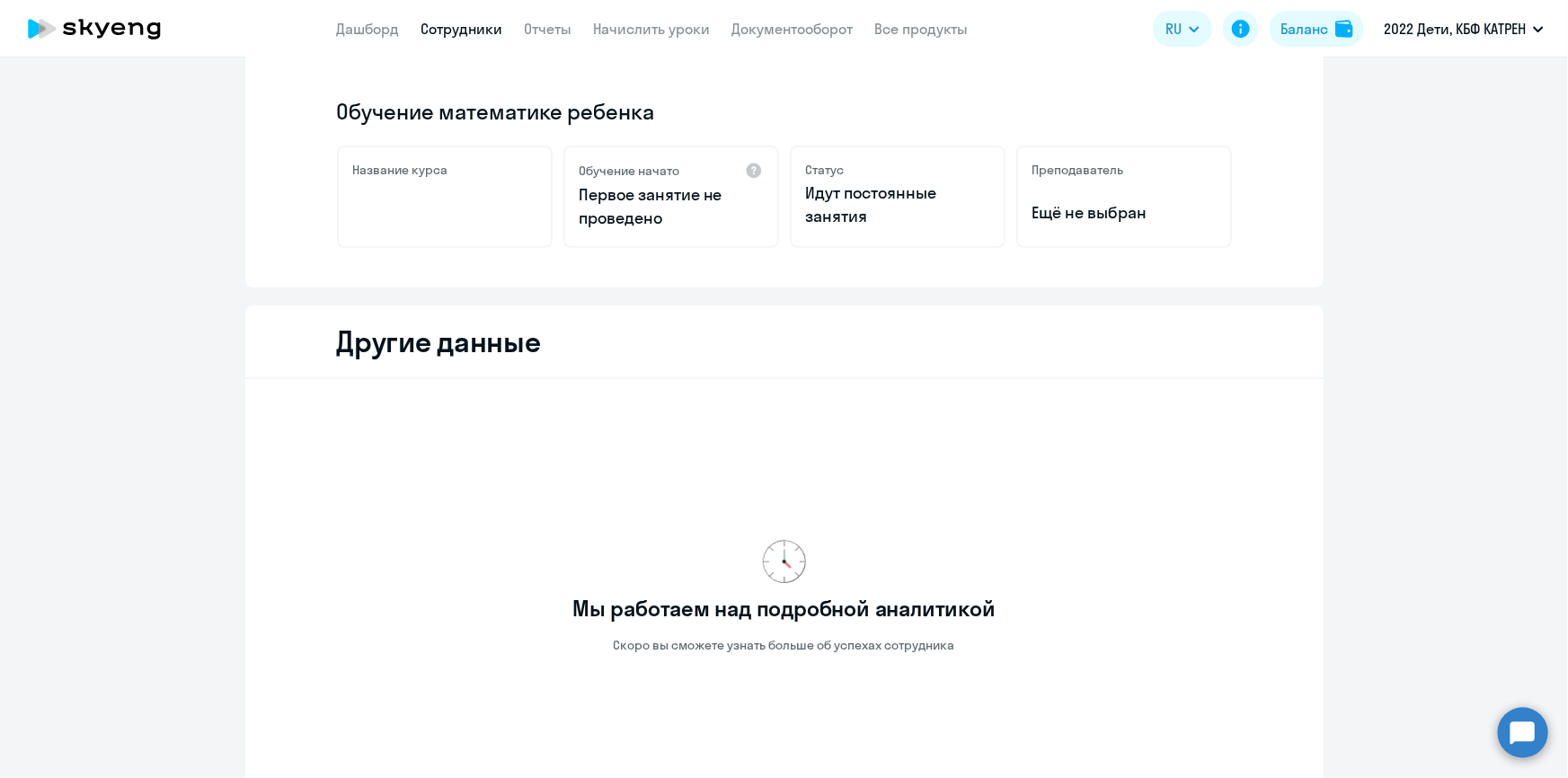
scroll to position [69, 0]
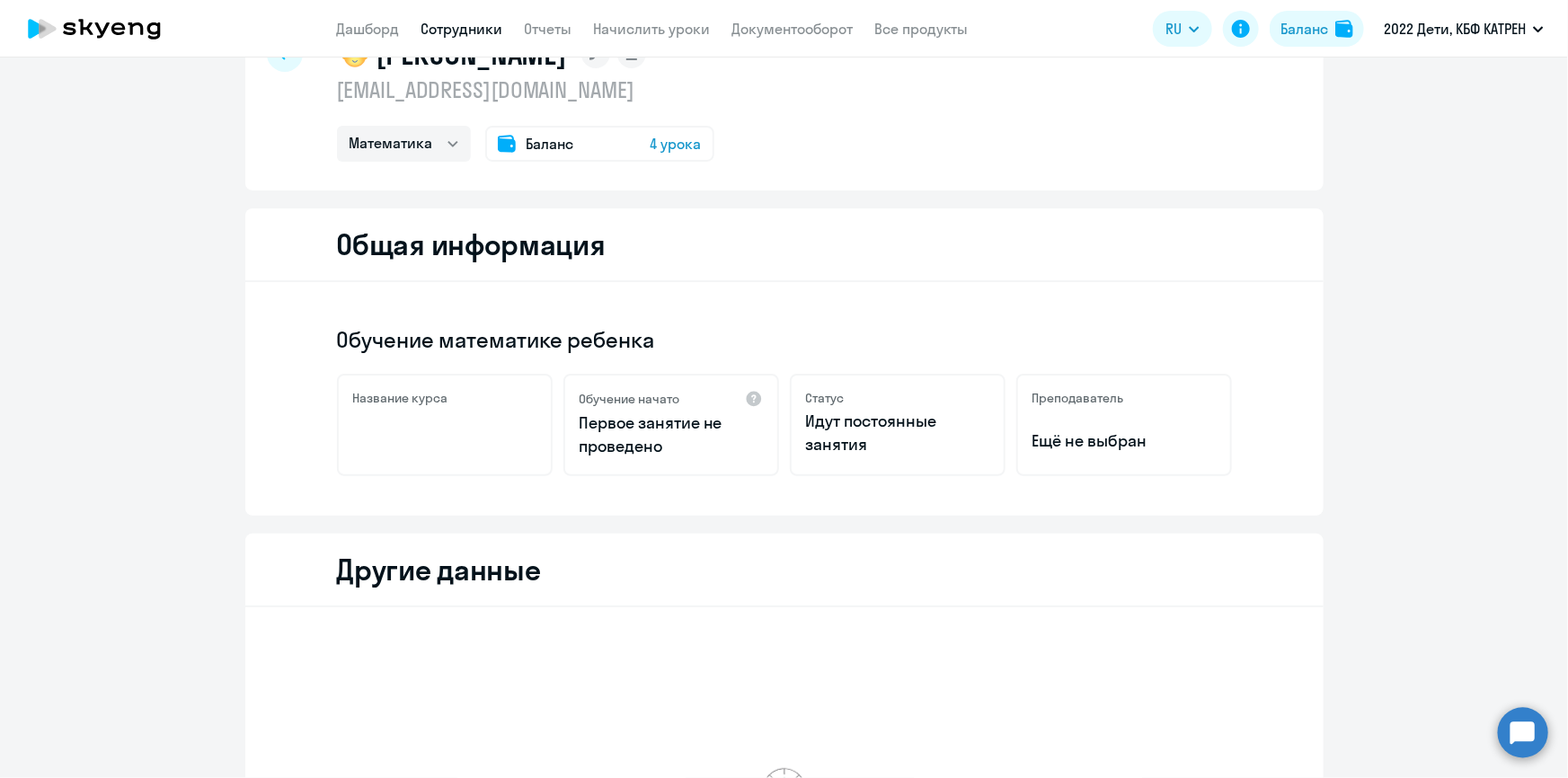
click at [459, 26] on link "Сотрудники" at bounding box center [462, 29] width 82 height 18
select select "30"
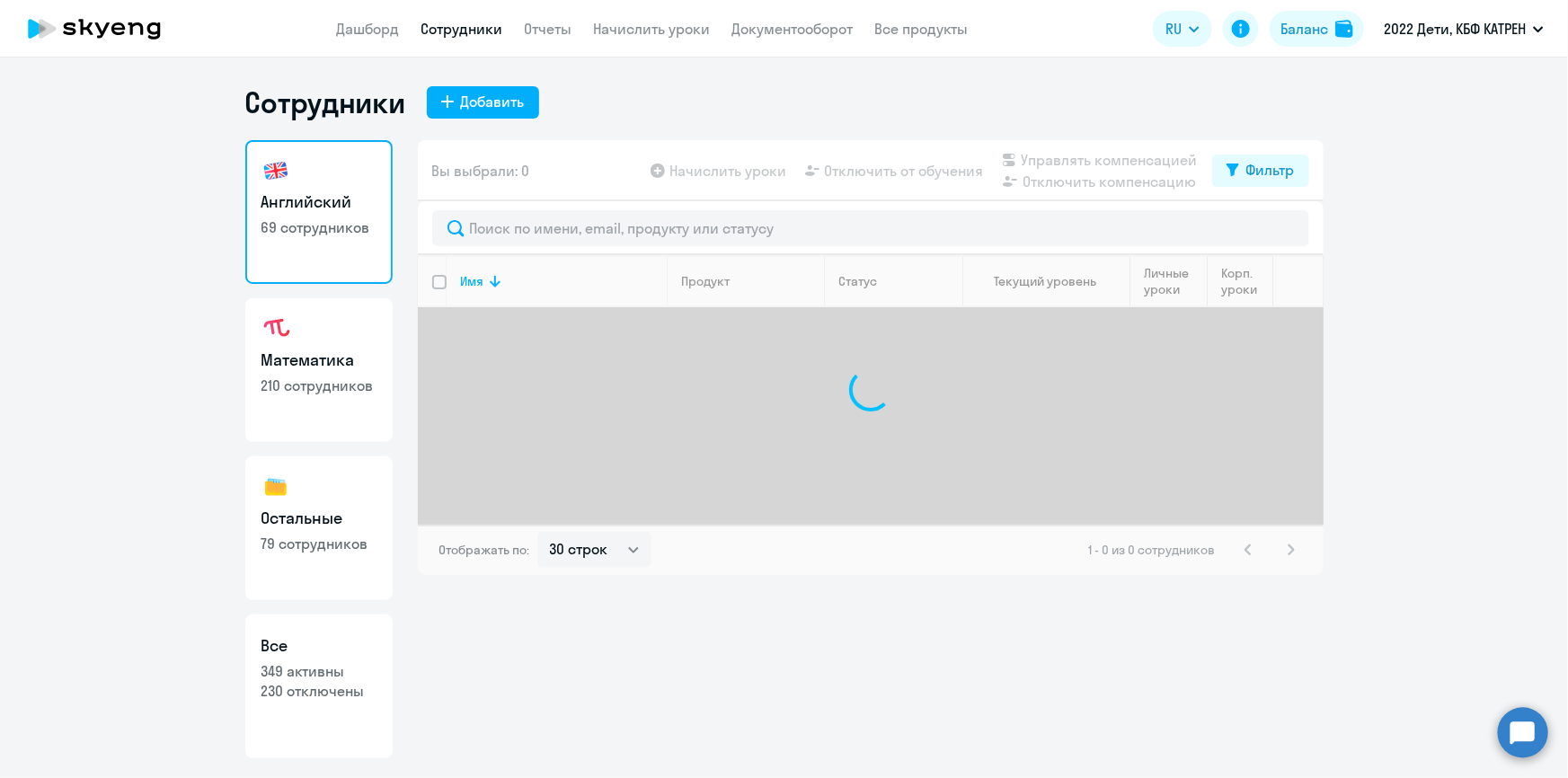
click at [339, 675] on p "349 активны" at bounding box center [318, 670] width 115 height 20
select select "30"
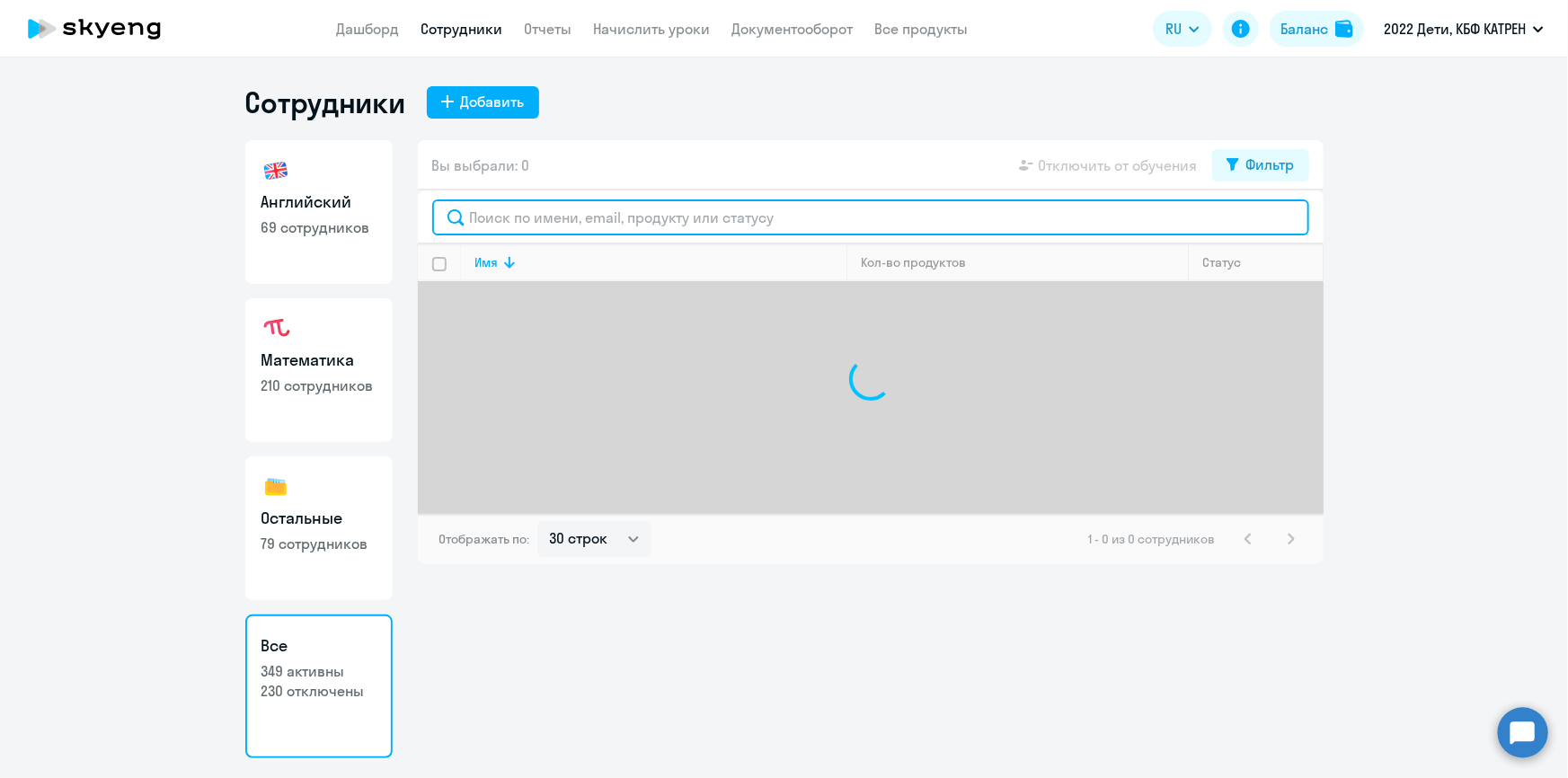
click at [562, 219] on input "text" at bounding box center [871, 217] width 877 height 36
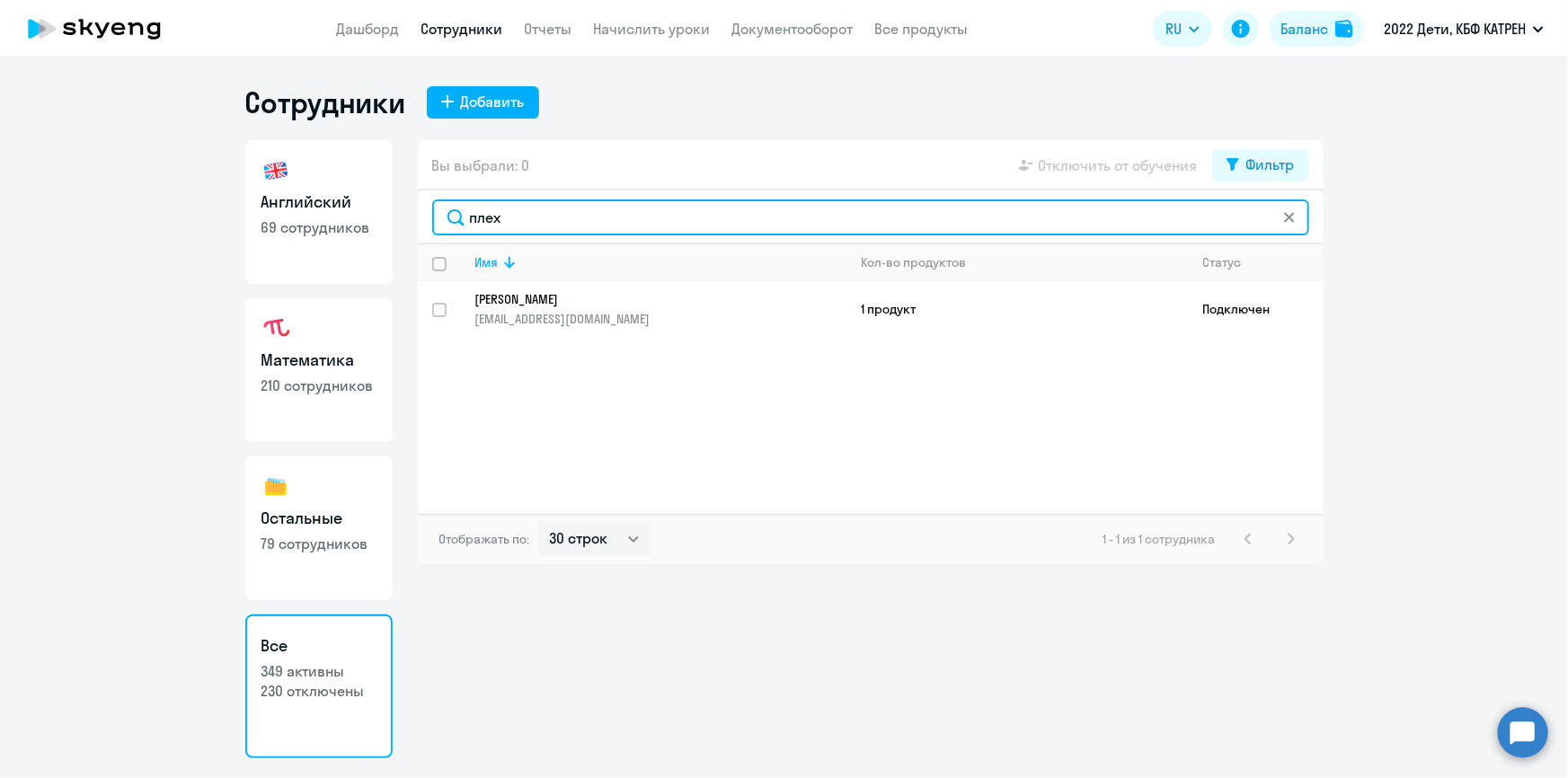
type input "плех"
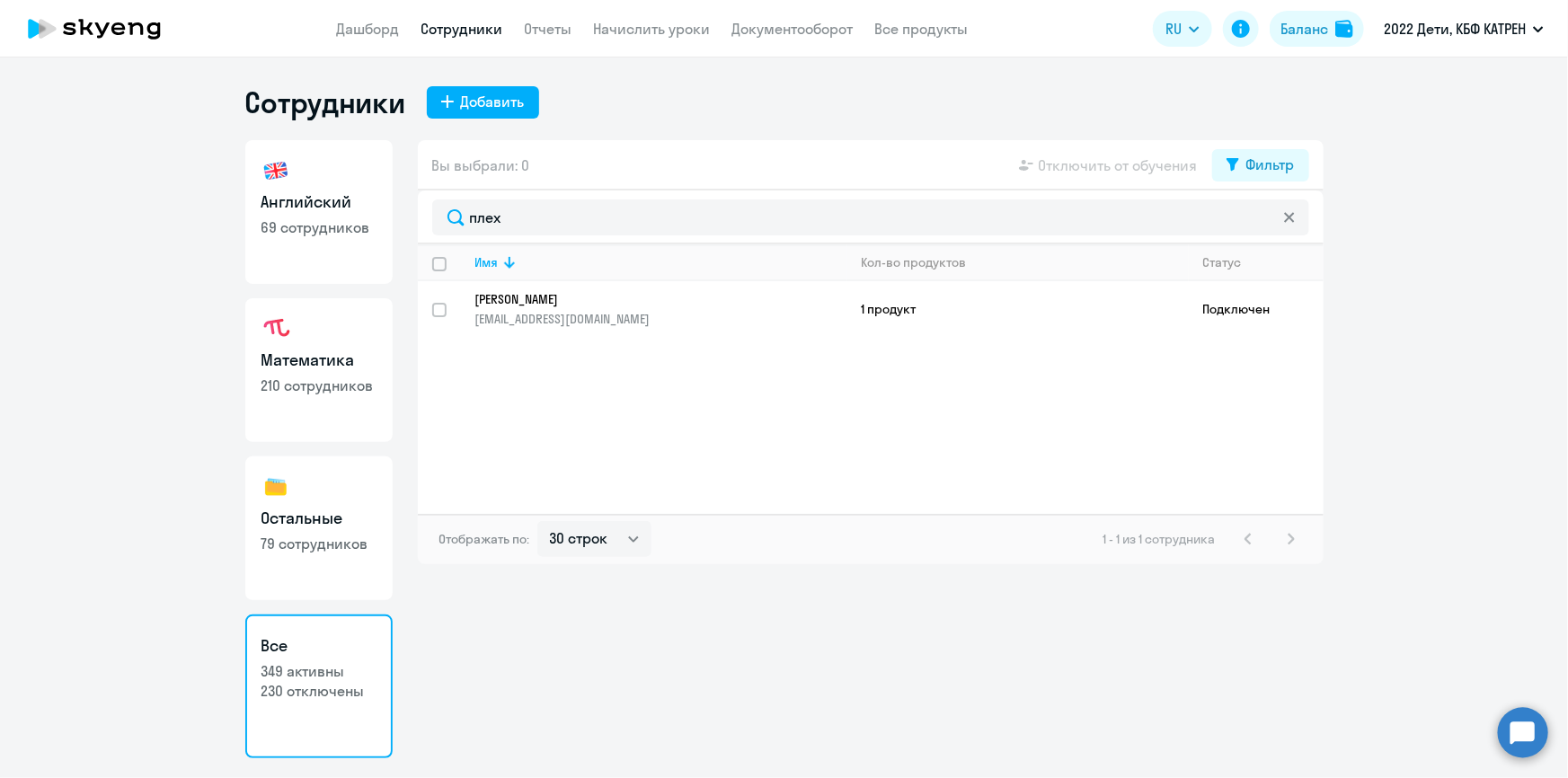
click at [577, 310] on p "[EMAIL_ADDRESS][DOMAIN_NAME]" at bounding box center [661, 318] width 372 height 16
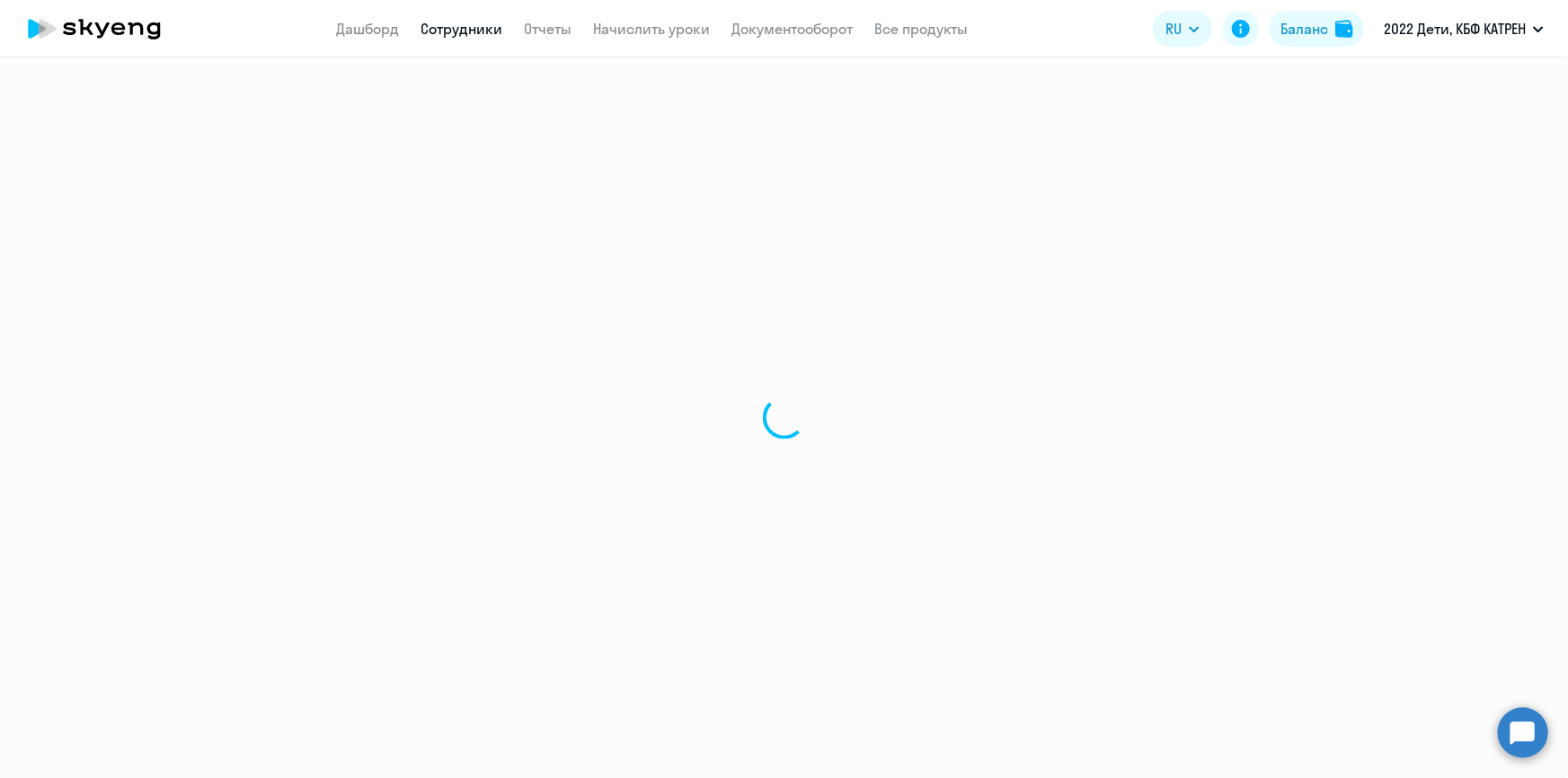
select select "english"
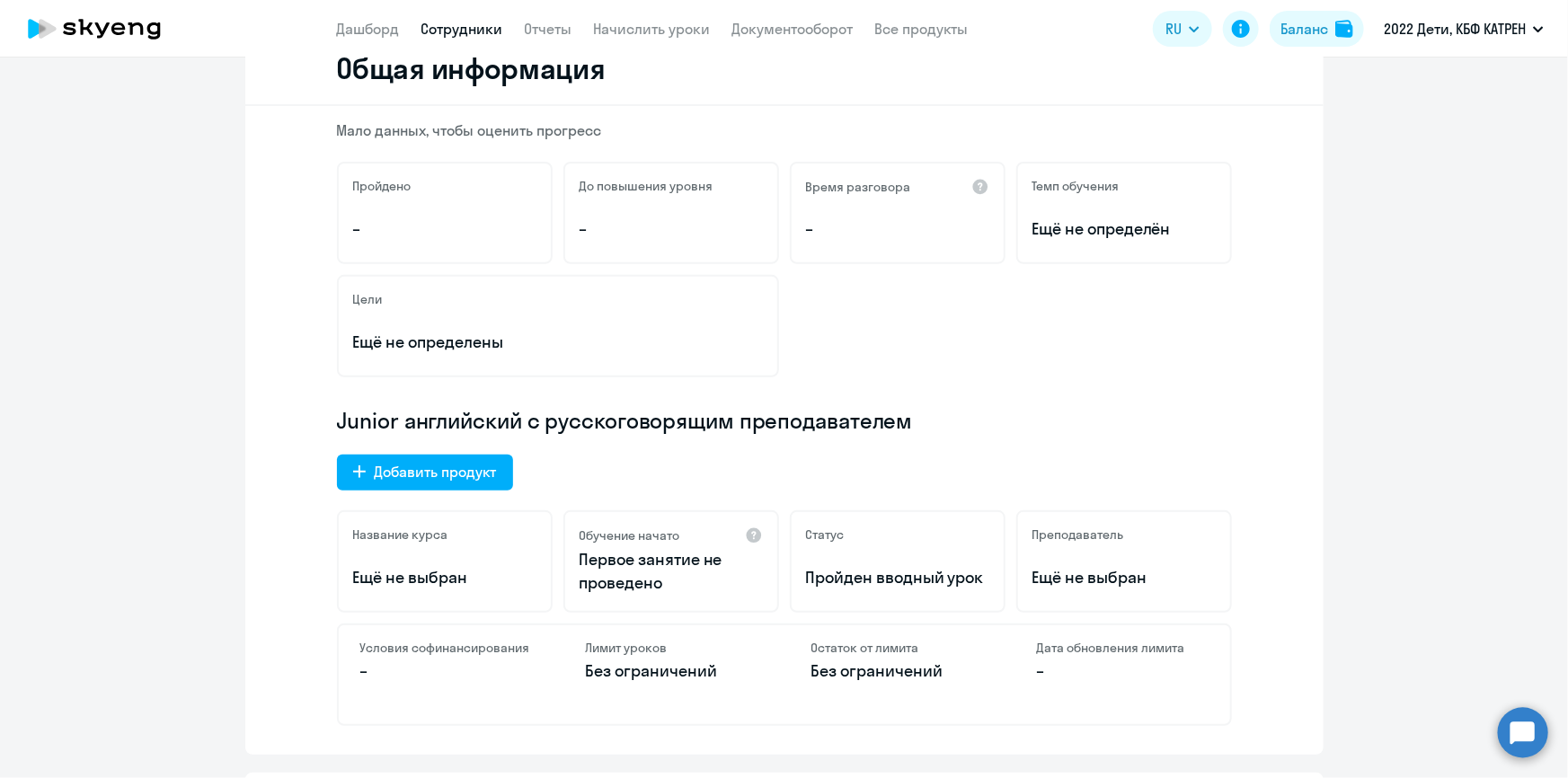
scroll to position [571, 0]
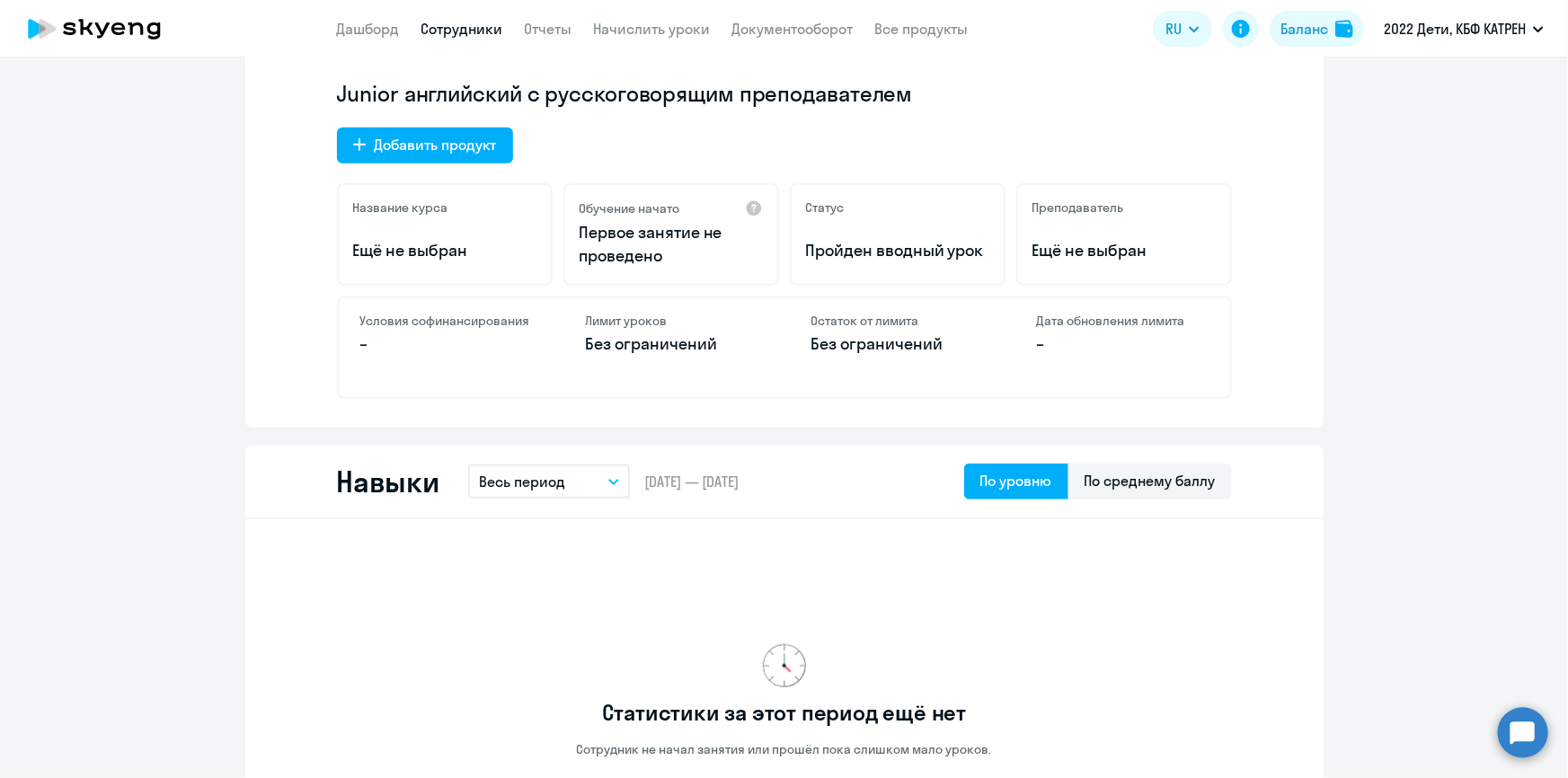
click at [448, 32] on link "Сотрудники" at bounding box center [462, 29] width 82 height 18
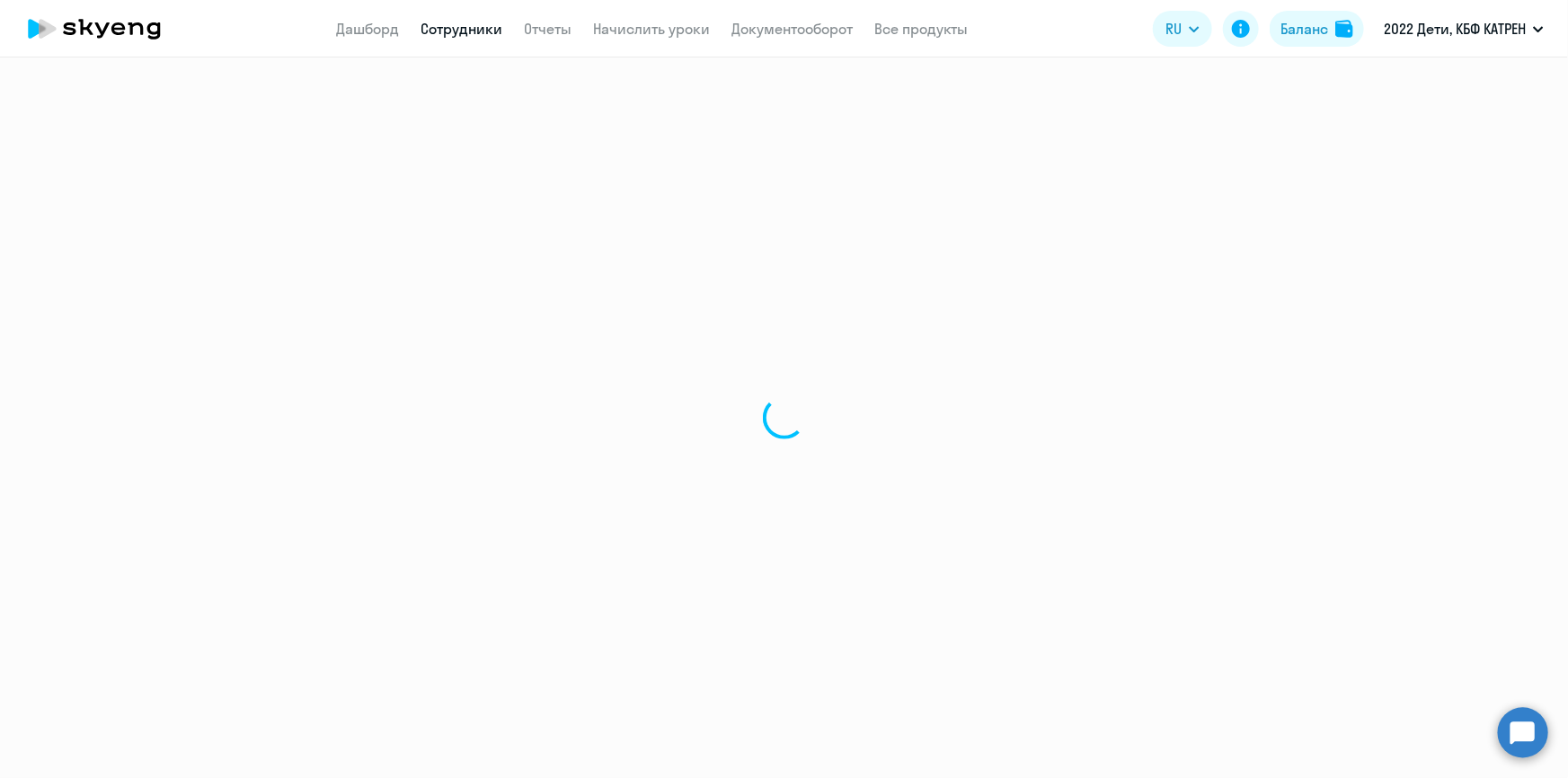
select select "30"
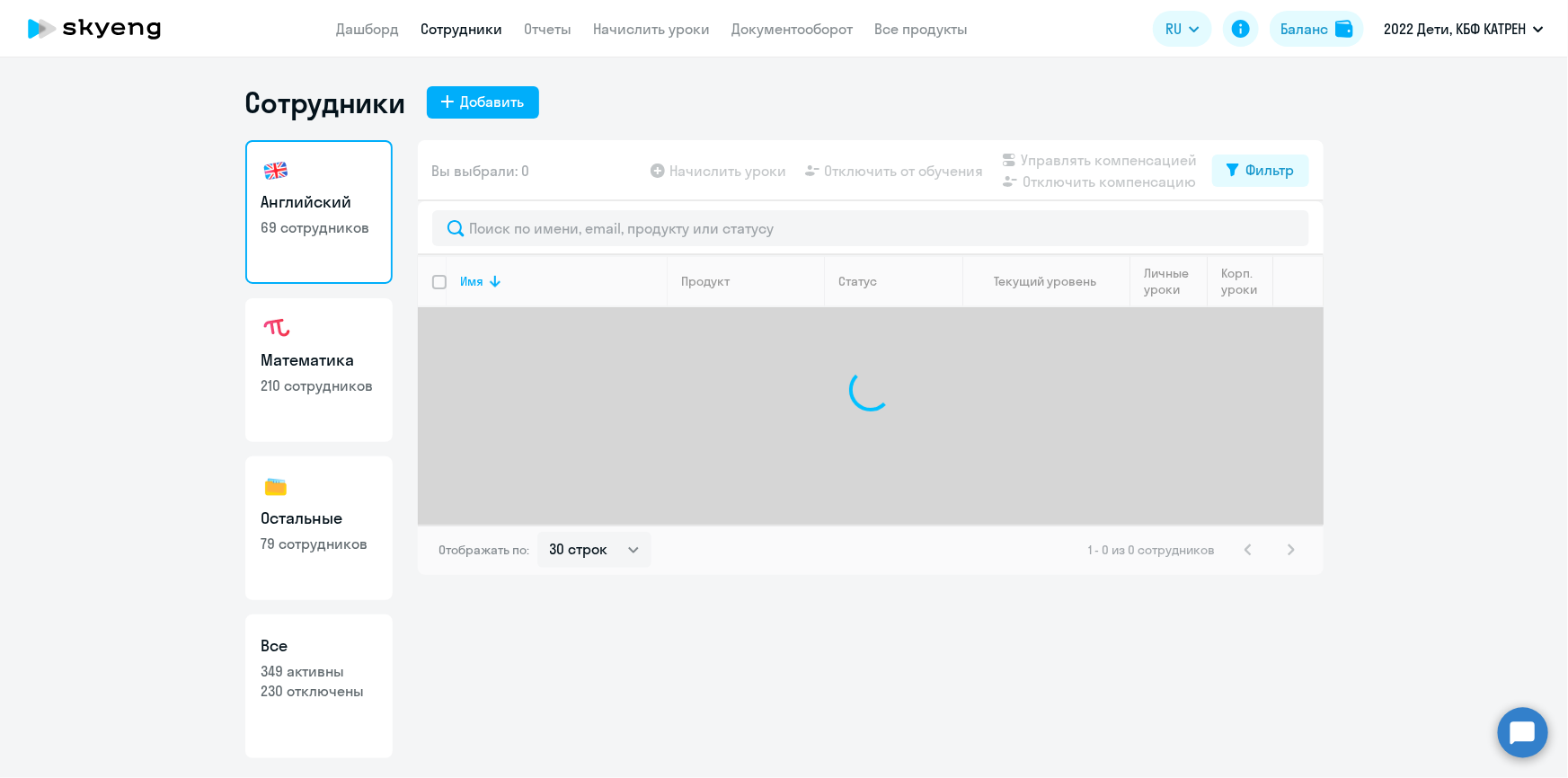
click at [325, 699] on p "230 отключены" at bounding box center [318, 690] width 115 height 20
select select "30"
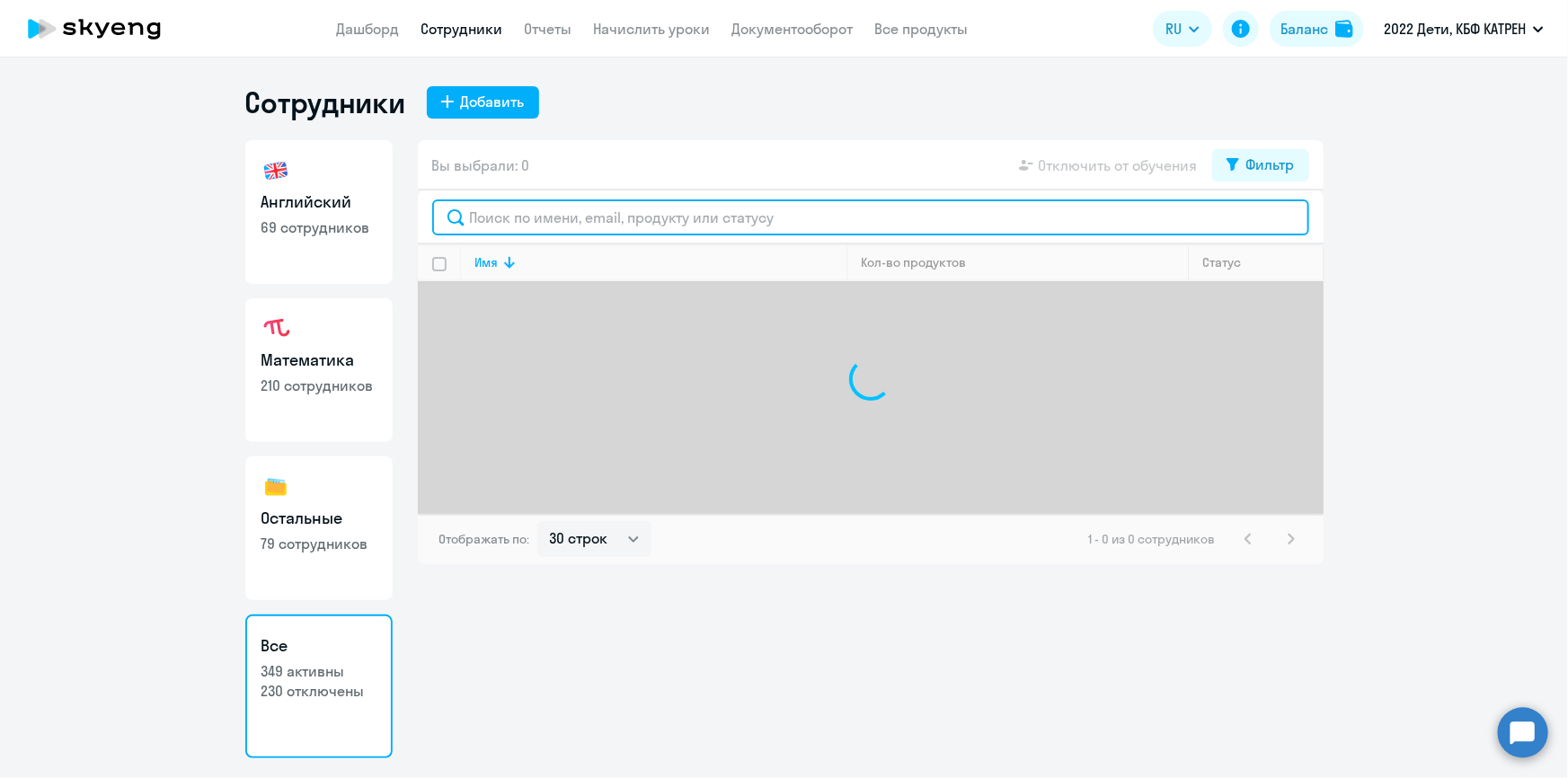
click at [569, 212] on input "text" at bounding box center [871, 217] width 877 height 36
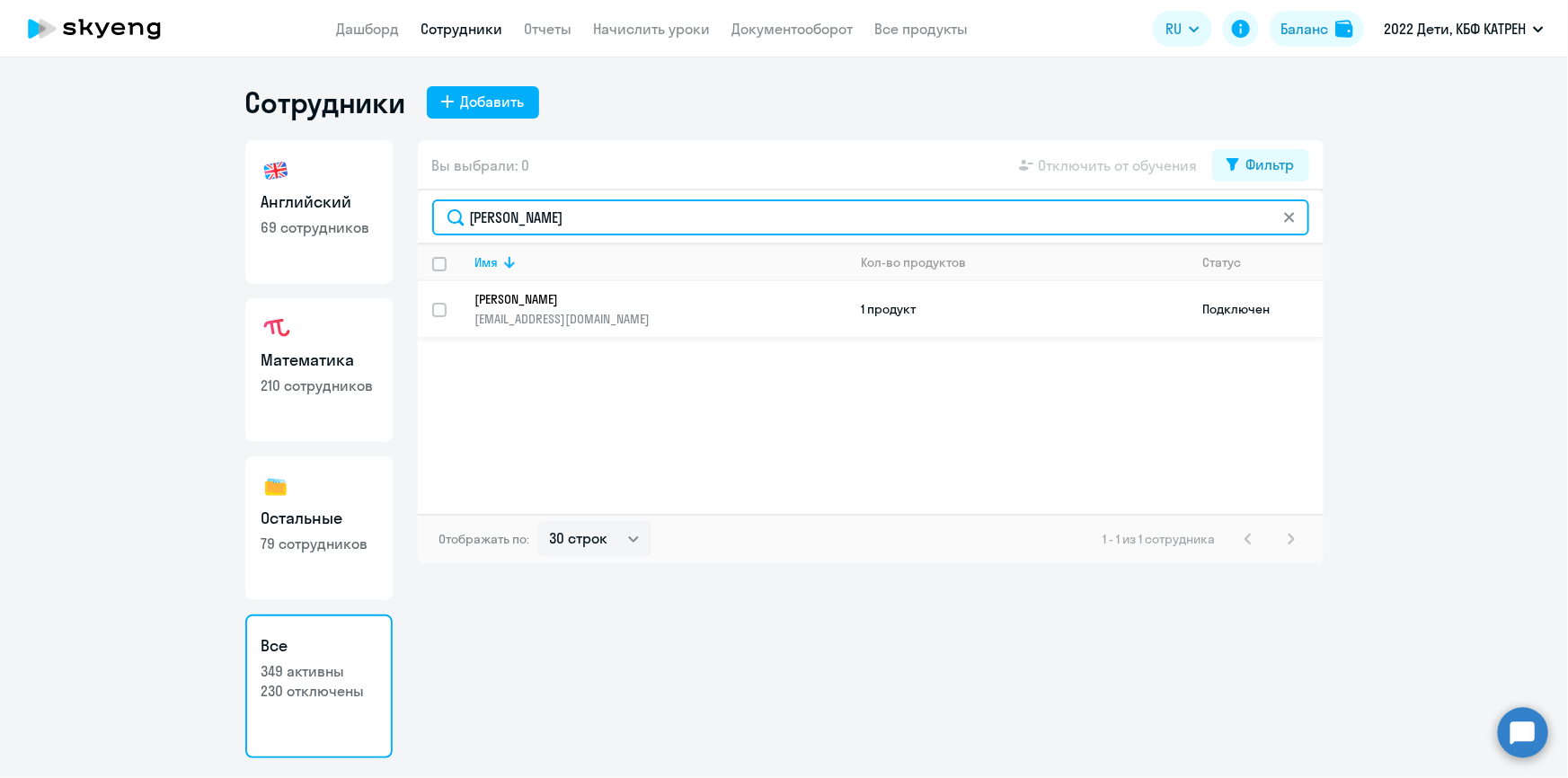
type input "[PERSON_NAME]"
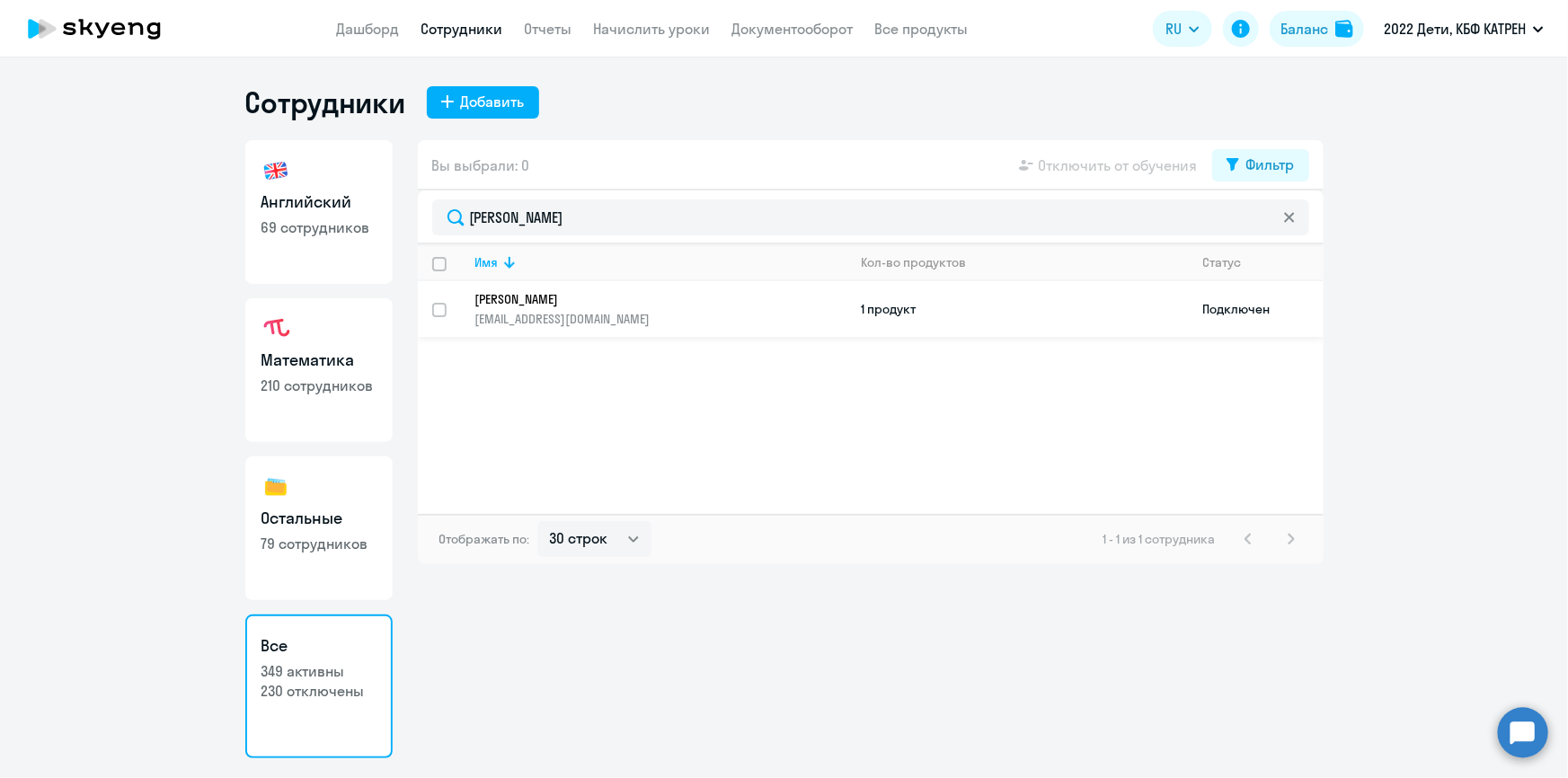
click at [590, 298] on p "[PERSON_NAME]" at bounding box center [649, 299] width 347 height 16
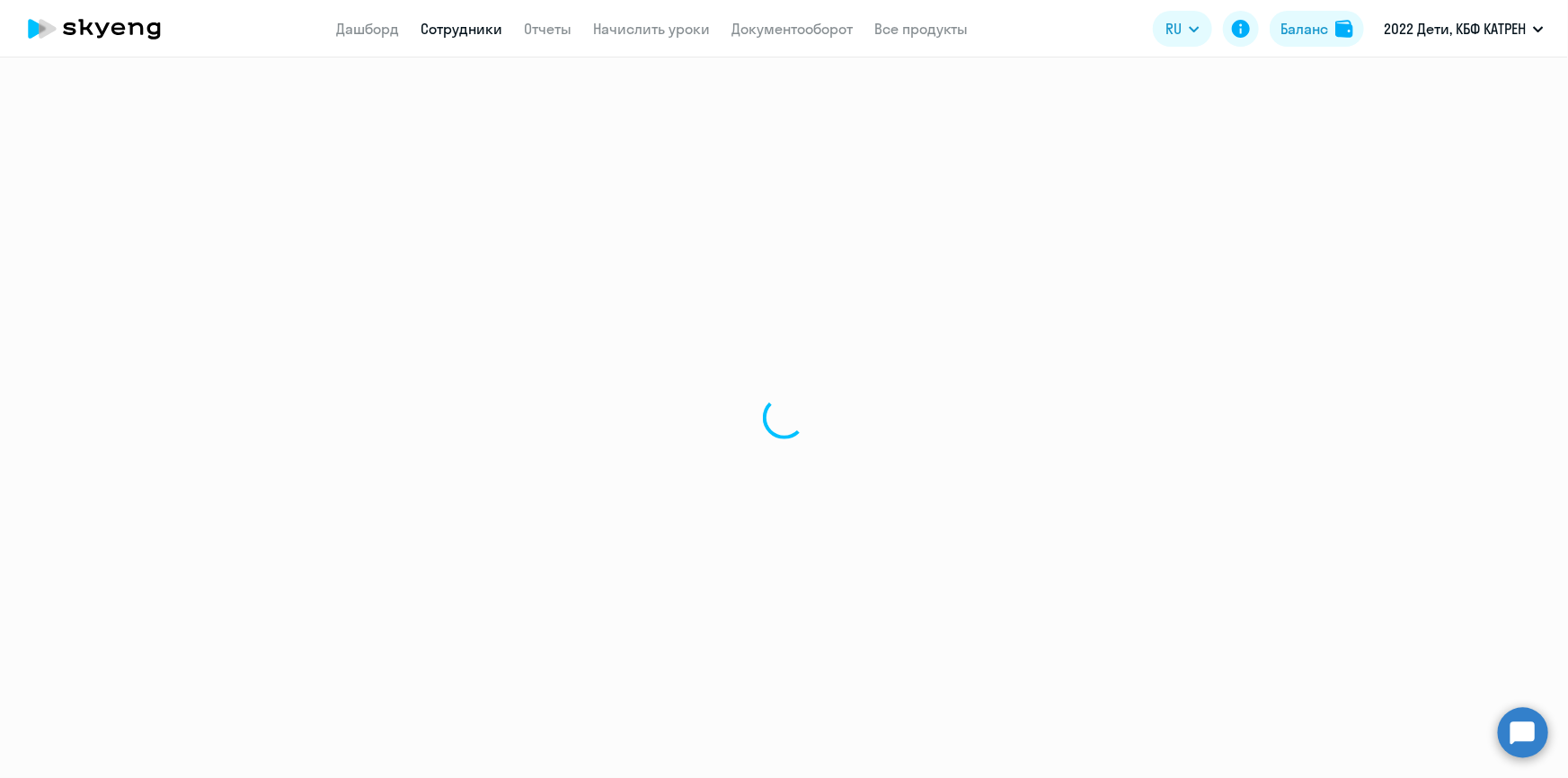
select select "math"
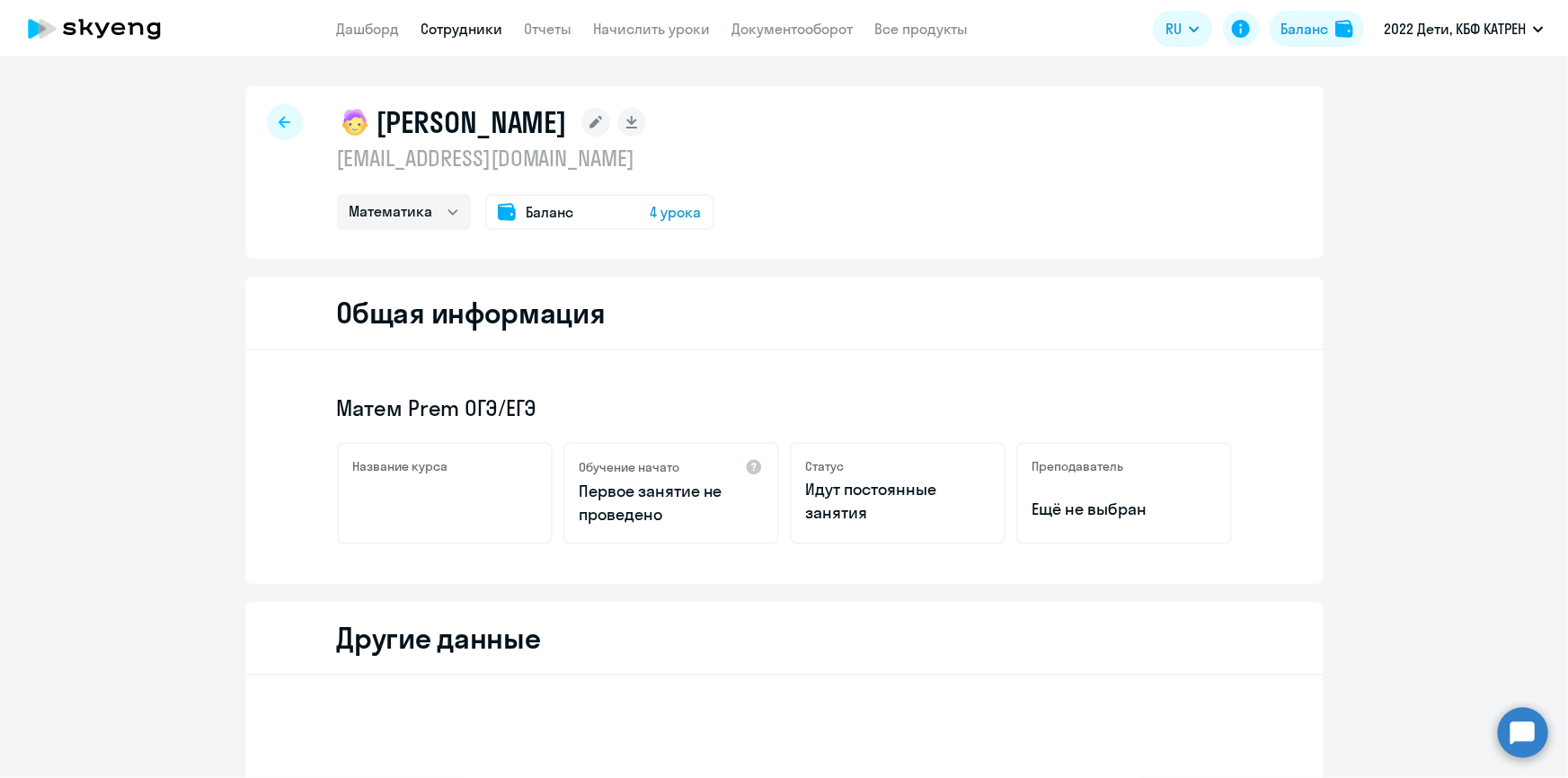
click at [449, 22] on link "Сотрудники" at bounding box center [462, 29] width 82 height 18
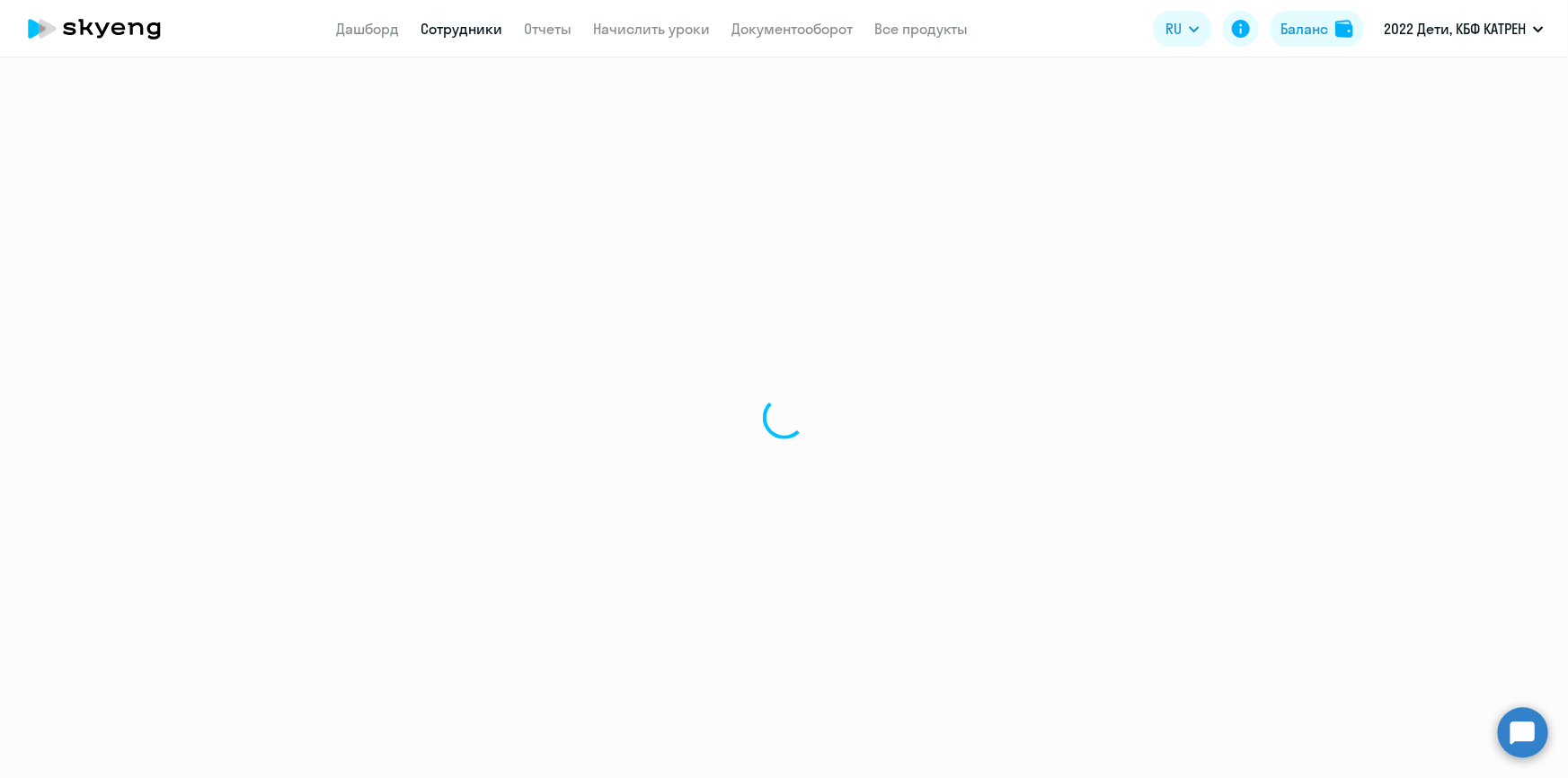
select select "30"
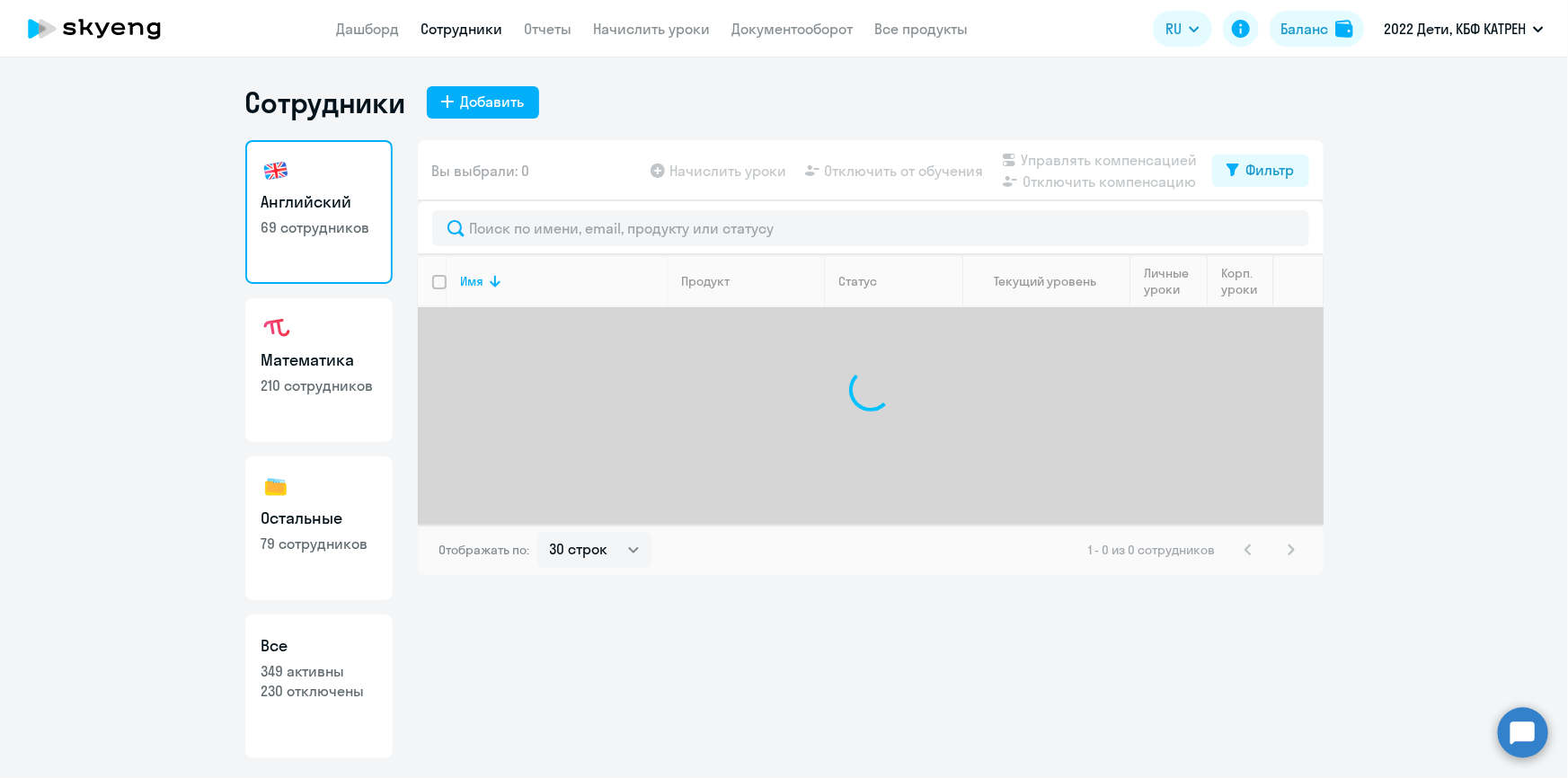
click at [345, 658] on link "Все 349 активны 230 отключены" at bounding box center [318, 686] width 148 height 144
select select "30"
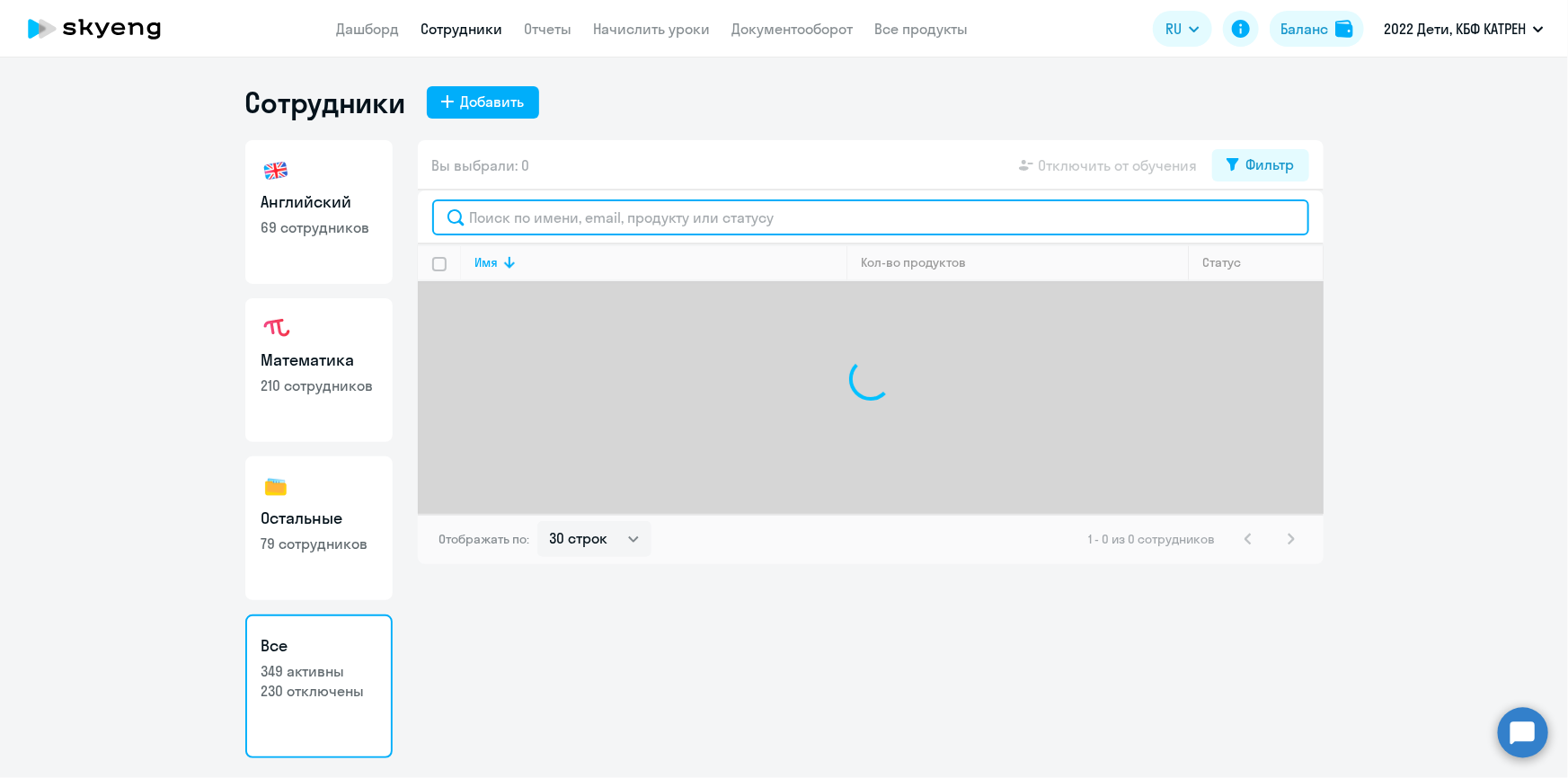
click at [585, 221] on input "text" at bounding box center [871, 217] width 877 height 36
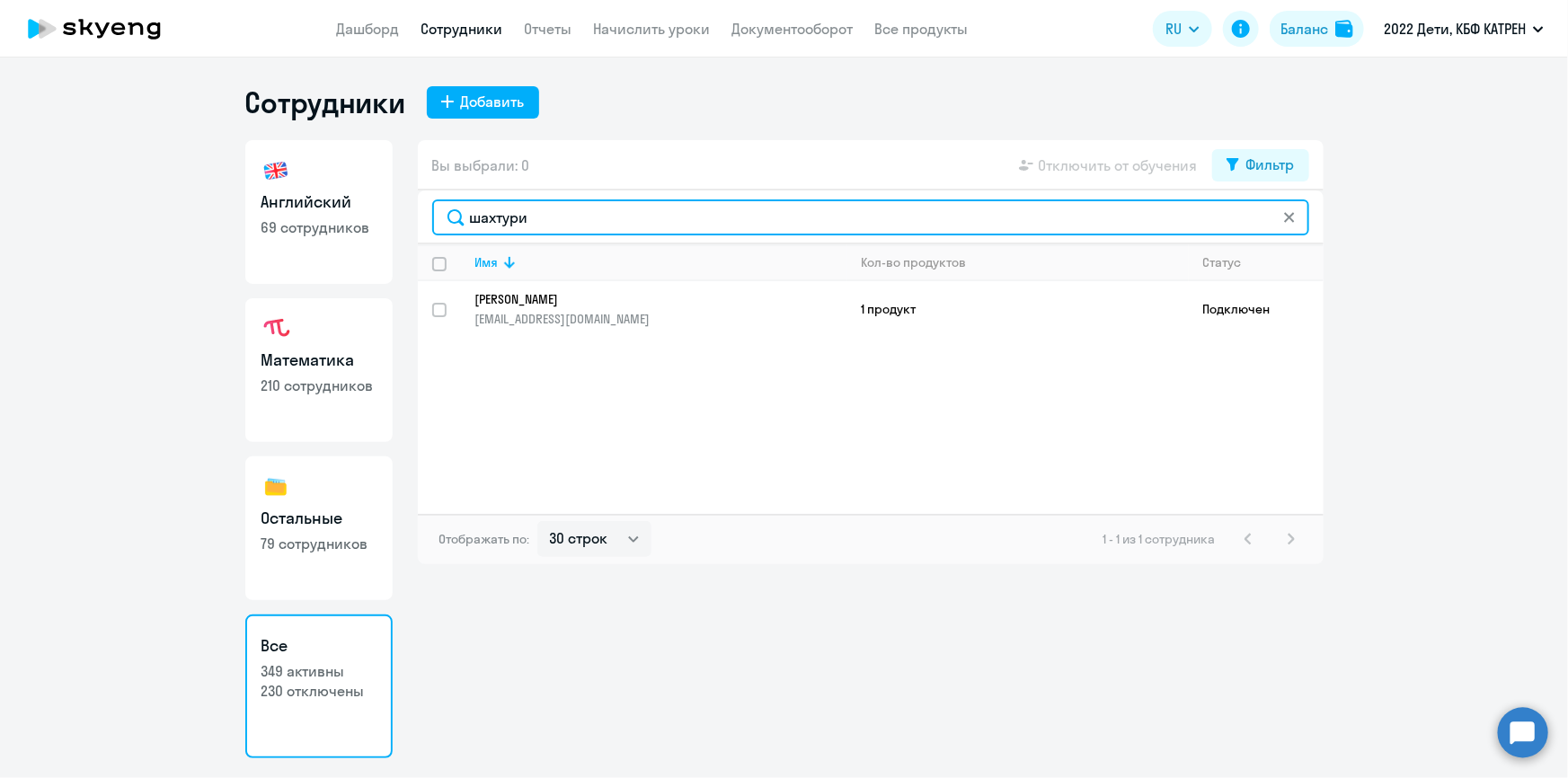
type input "шахтури"
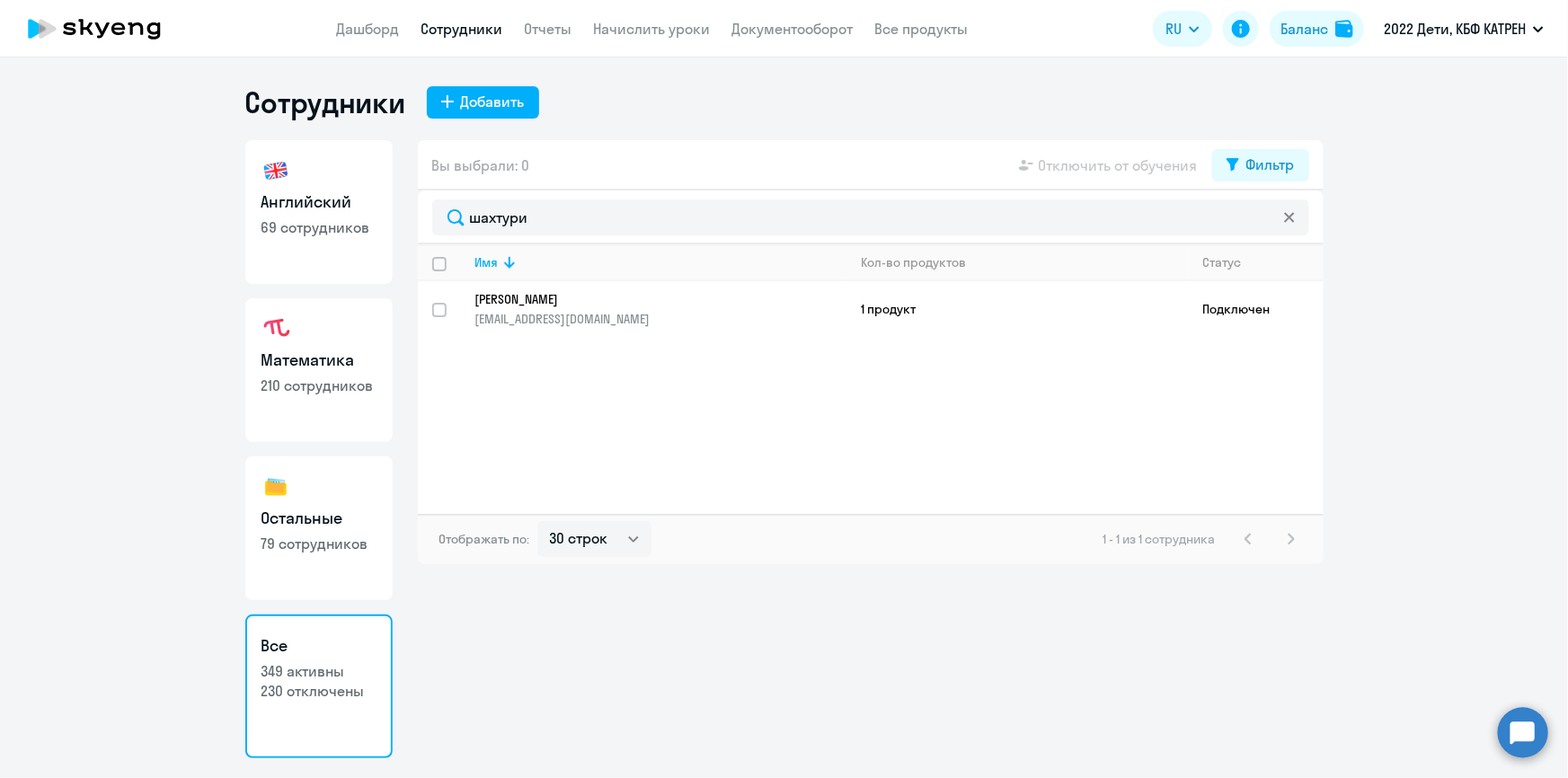
click at [568, 306] on link "[PERSON_NAME] [PERSON_NAME][EMAIL_ADDRESS][DOMAIN_NAME]" at bounding box center [661, 309] width 372 height 36
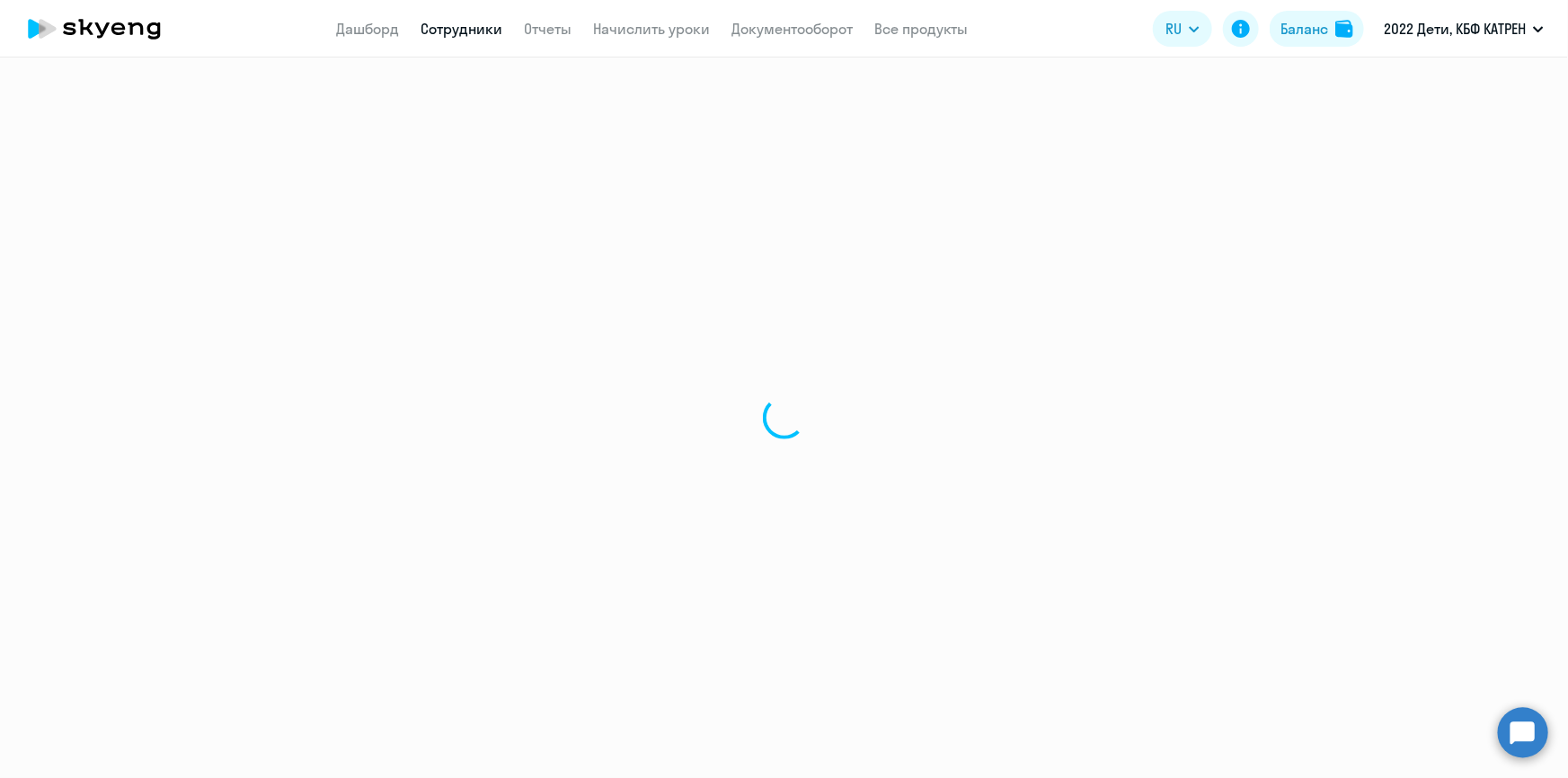
select select "math"
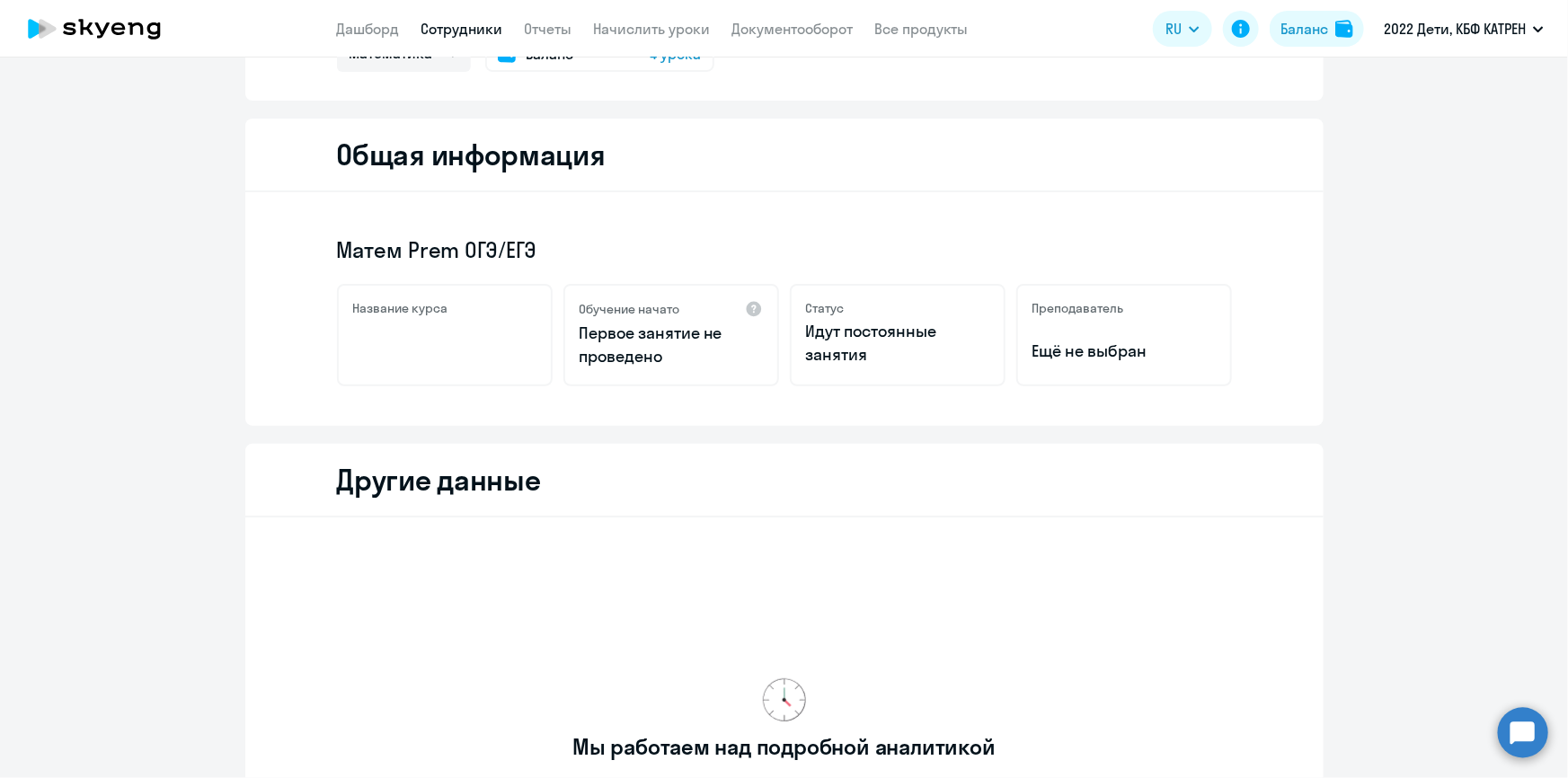
scroll to position [476, 0]
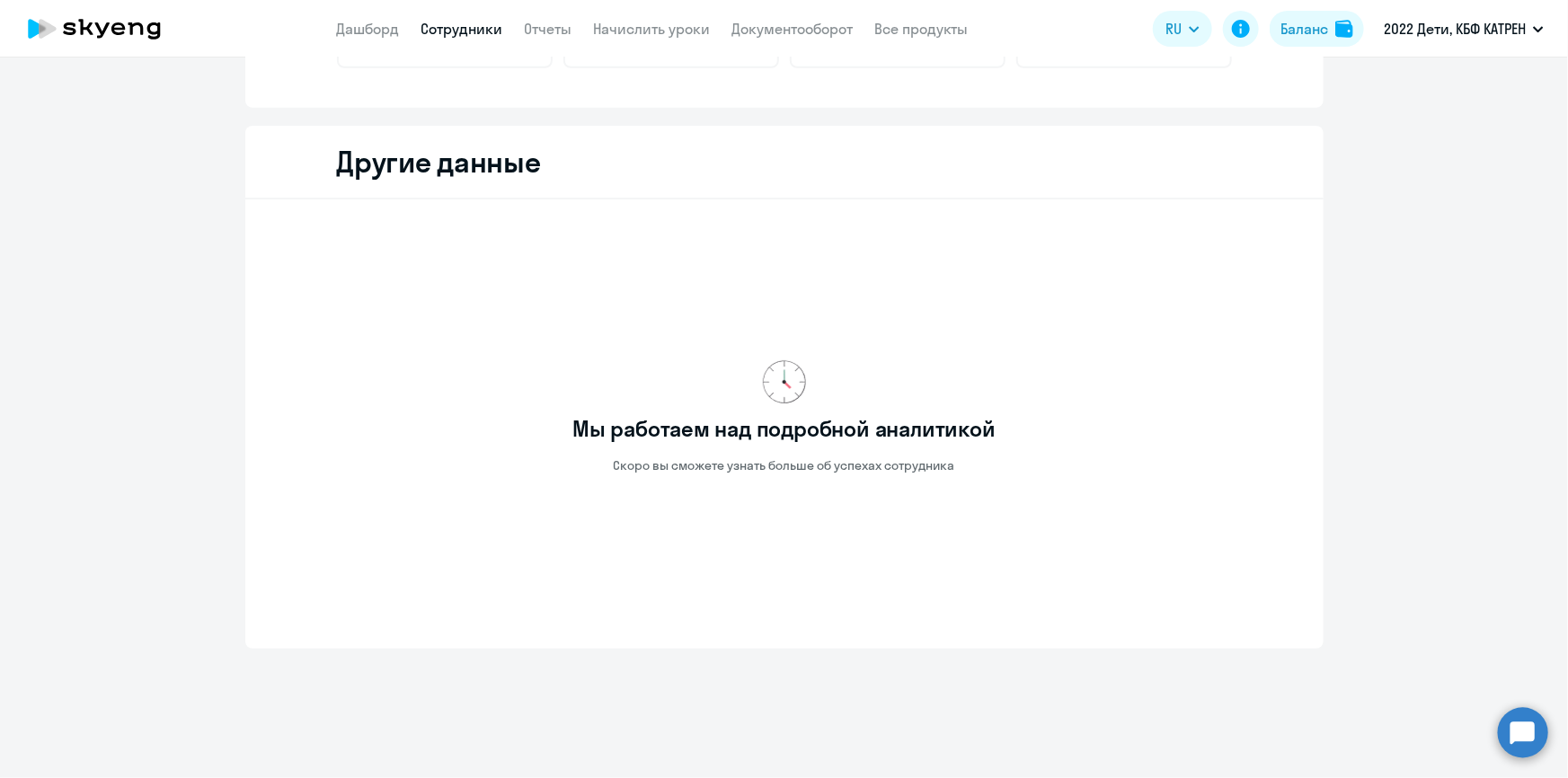
click at [457, 27] on link "Сотрудники" at bounding box center [462, 29] width 82 height 18
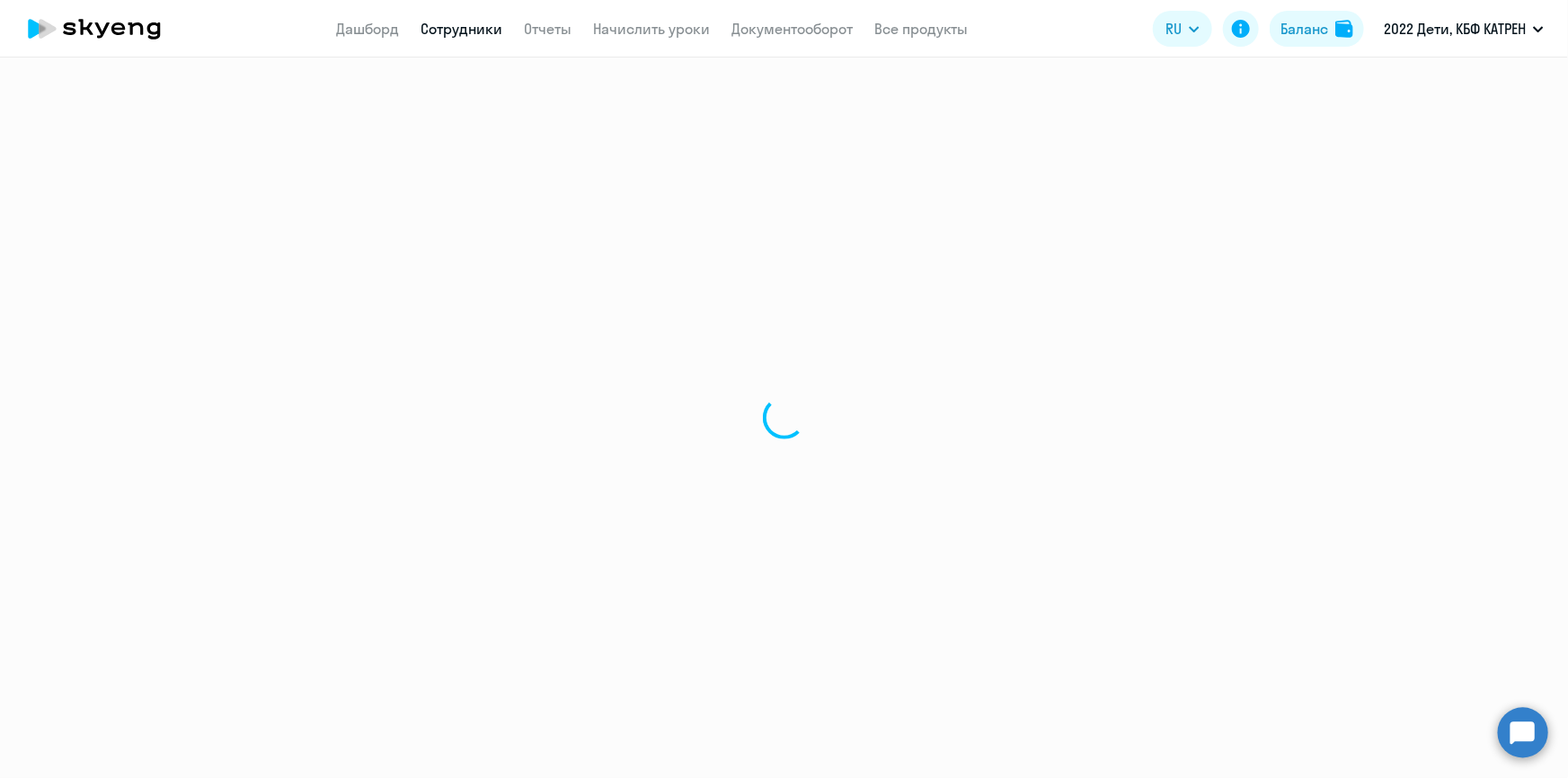
select select "30"
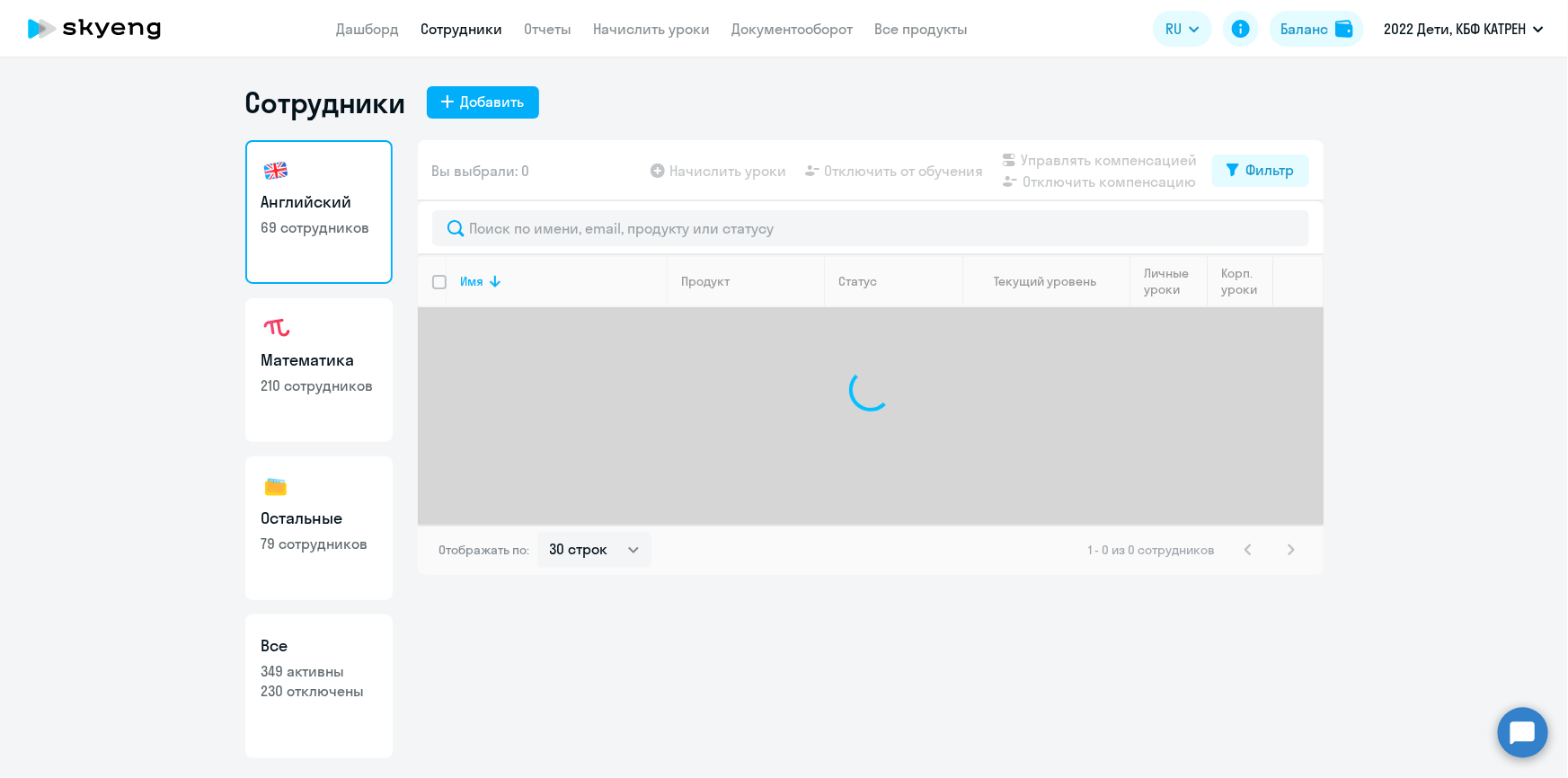
click at [329, 676] on p "349 активны" at bounding box center [318, 670] width 115 height 20
select select "30"
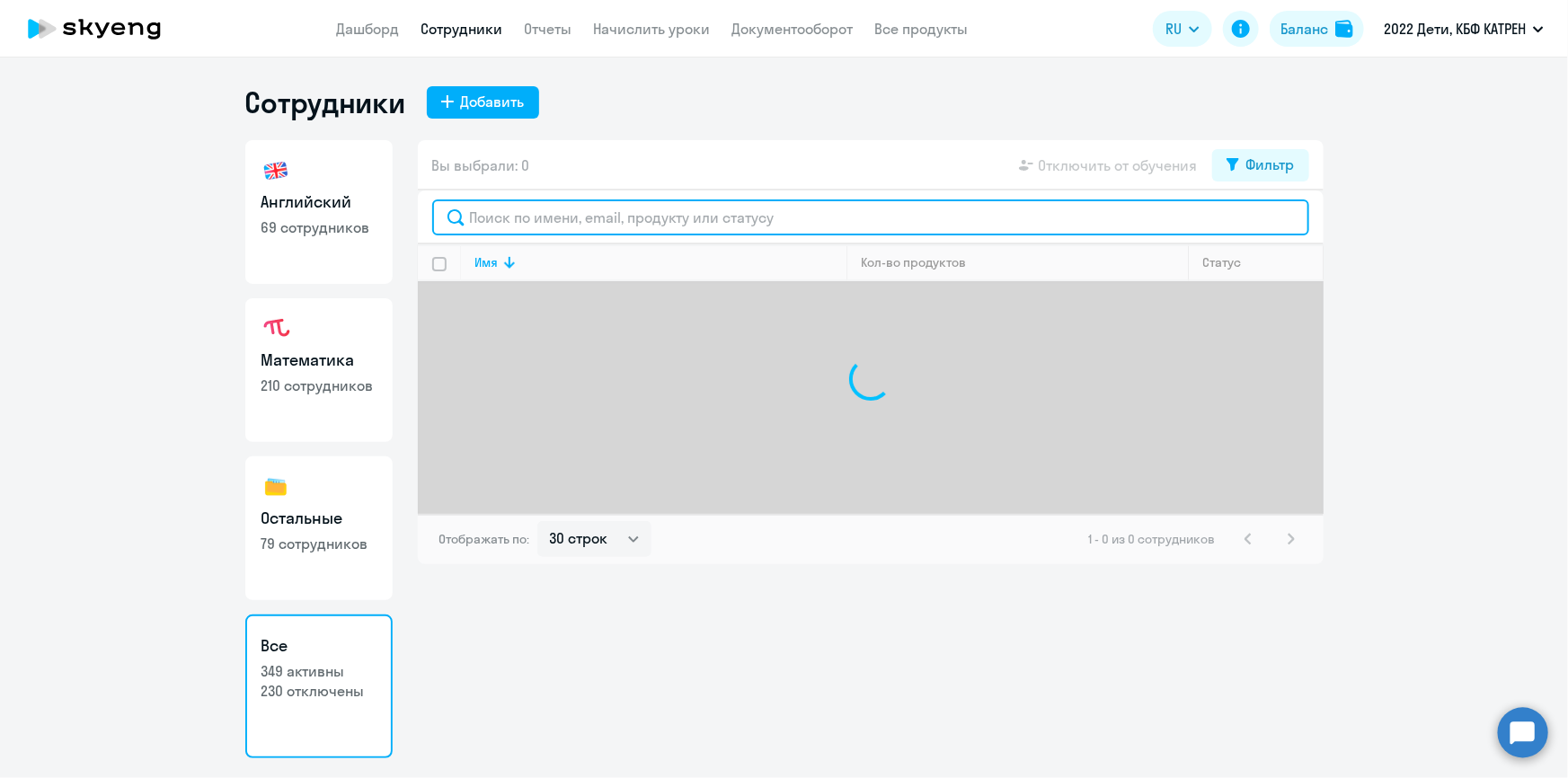
click at [637, 213] on input "text" at bounding box center [871, 217] width 877 height 36
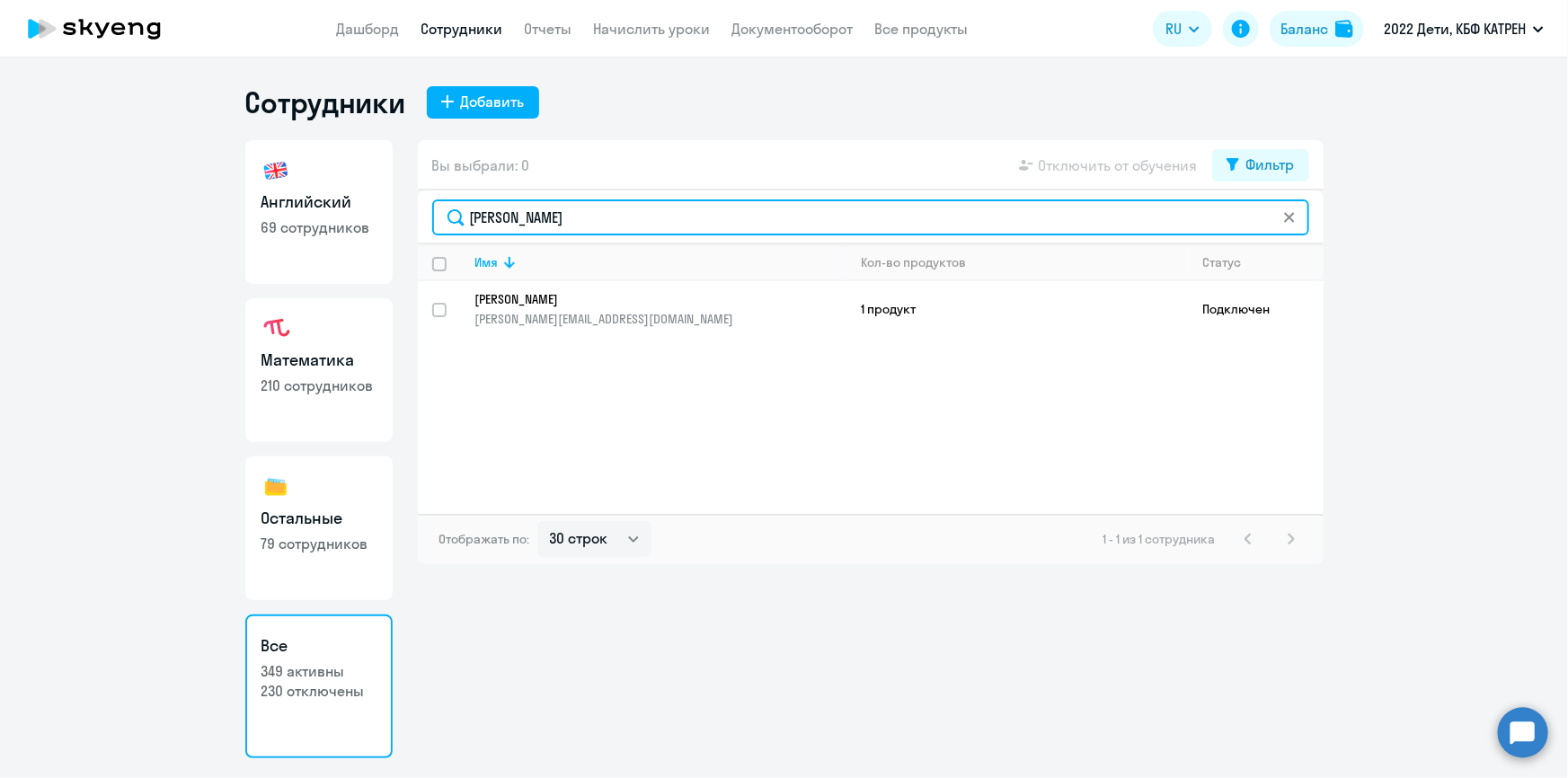
type input "[PERSON_NAME]"
drag, startPoint x: 543, startPoint y: 208, endPoint x: 439, endPoint y: 226, distance: 105.5
click at [439, 226] on input "[PERSON_NAME]" at bounding box center [871, 217] width 877 height 36
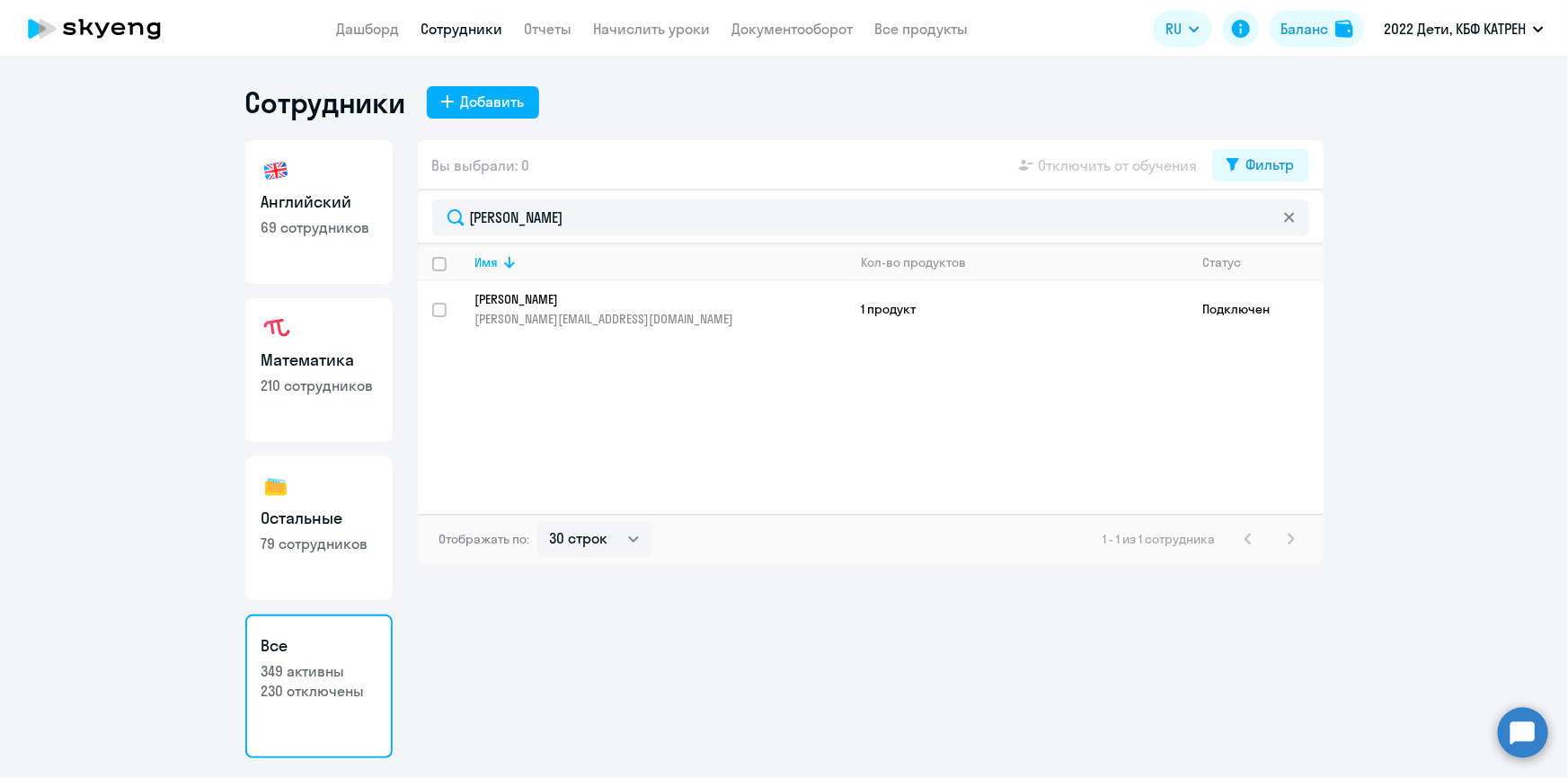
click at [348, 690] on p "230 отключены" at bounding box center [318, 690] width 115 height 20
click at [343, 681] on p "230 отключены" at bounding box center [318, 690] width 115 height 20
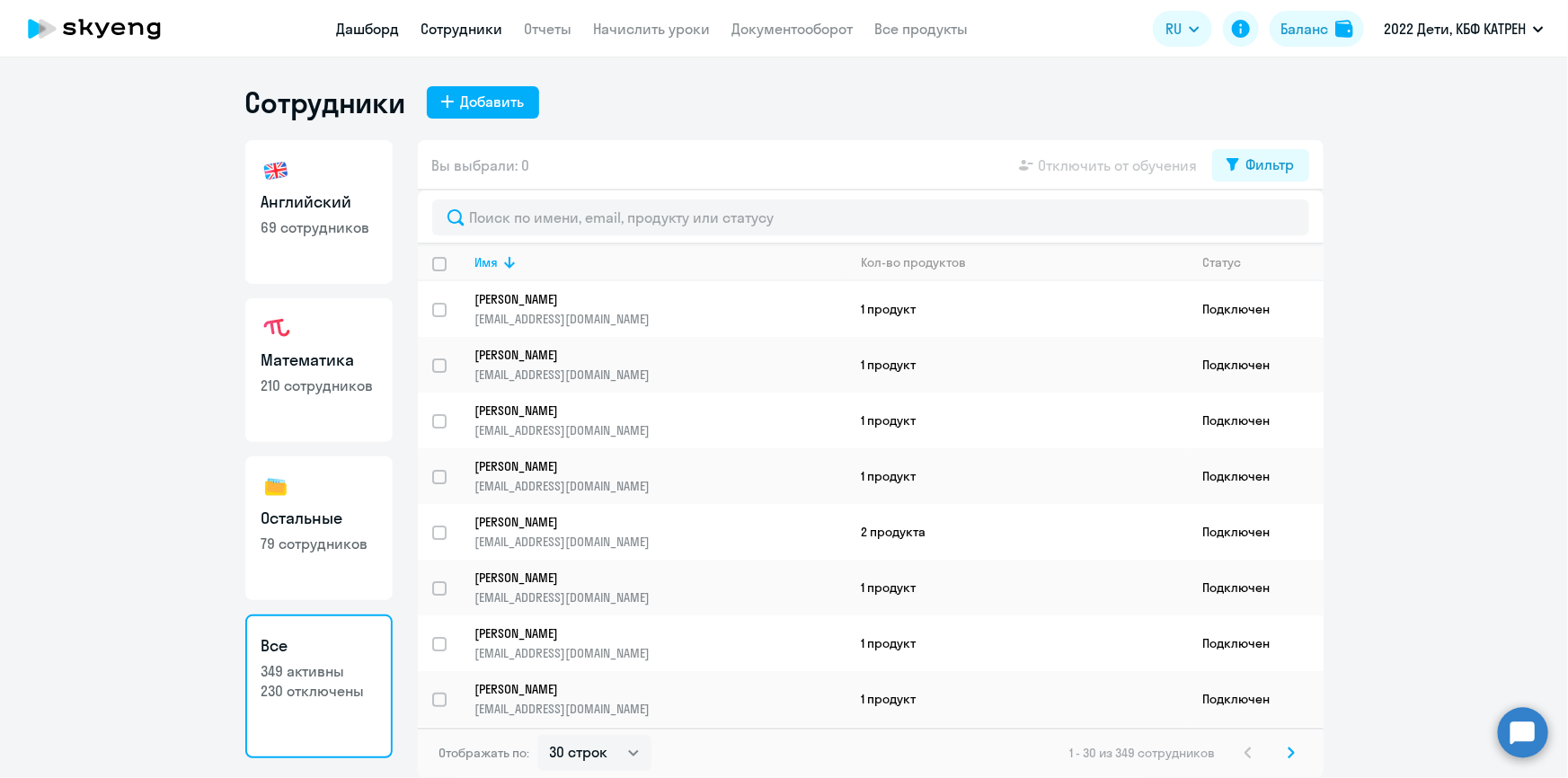
click at [388, 30] on link "Дашборд" at bounding box center [369, 29] width 63 height 18
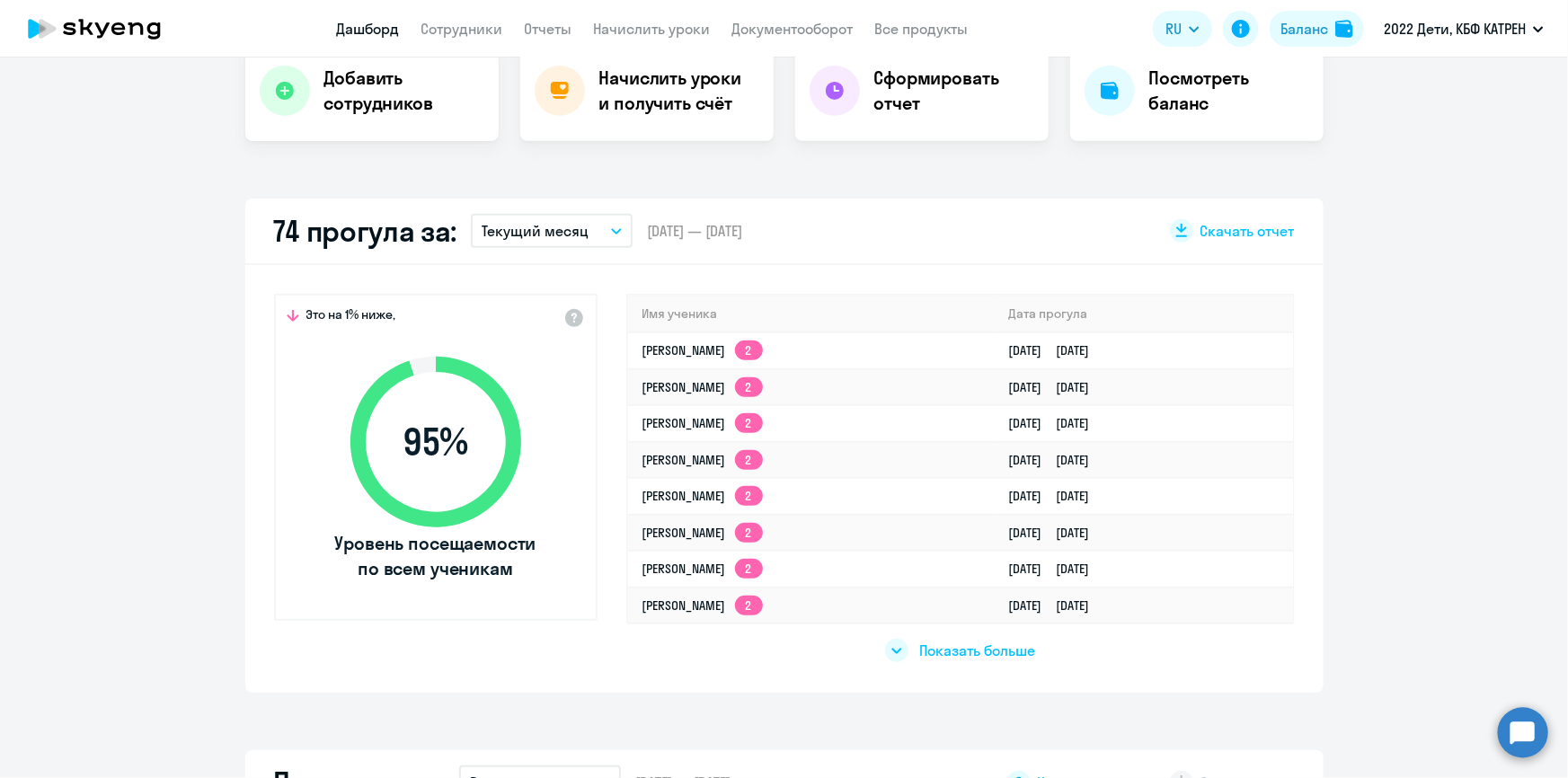
scroll to position [489, 0]
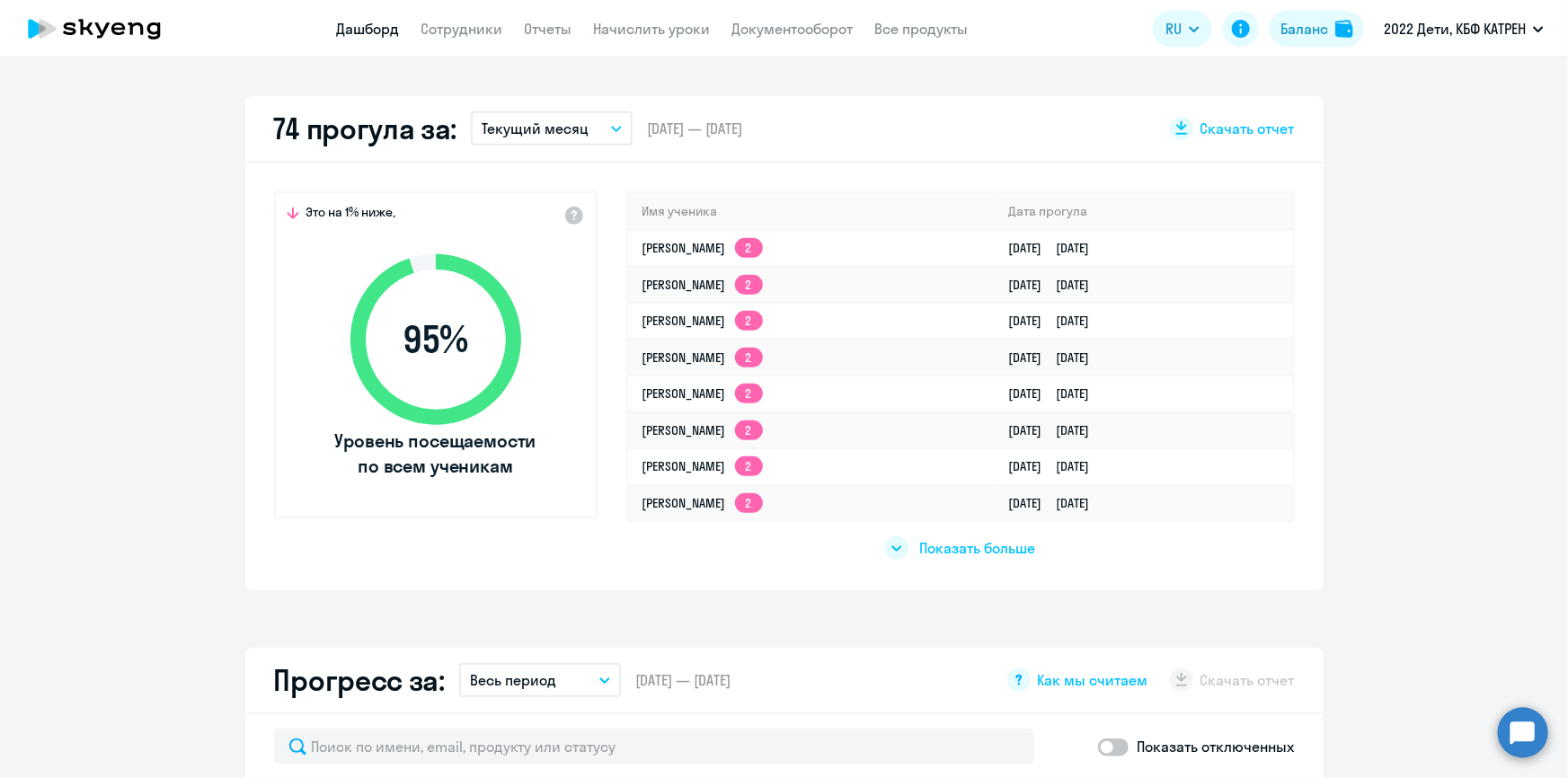
select select "30"
click at [980, 560] on div "Показать больше" at bounding box center [960, 540] width 669 height 41
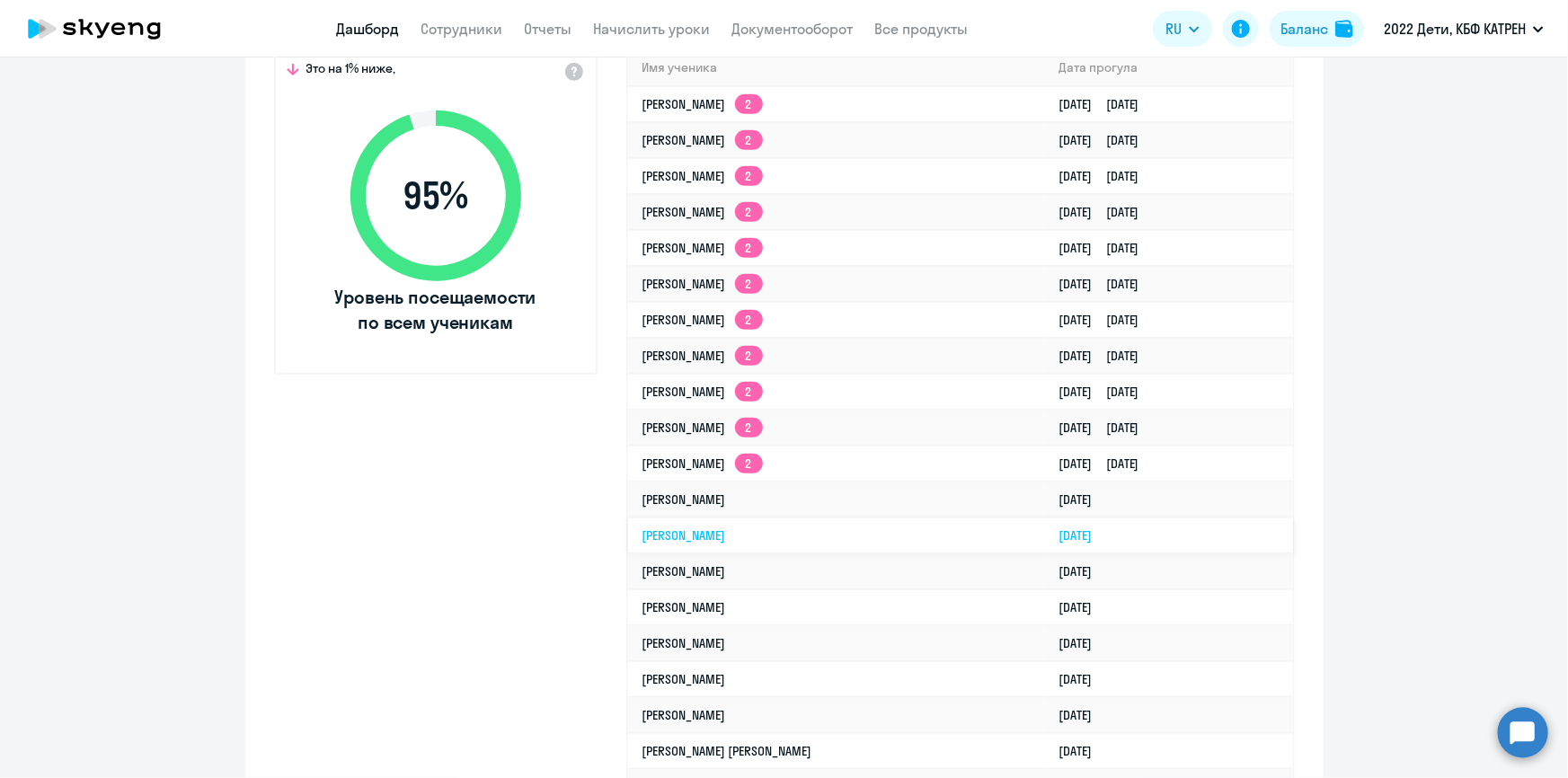
scroll to position [653, 0]
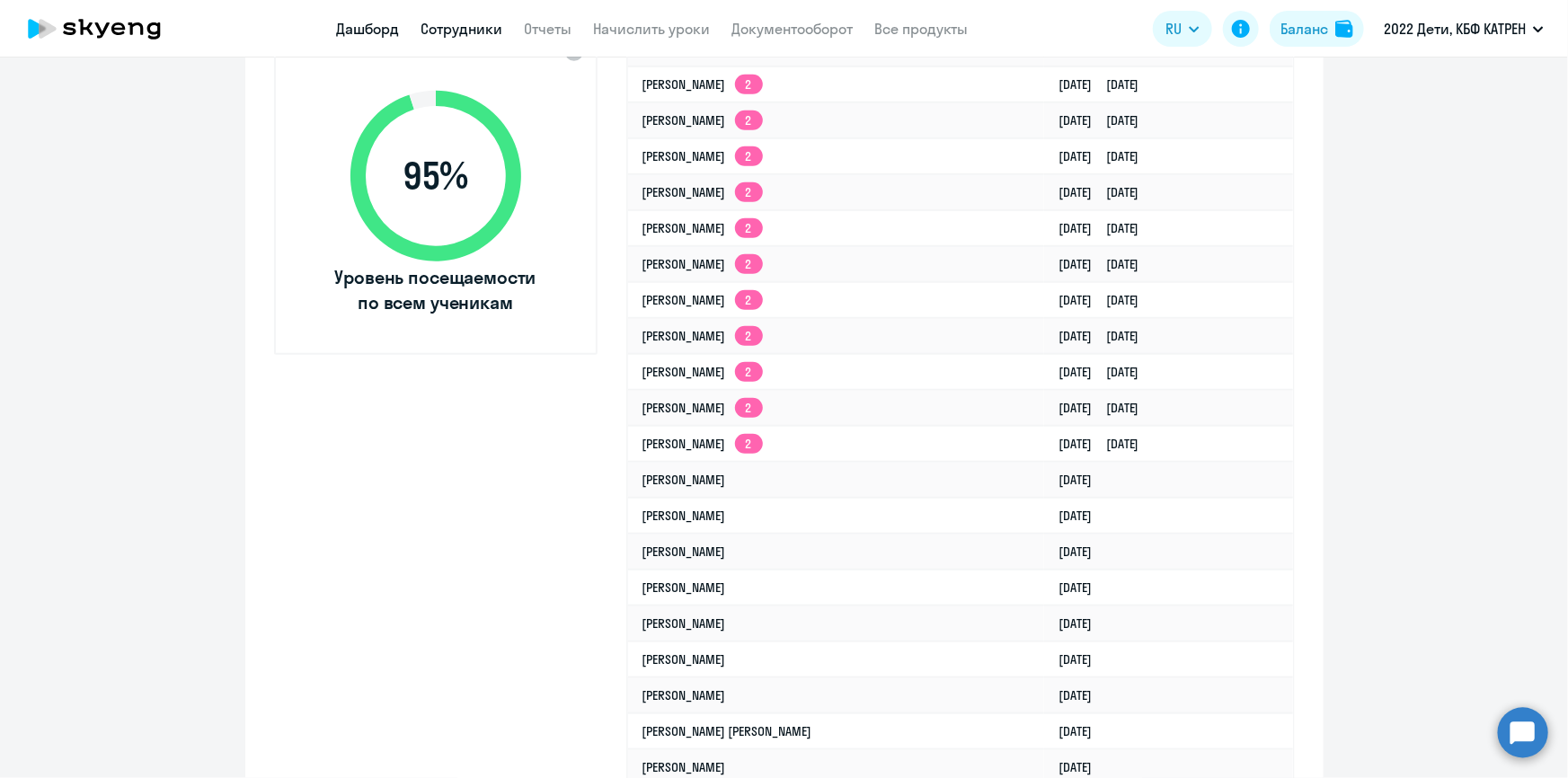
click at [457, 36] on link "Сотрудники" at bounding box center [462, 29] width 82 height 18
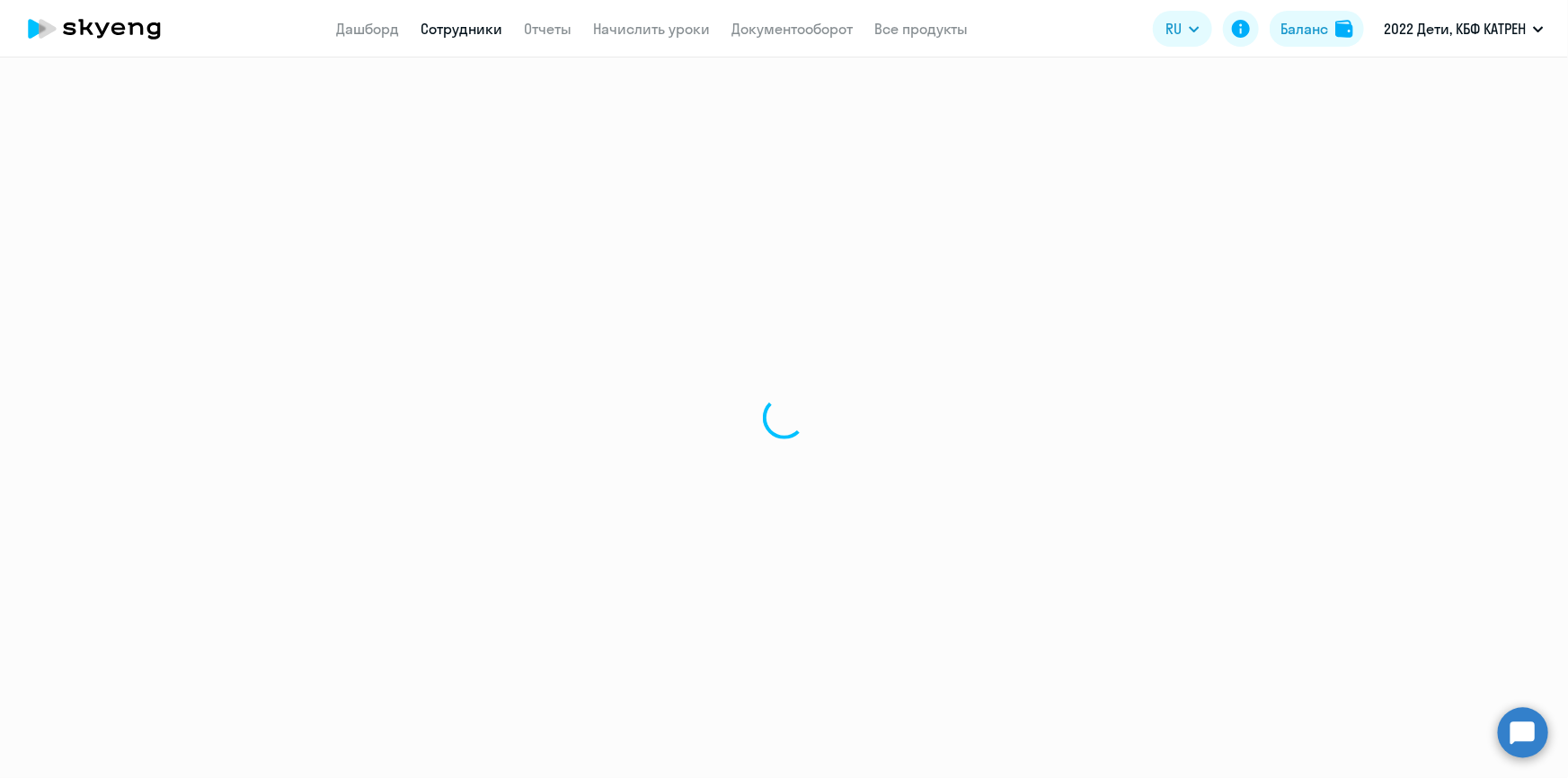
select select "30"
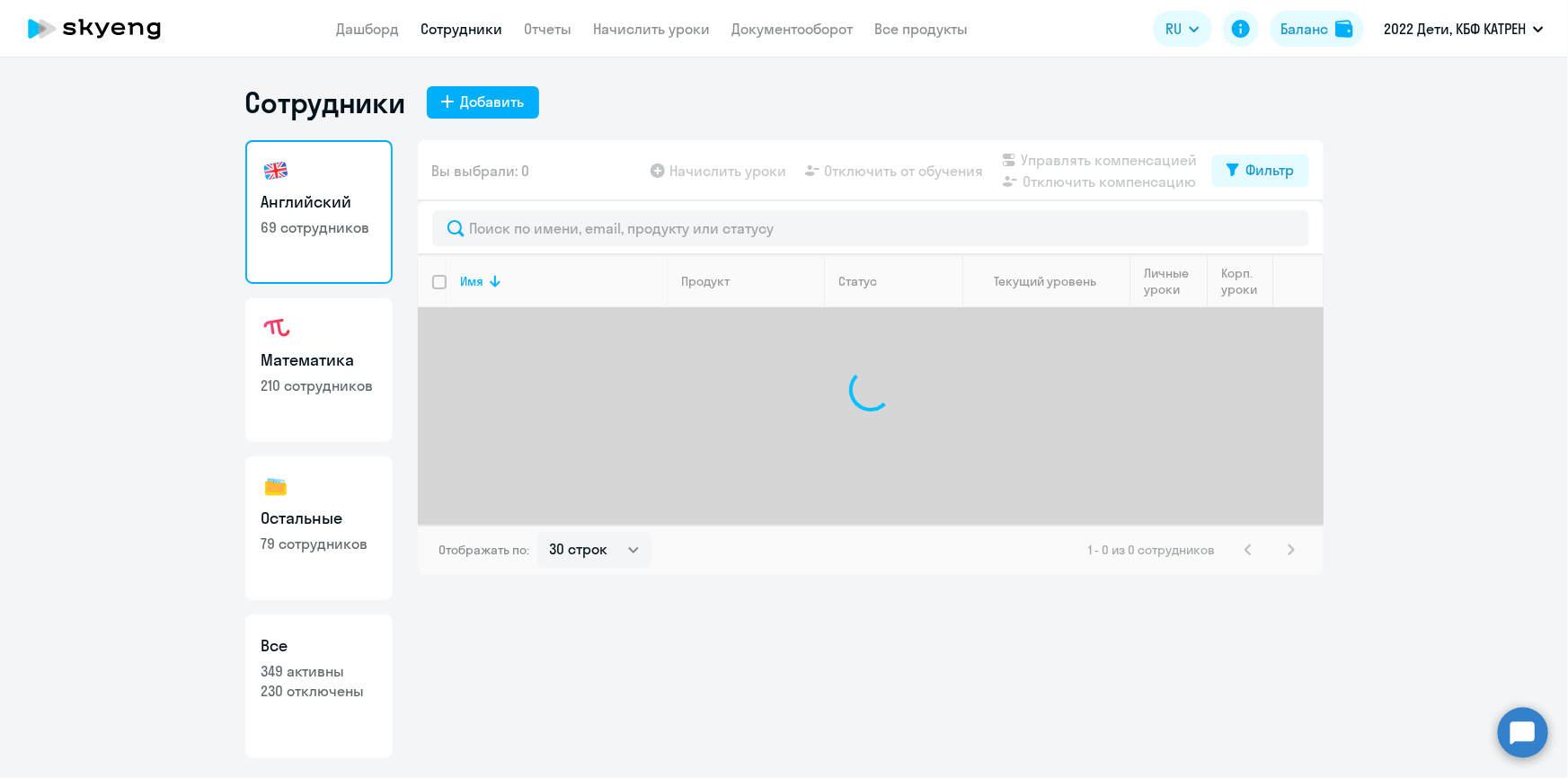
click at [332, 693] on p "230 отключены" at bounding box center [318, 690] width 115 height 20
select select "30"
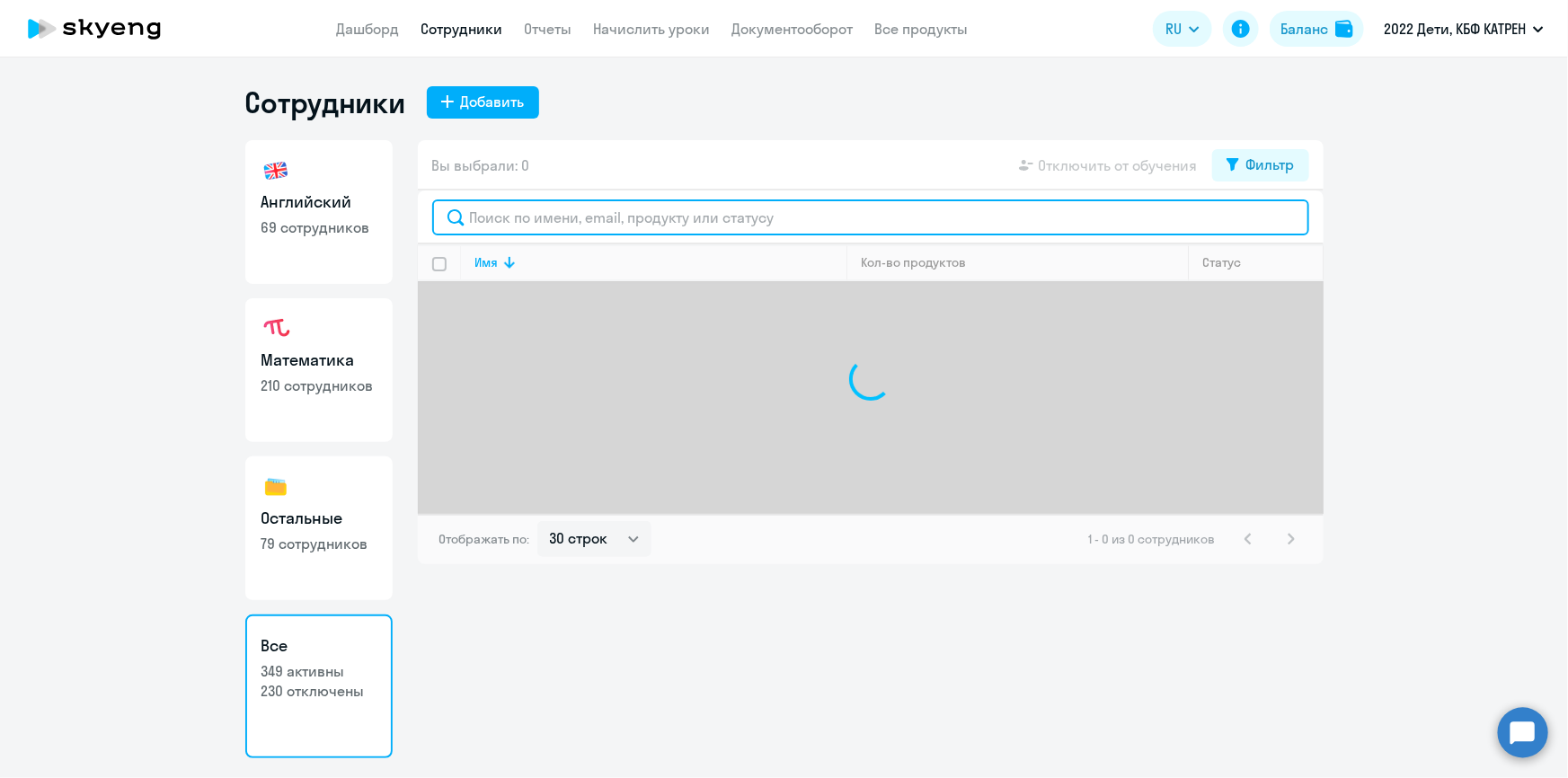
click at [547, 223] on input "text" at bounding box center [871, 217] width 877 height 36
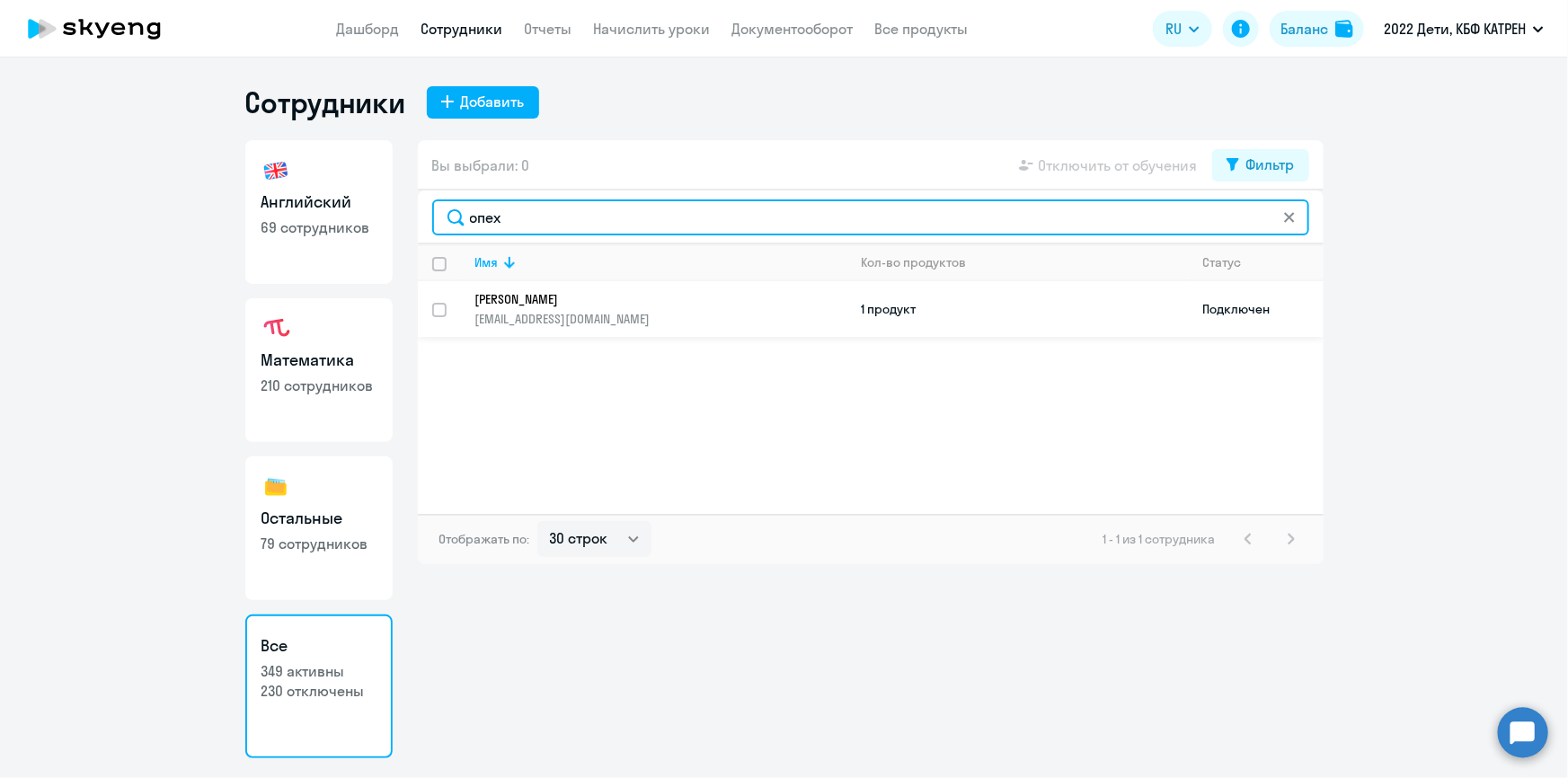
type input "опех"
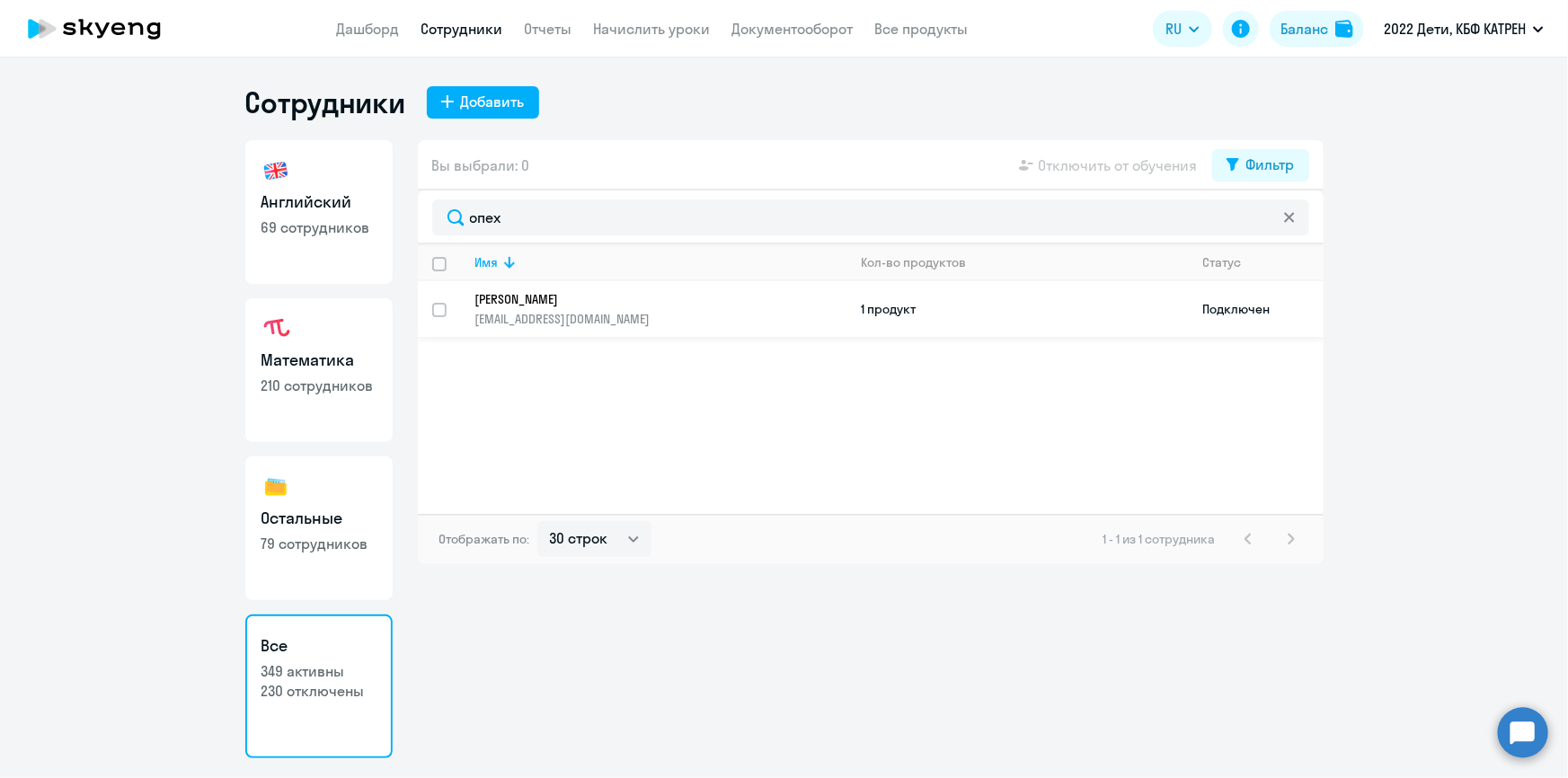
click at [573, 298] on p "[PERSON_NAME]" at bounding box center [649, 299] width 347 height 16
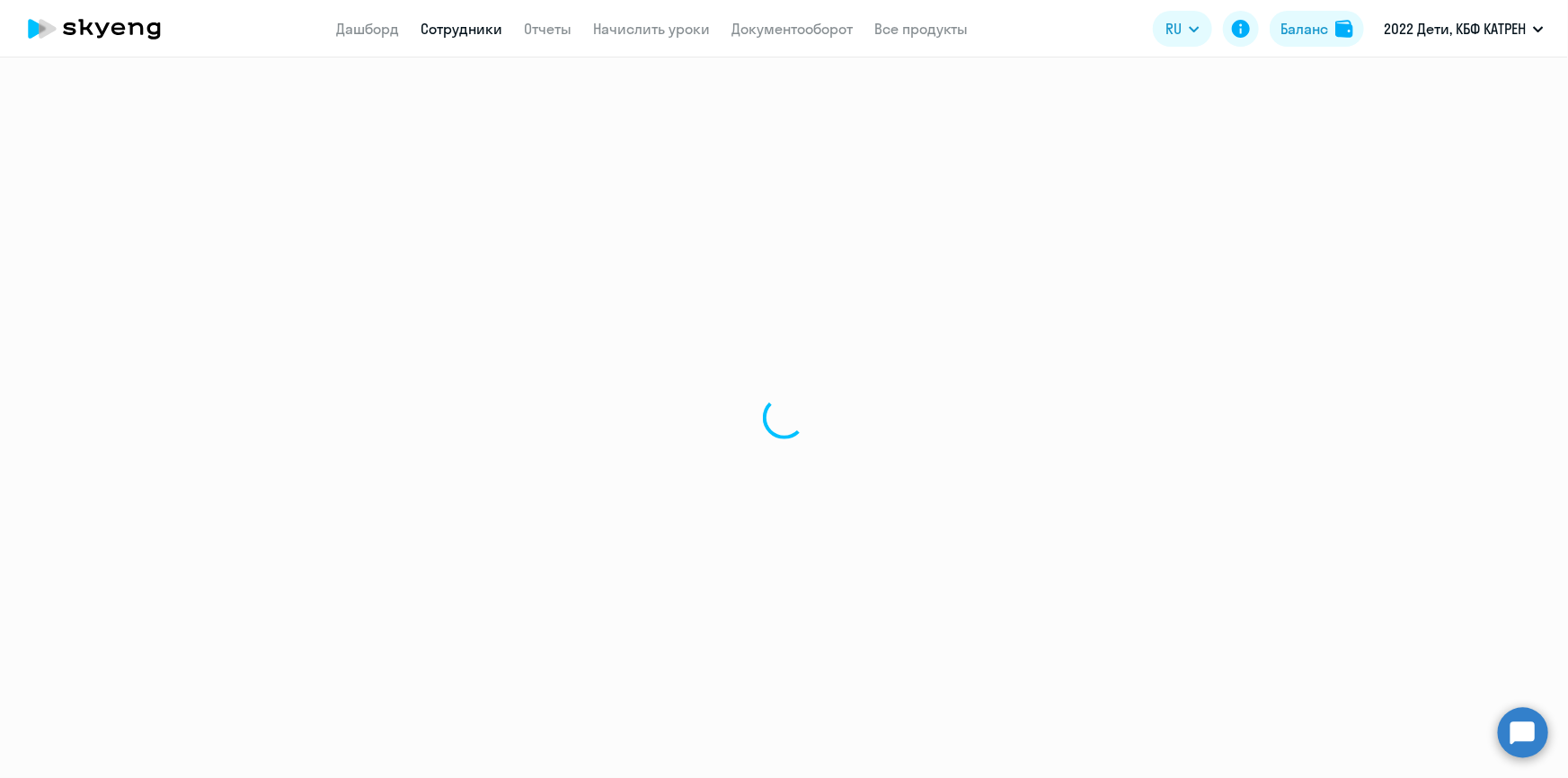
select select "english"
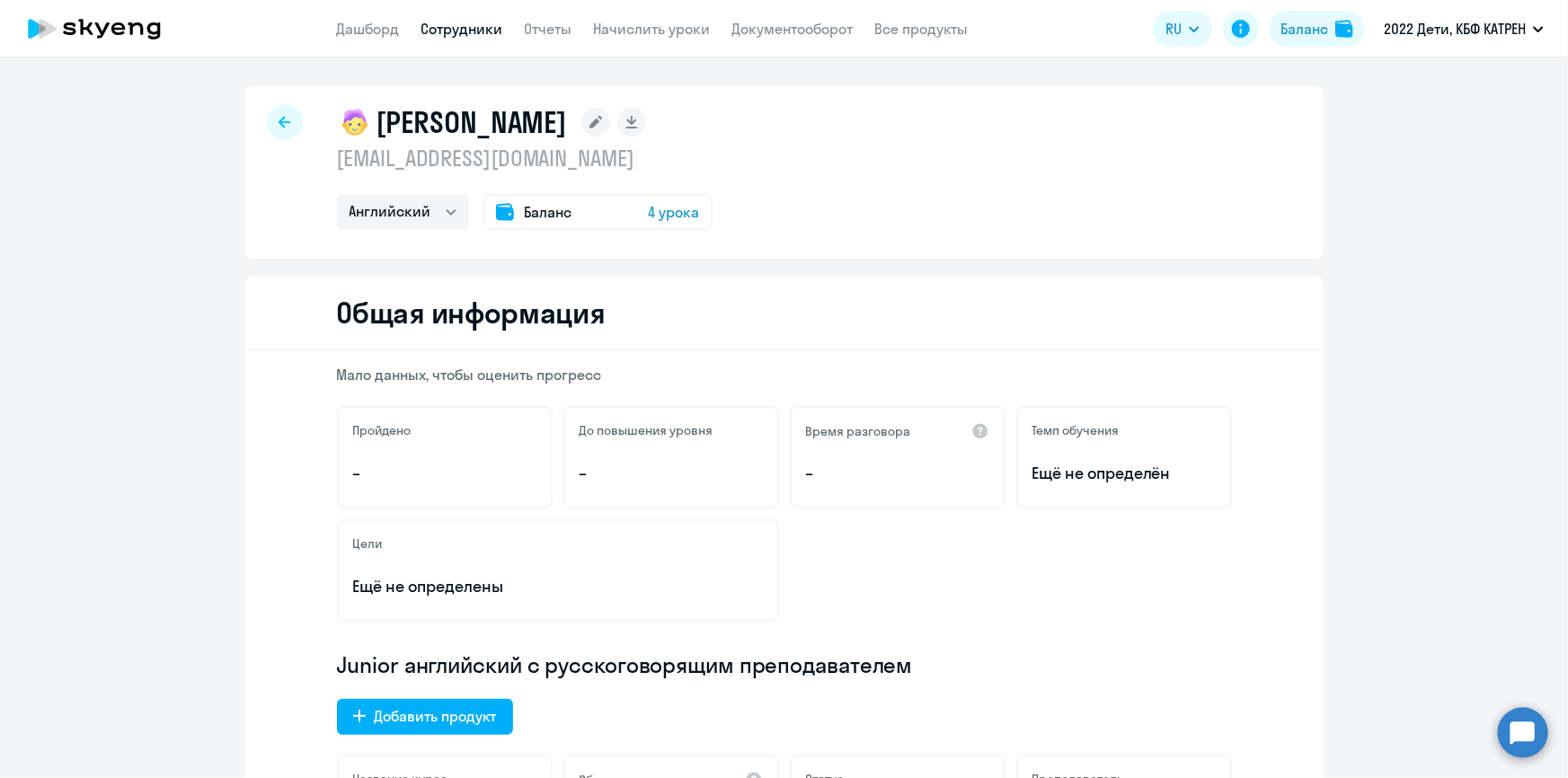
click at [467, 24] on link "Сотрудники" at bounding box center [462, 29] width 82 height 18
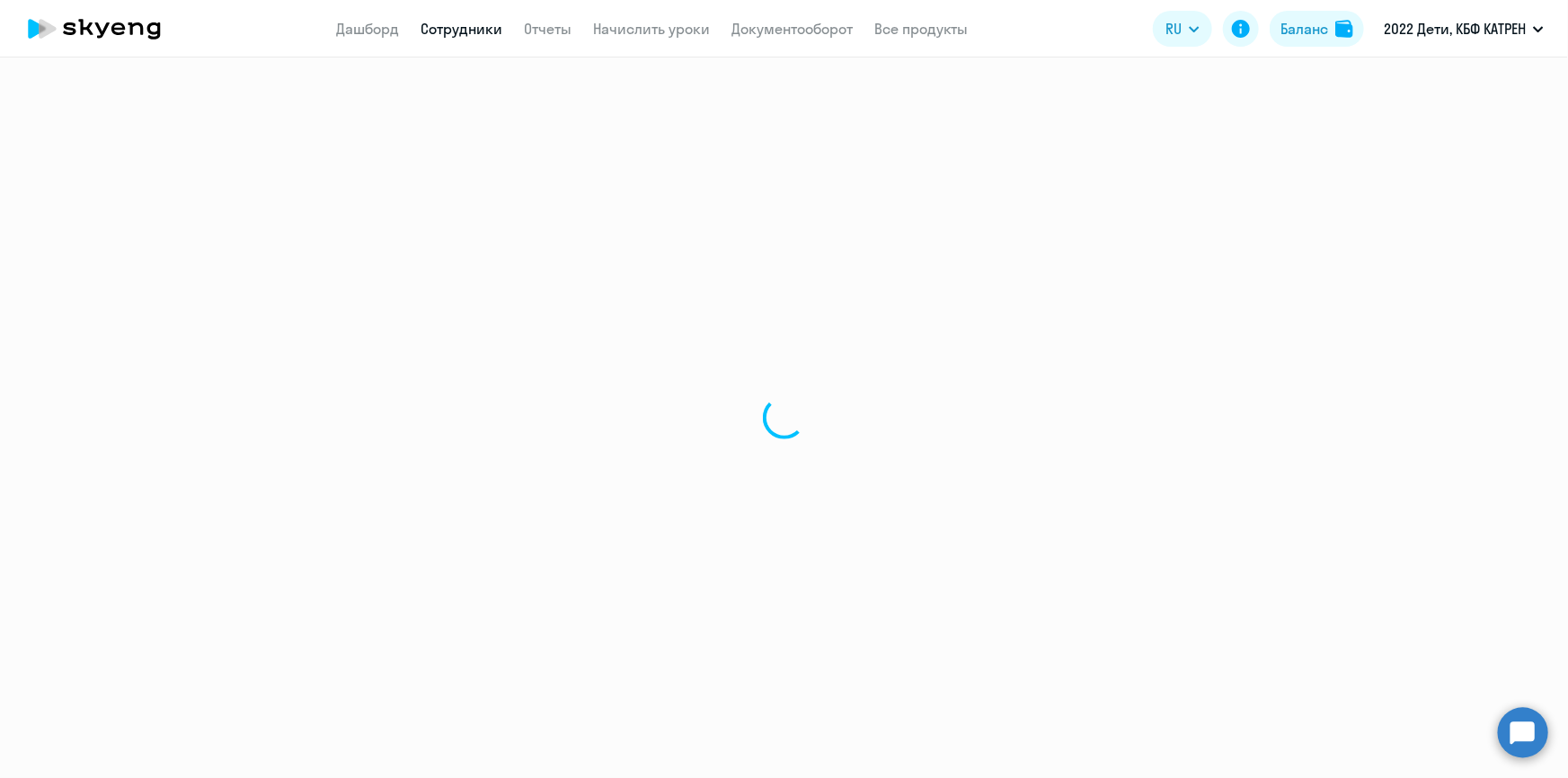
select select "30"
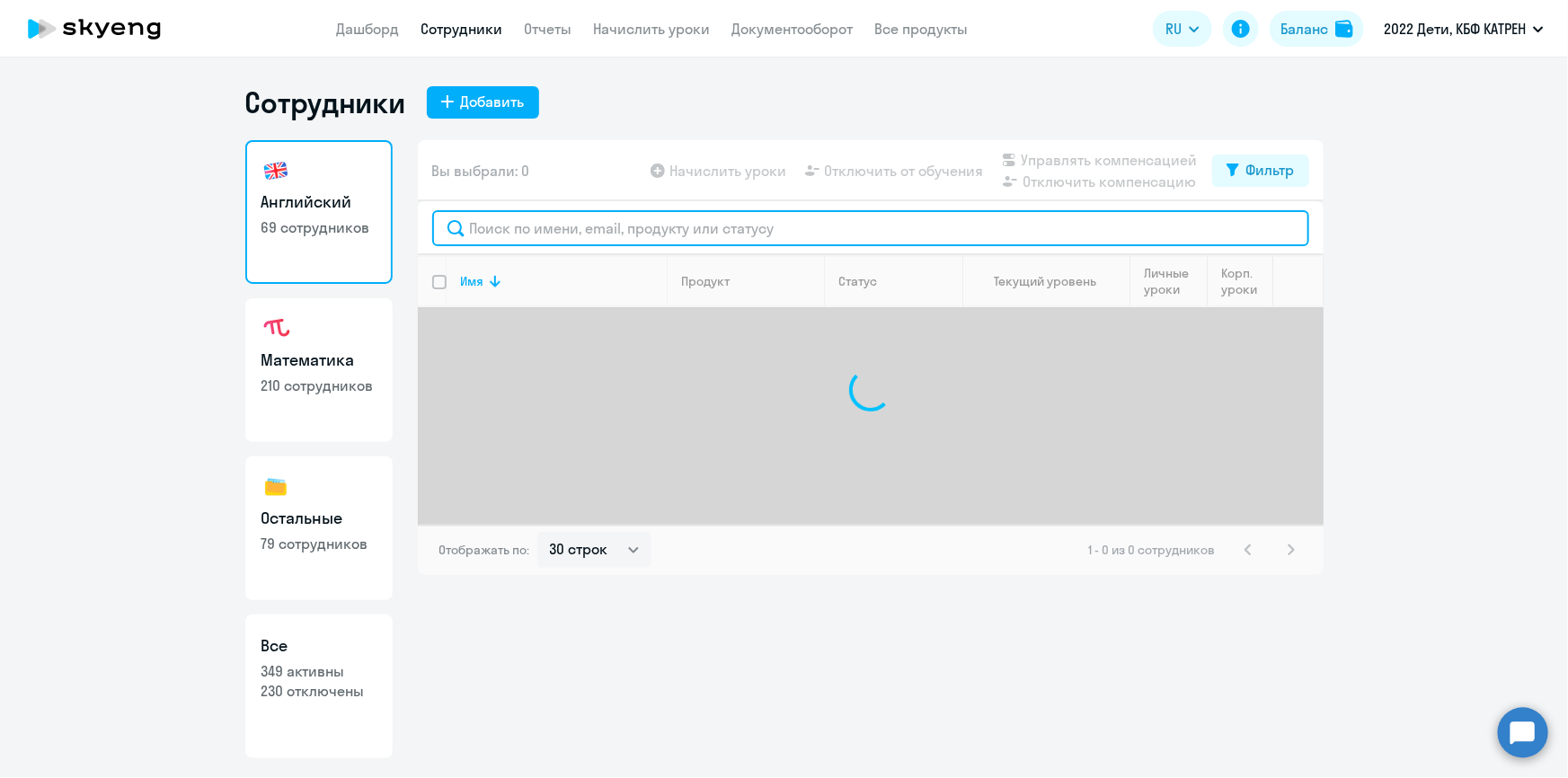
click at [602, 228] on input "text" at bounding box center [871, 229] width 877 height 36
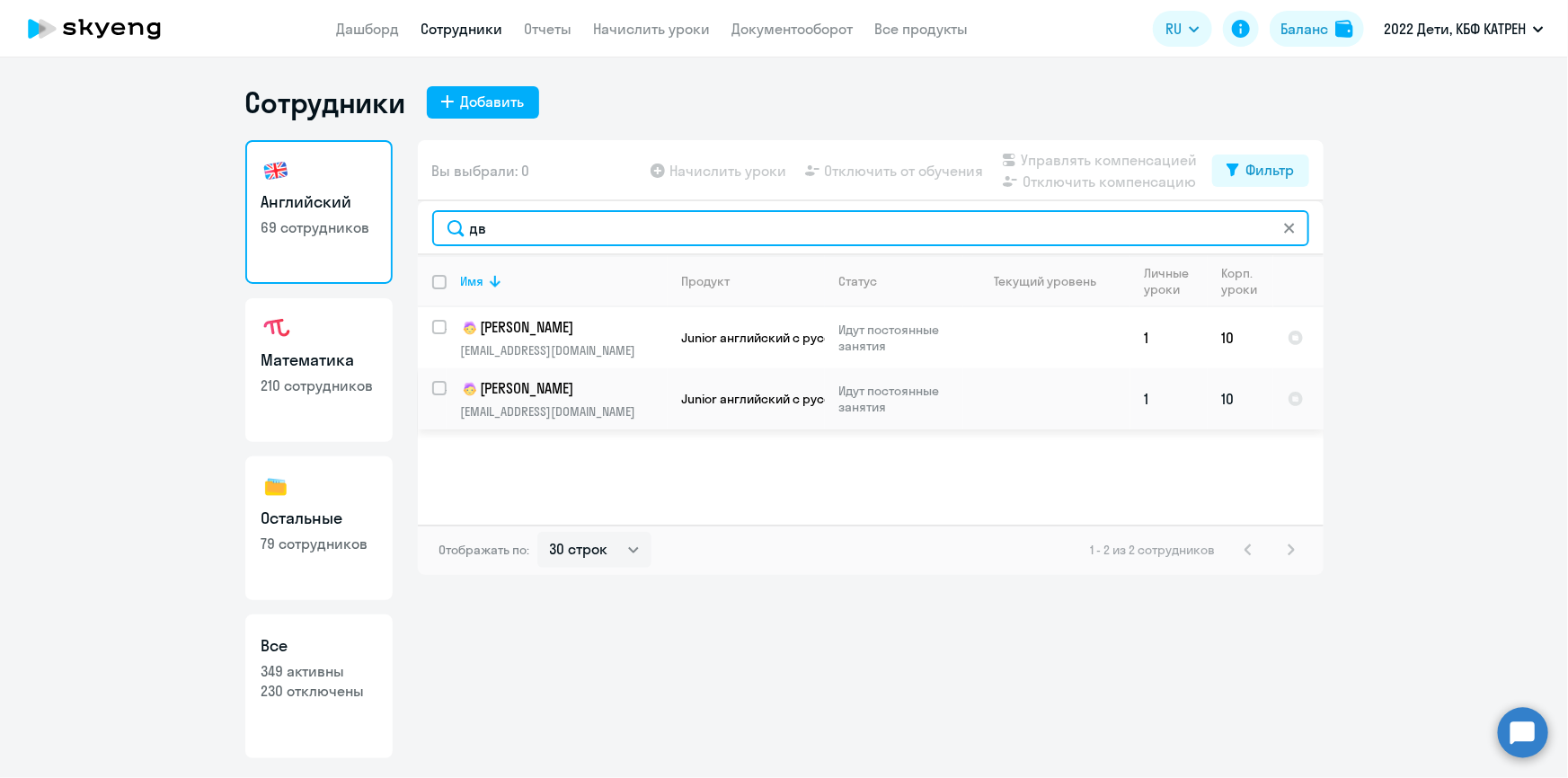
type input "дв"
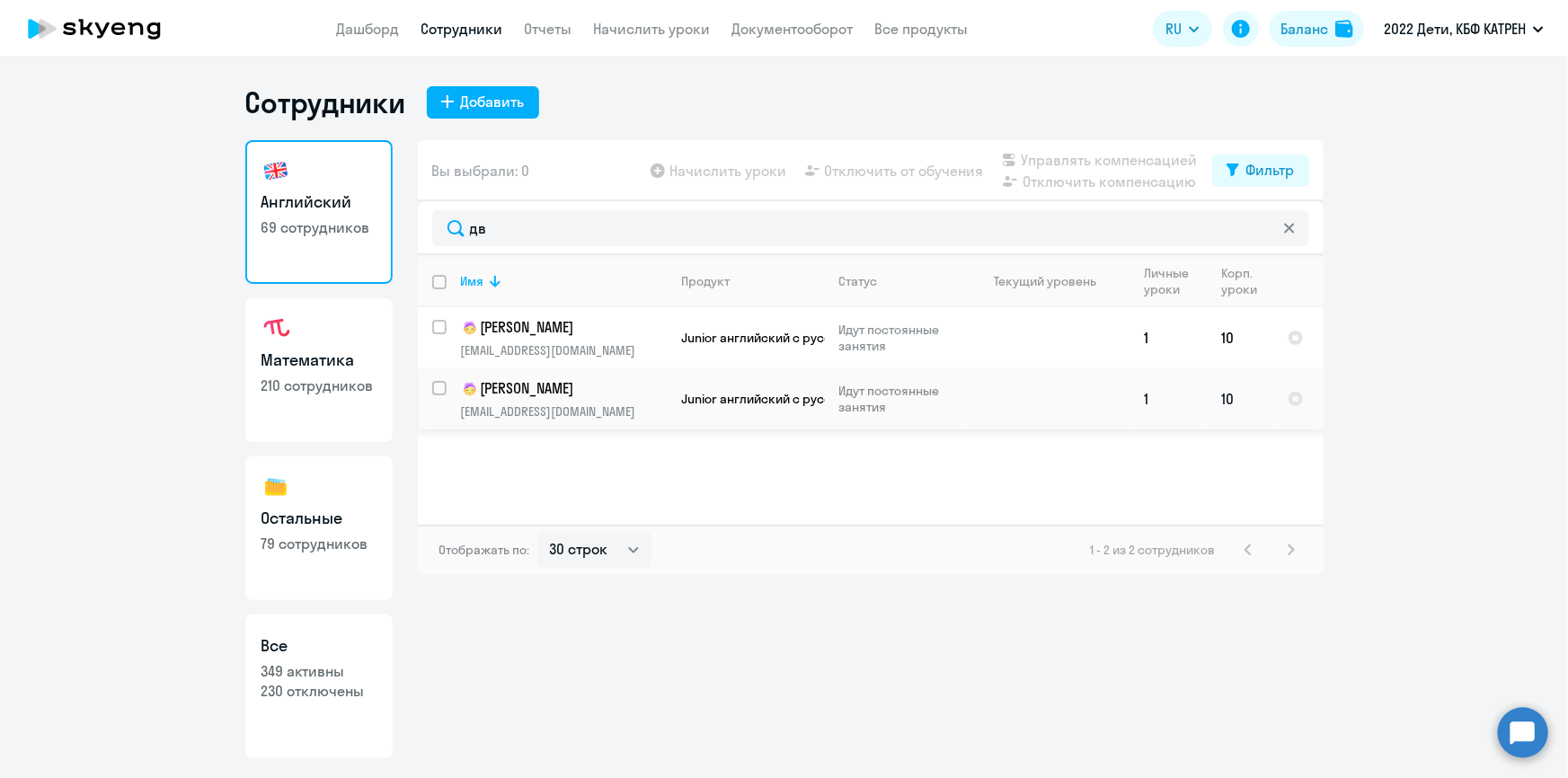
click at [521, 392] on p "[PERSON_NAME]" at bounding box center [562, 389] width 203 height 22
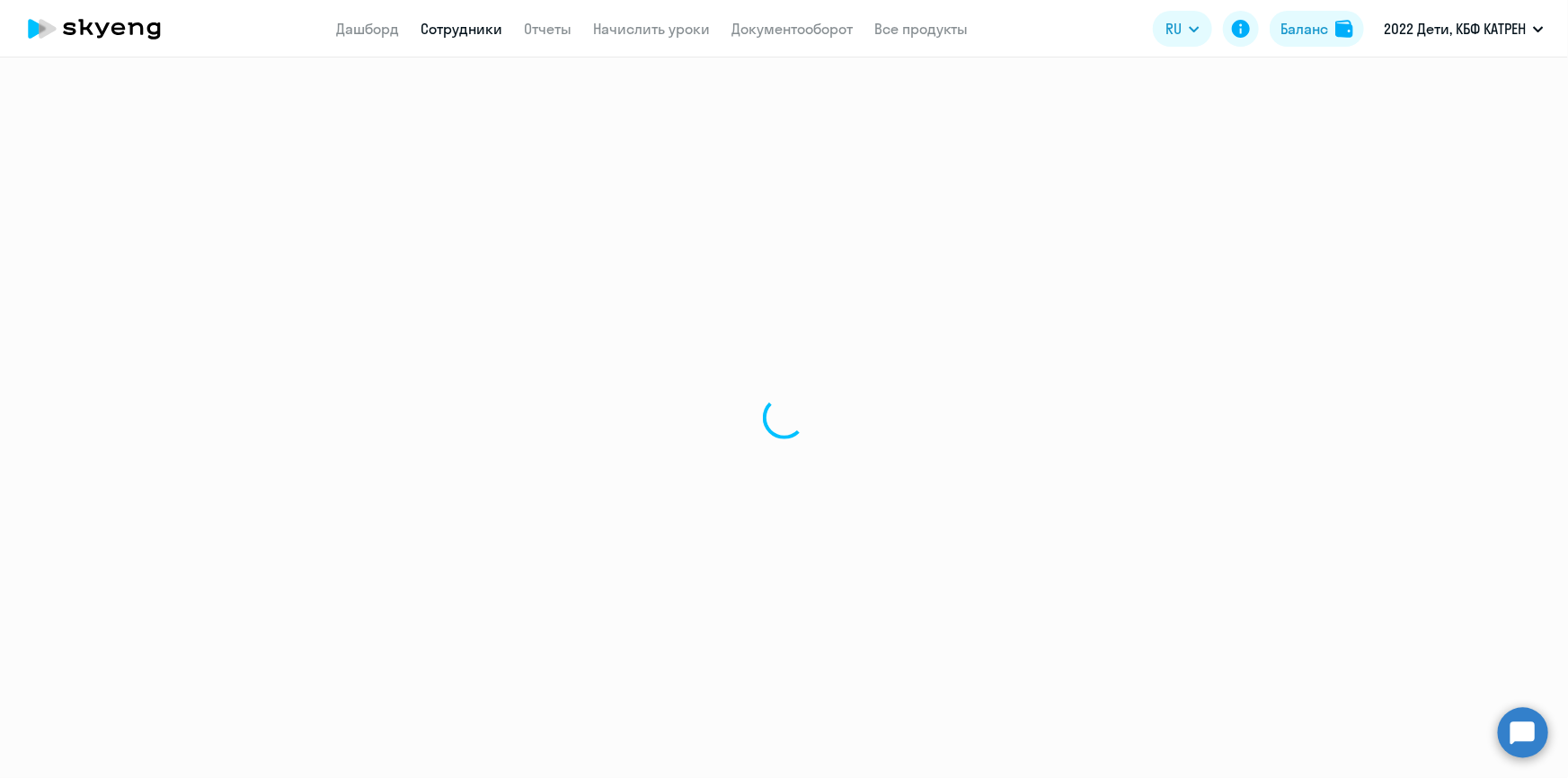
select select "english"
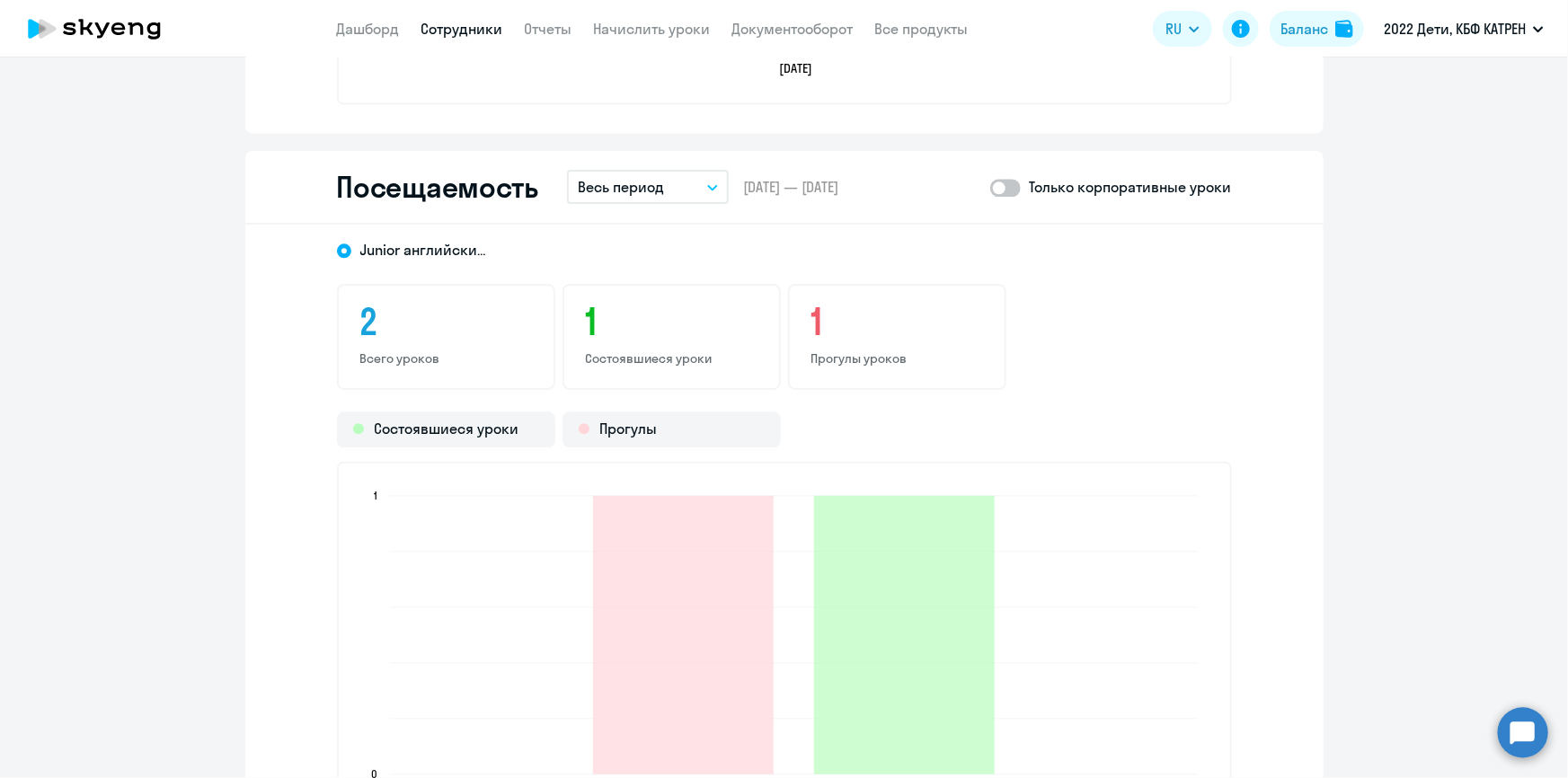
scroll to position [2285, 0]
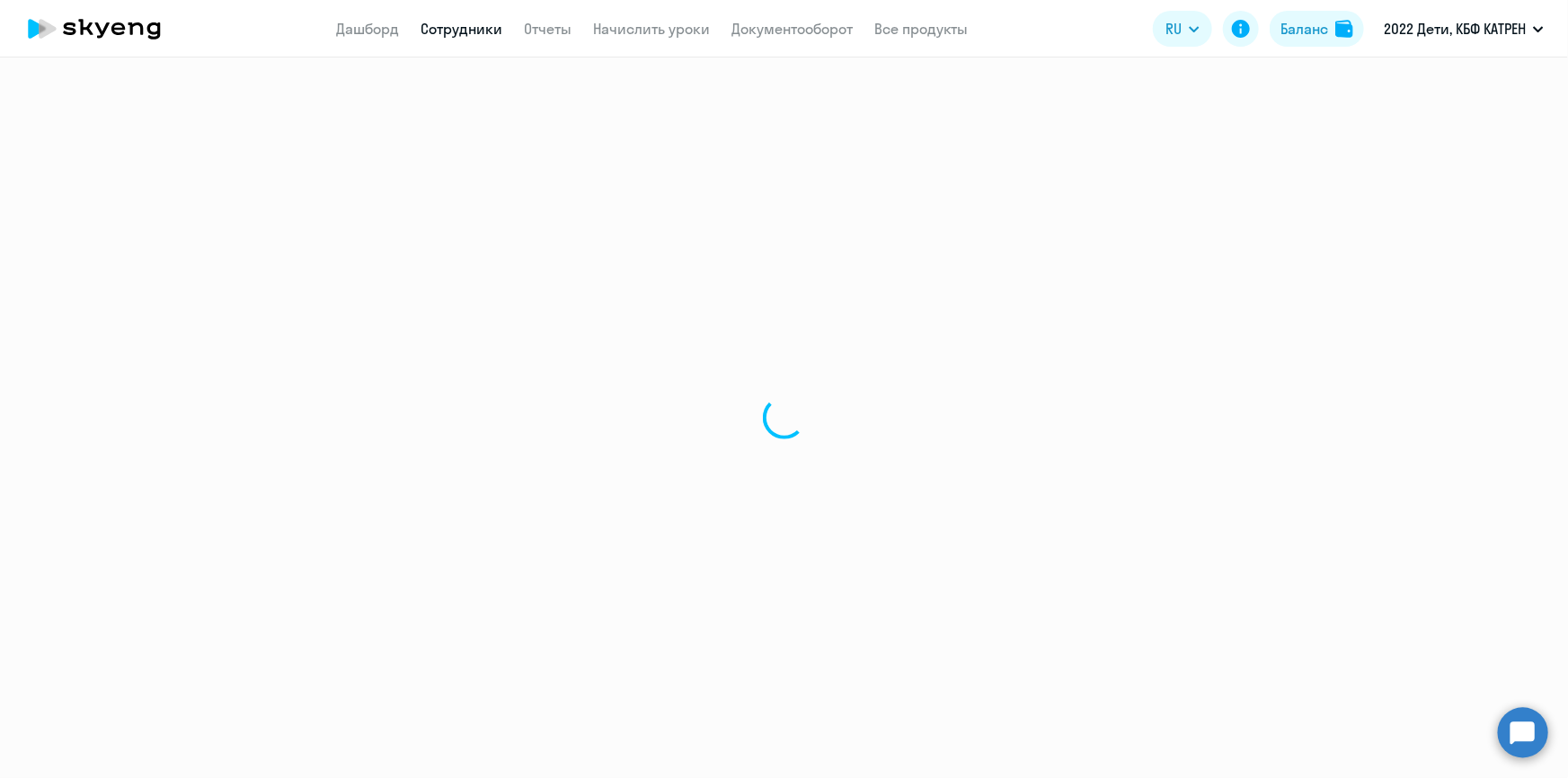
select select "30"
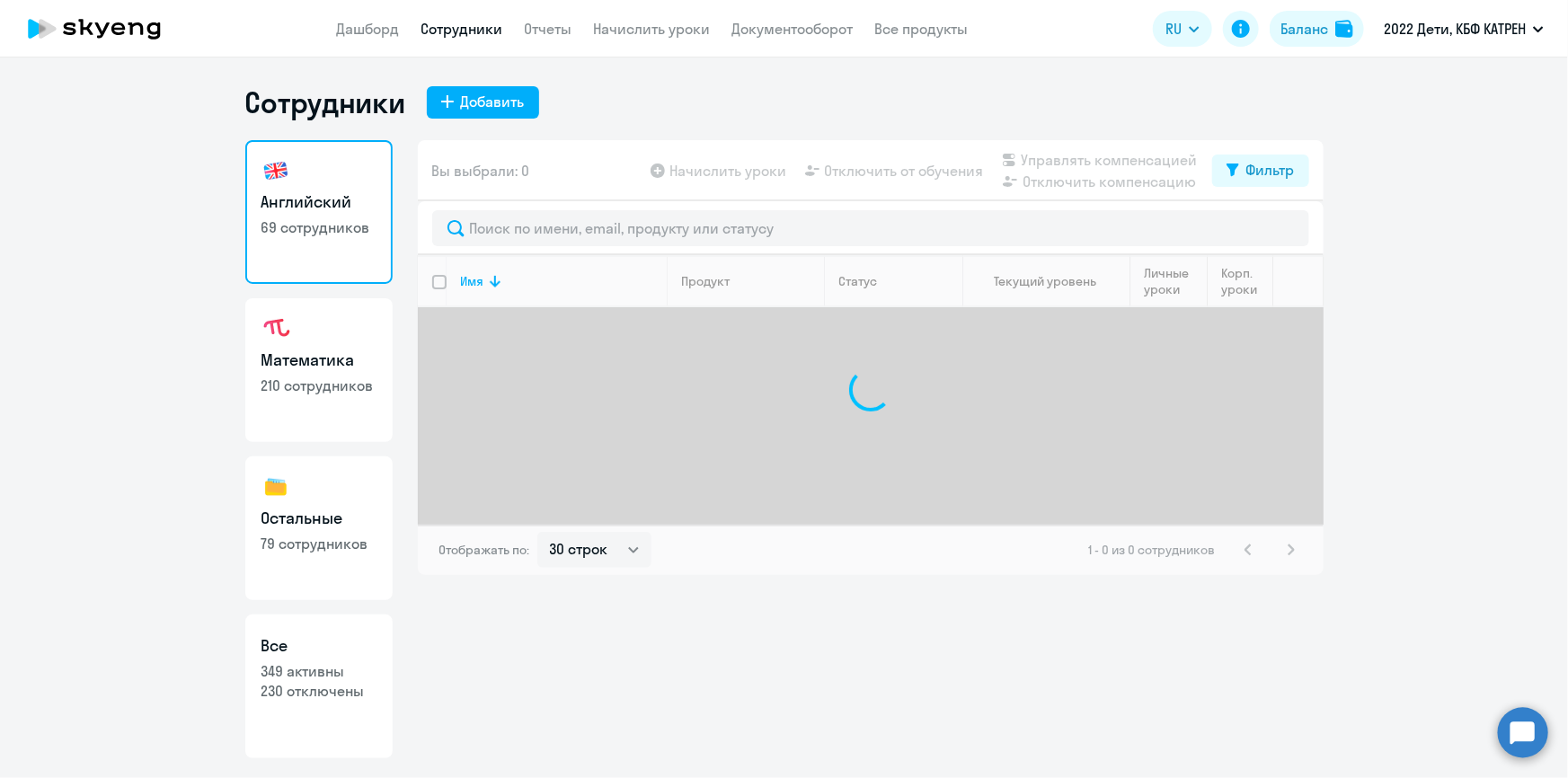
click at [309, 671] on p "349 активны" at bounding box center [318, 670] width 115 height 20
select select "30"
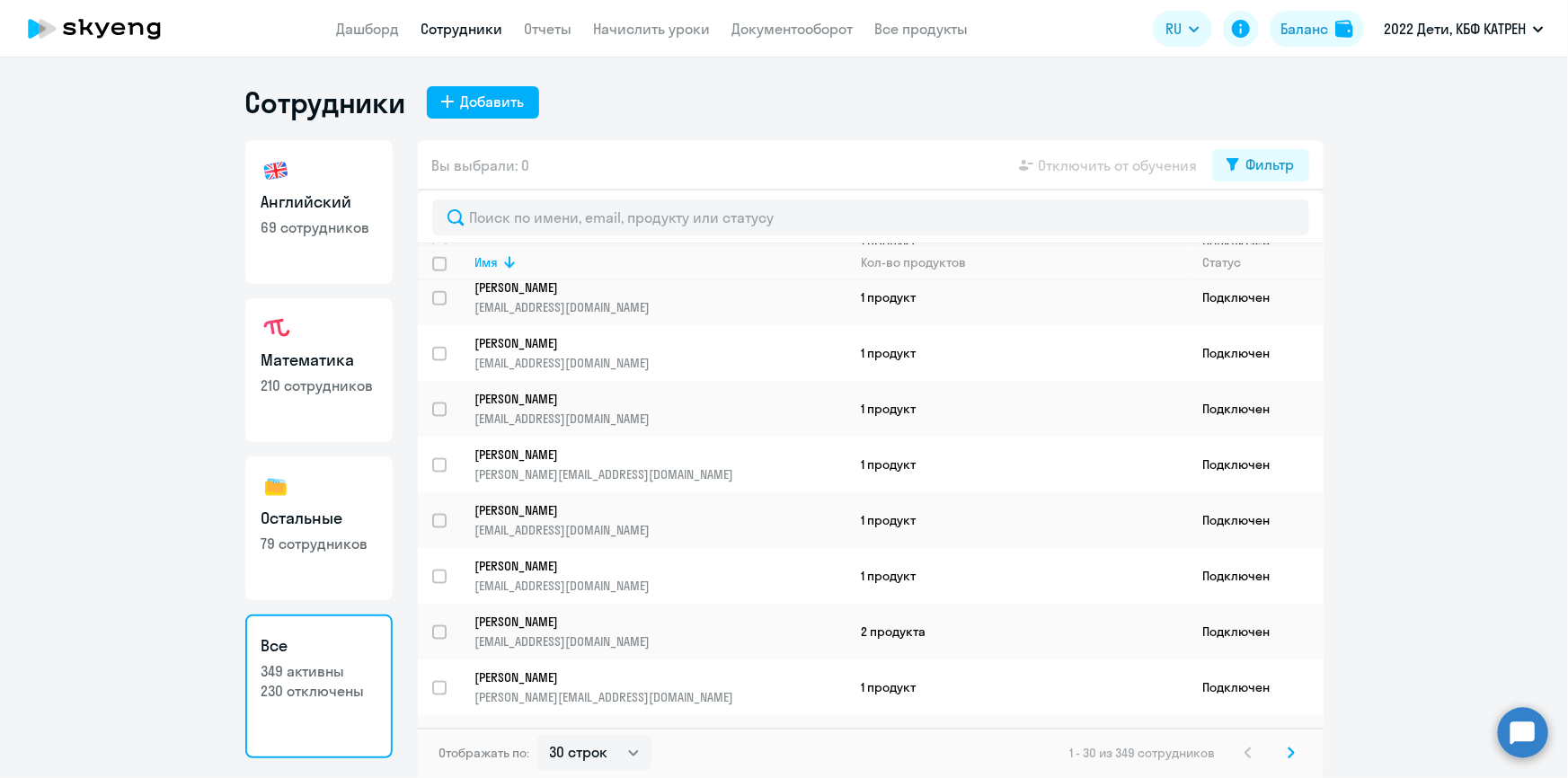
scroll to position [1183, 0]
click at [1294, 756] on icon at bounding box center [1292, 752] width 8 height 12
click at [1294, 750] on icon at bounding box center [1292, 752] width 8 height 12
click at [554, 631] on p "[EMAIL_ADDRESS][DOMAIN_NAME]" at bounding box center [661, 639] width 372 height 16
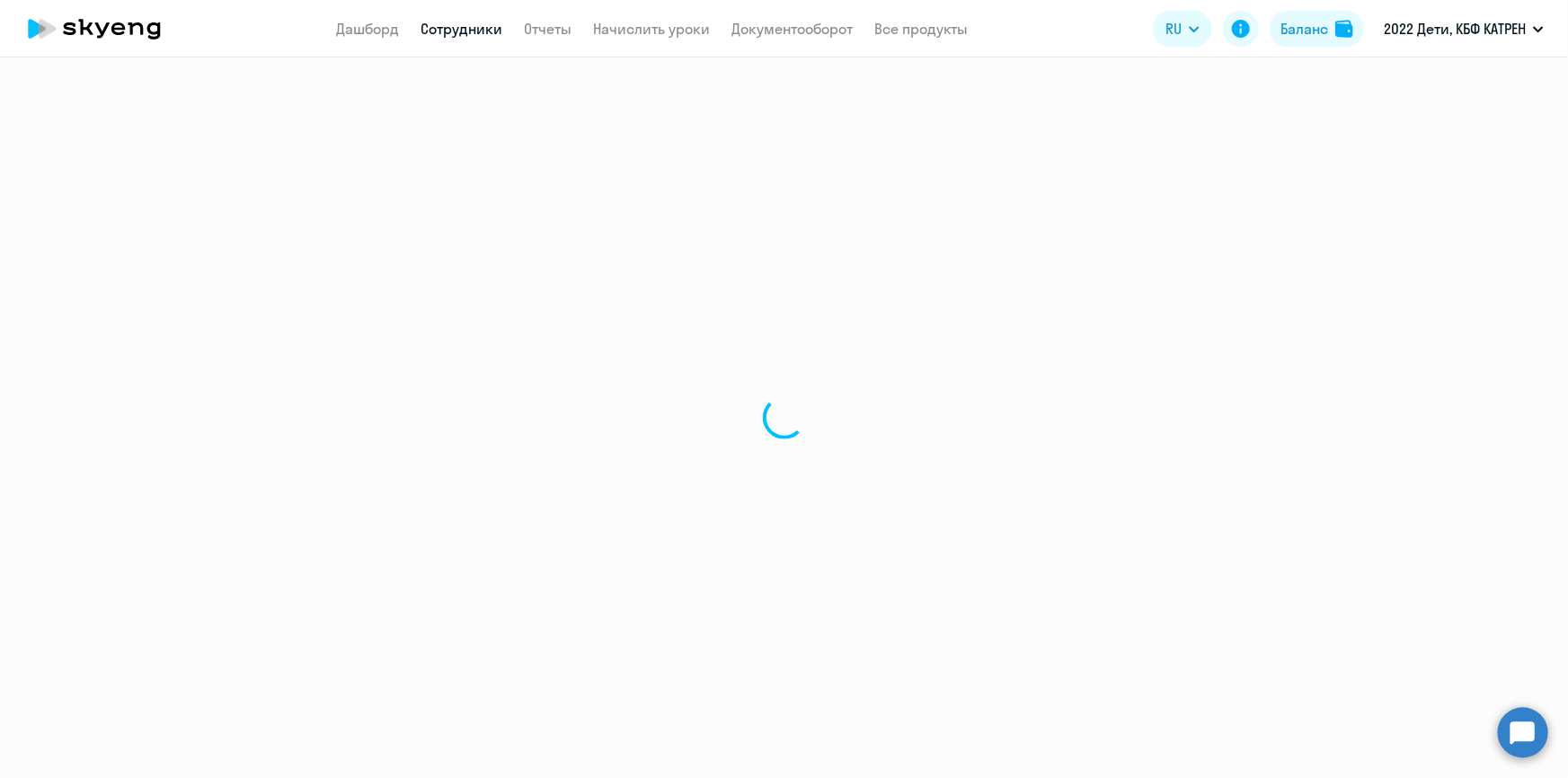
select select "english"
select select "30"
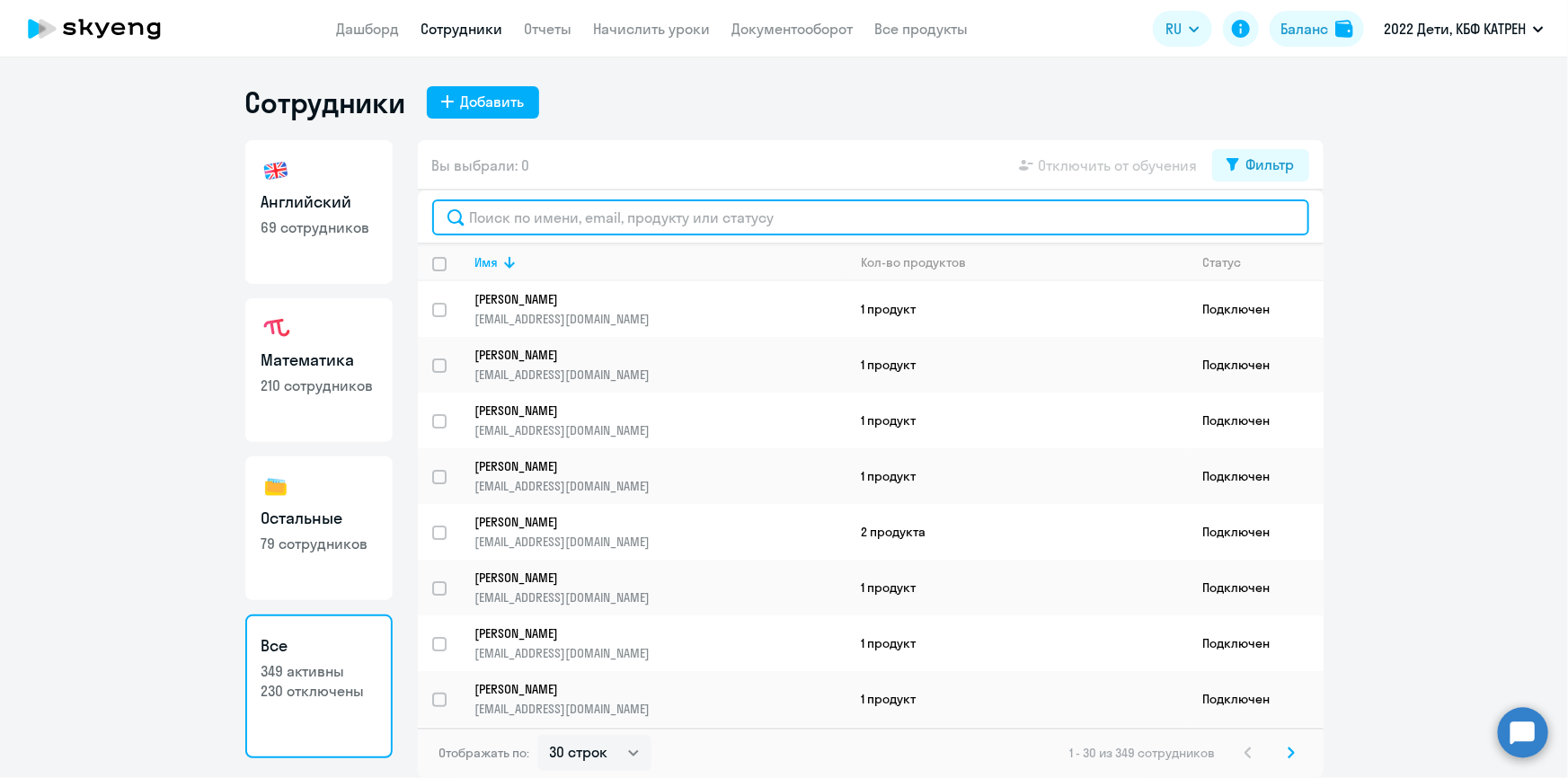
click at [530, 222] on input "text" at bounding box center [871, 217] width 877 height 36
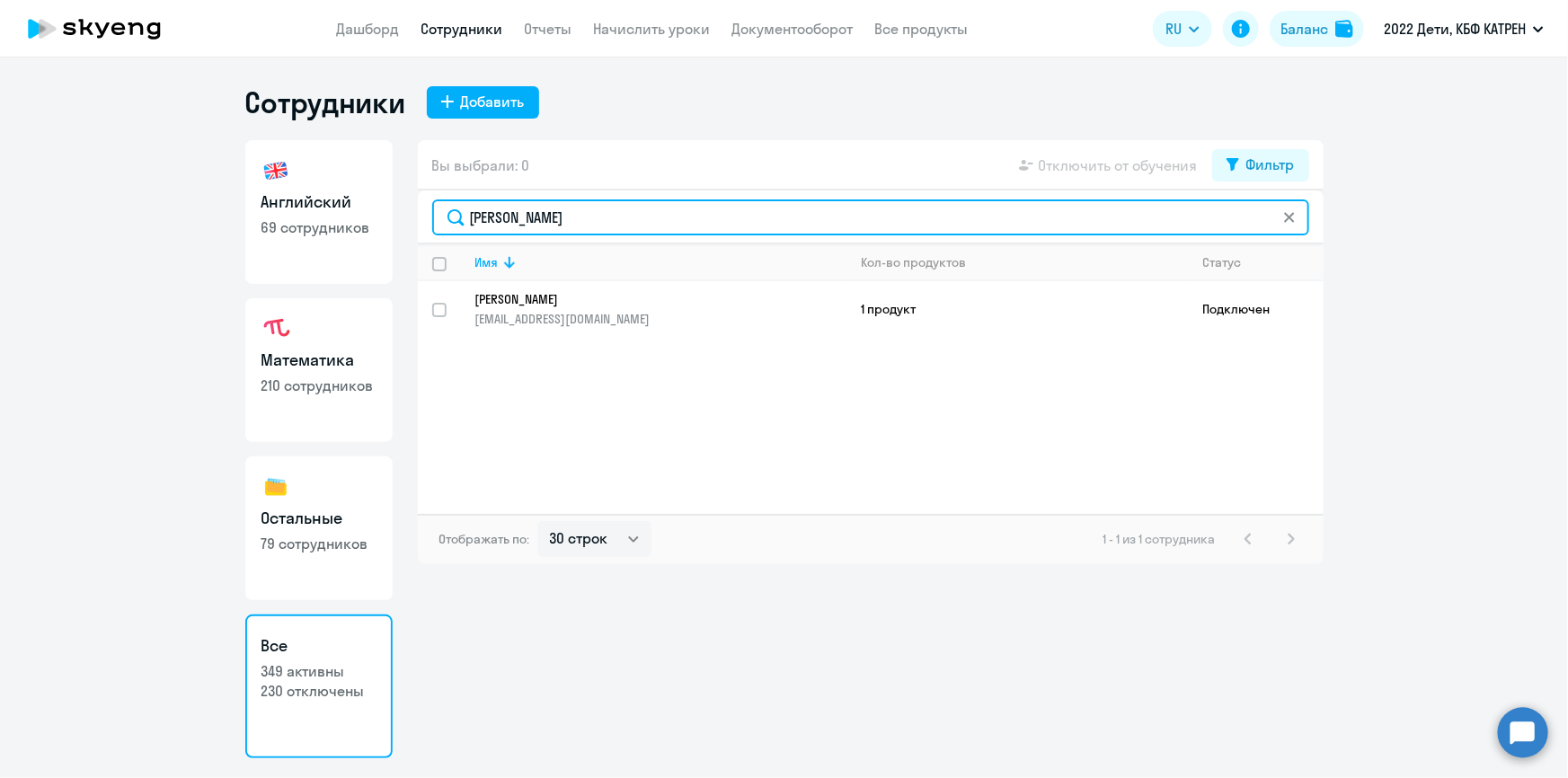
type input "[PERSON_NAME]"
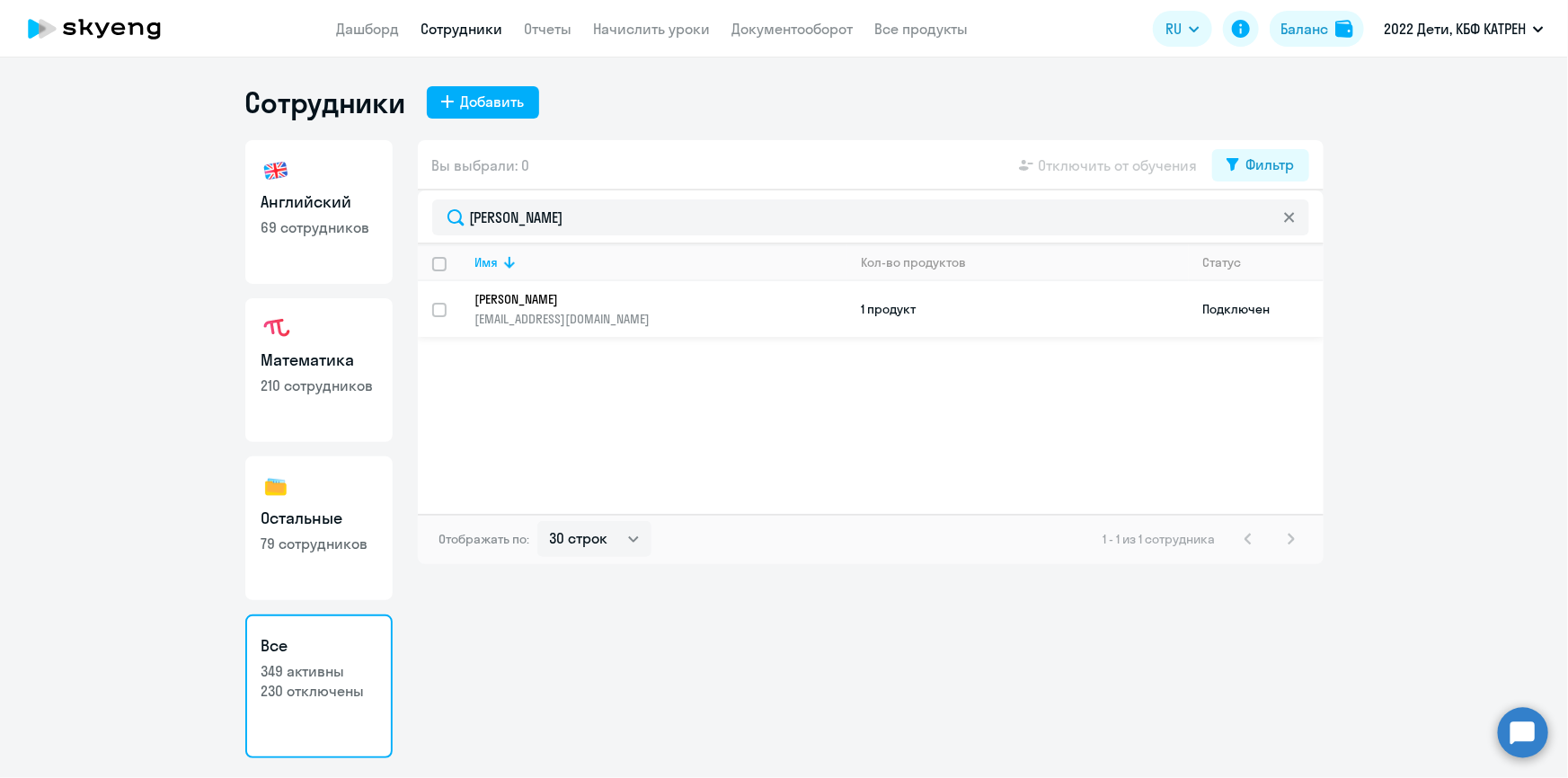
click at [595, 301] on p "[PERSON_NAME]" at bounding box center [649, 299] width 347 height 16
select select "english"
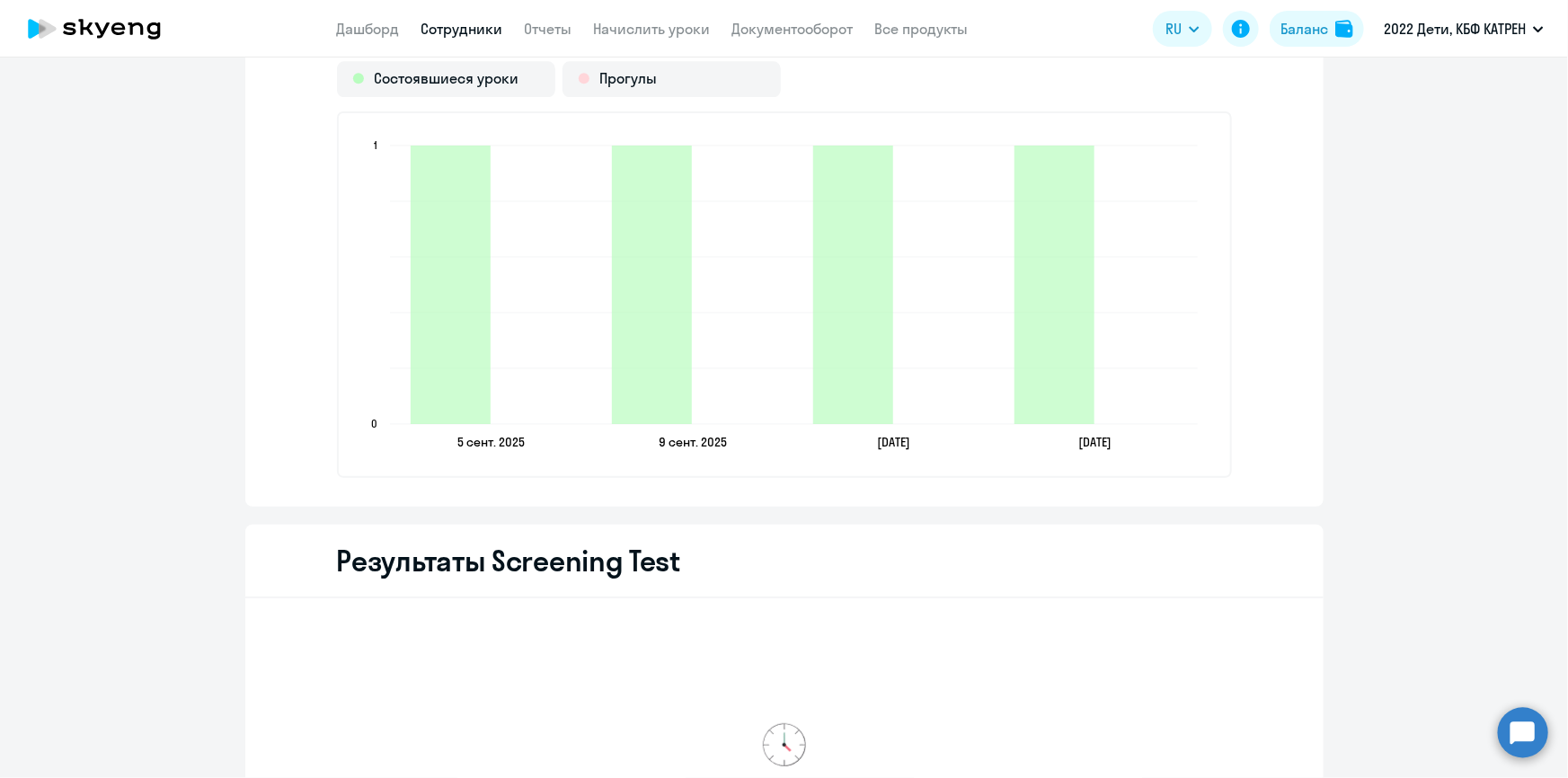
scroll to position [2449, 0]
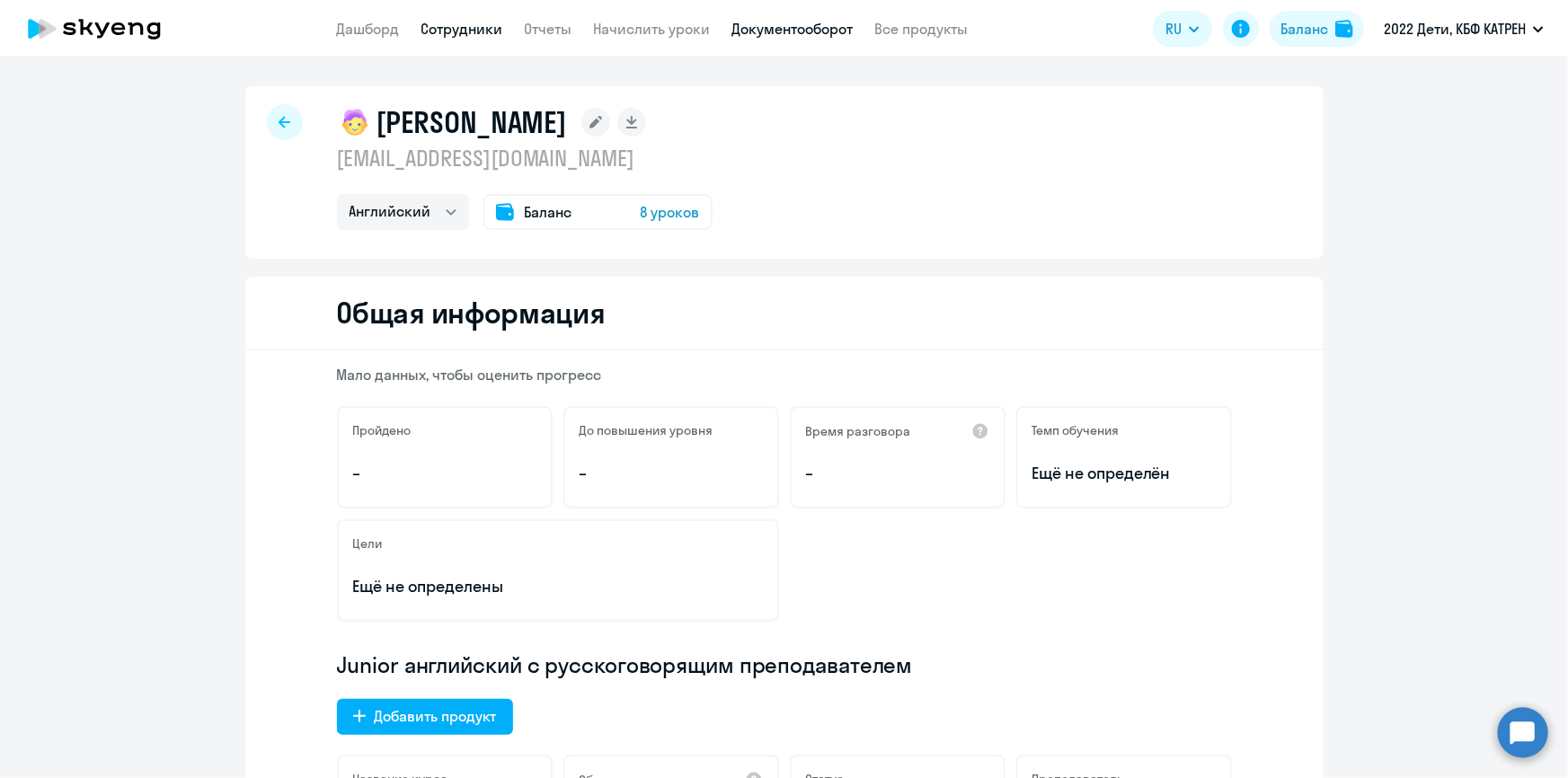
select select "30"
